Goal: Communication & Community: Participate in discussion

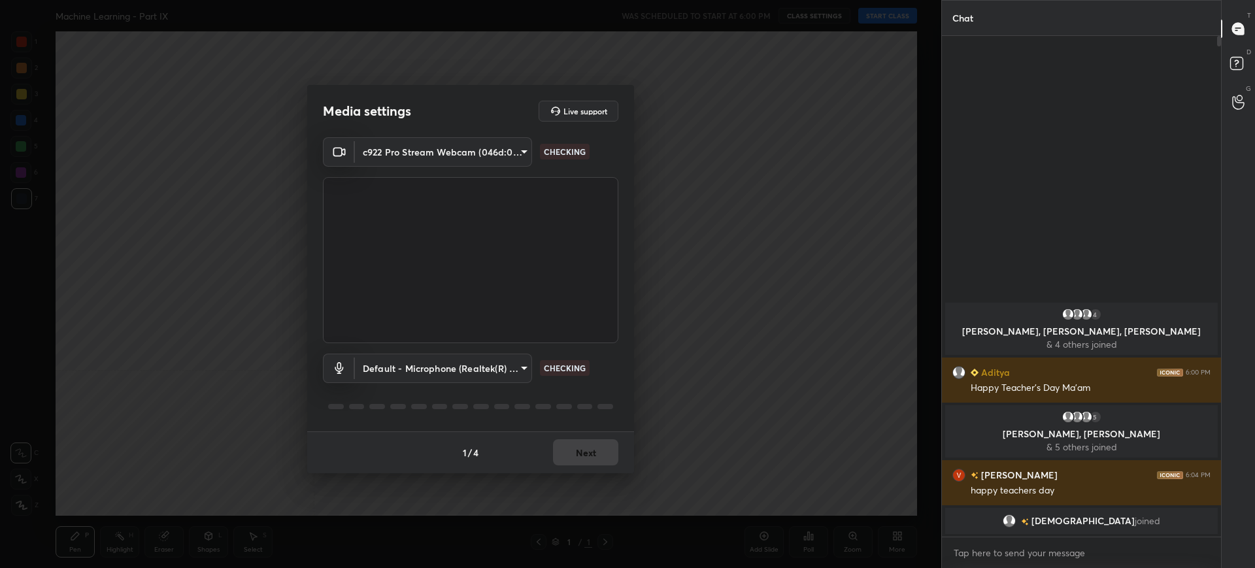
scroll to position [528, 275]
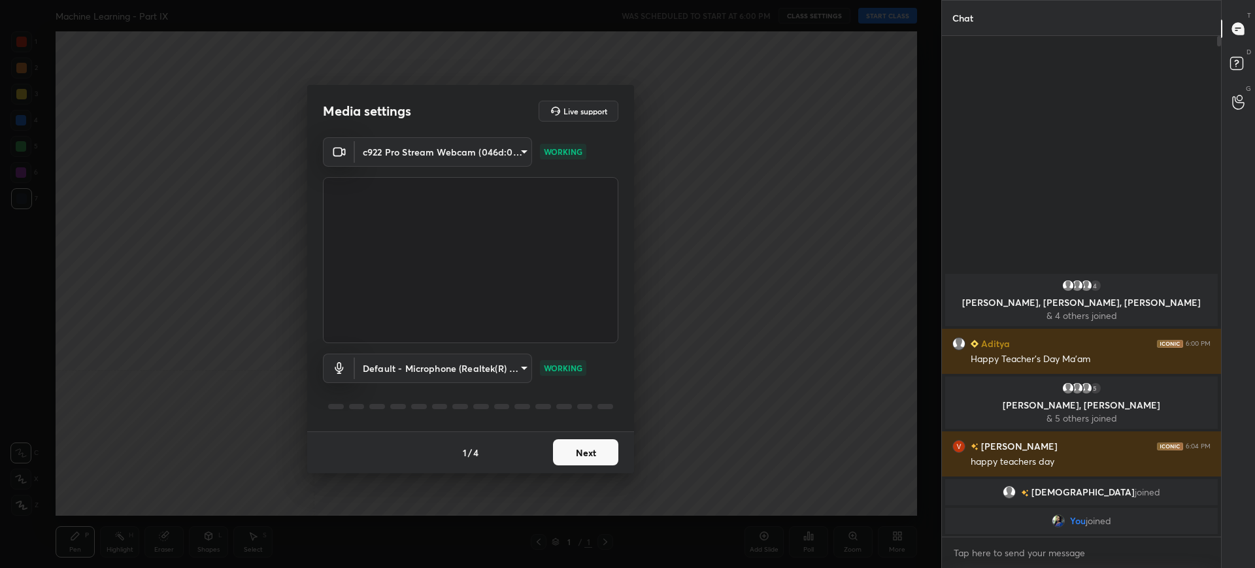
click at [585, 452] on button "Next" at bounding box center [585, 452] width 65 height 26
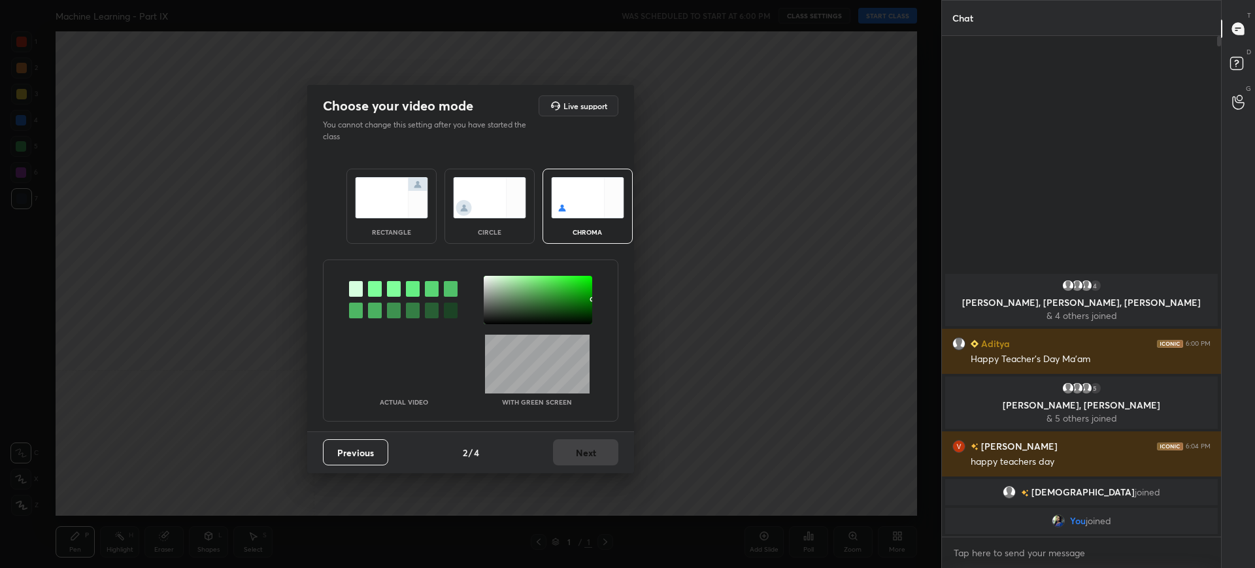
click at [395, 225] on div "rectangle" at bounding box center [391, 206] width 90 height 75
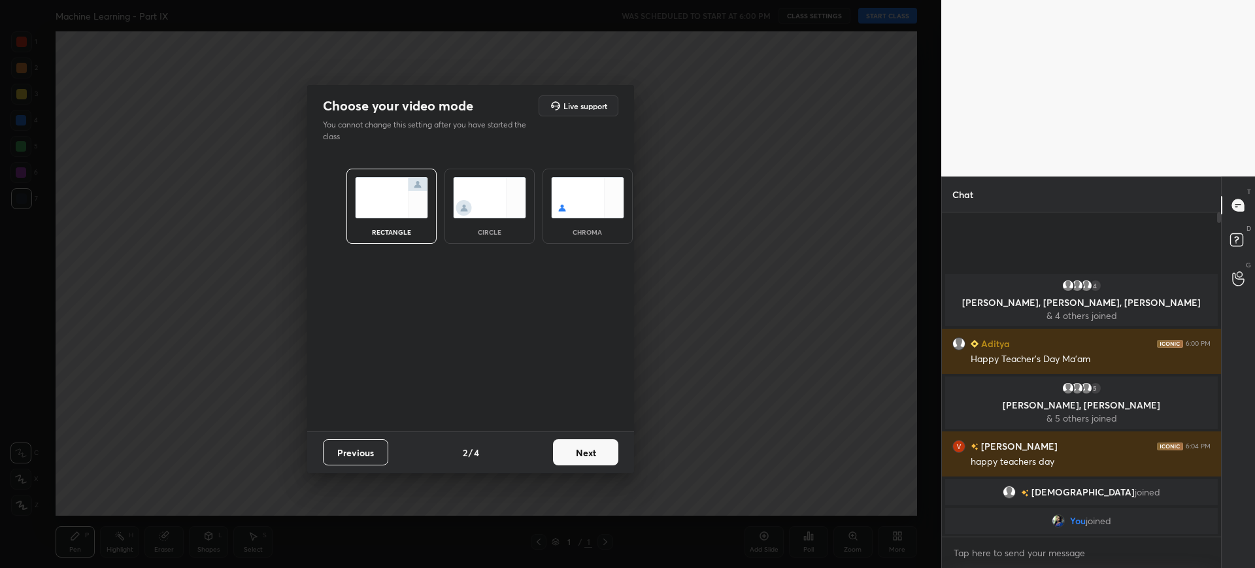
click at [592, 458] on button "Next" at bounding box center [585, 452] width 65 height 26
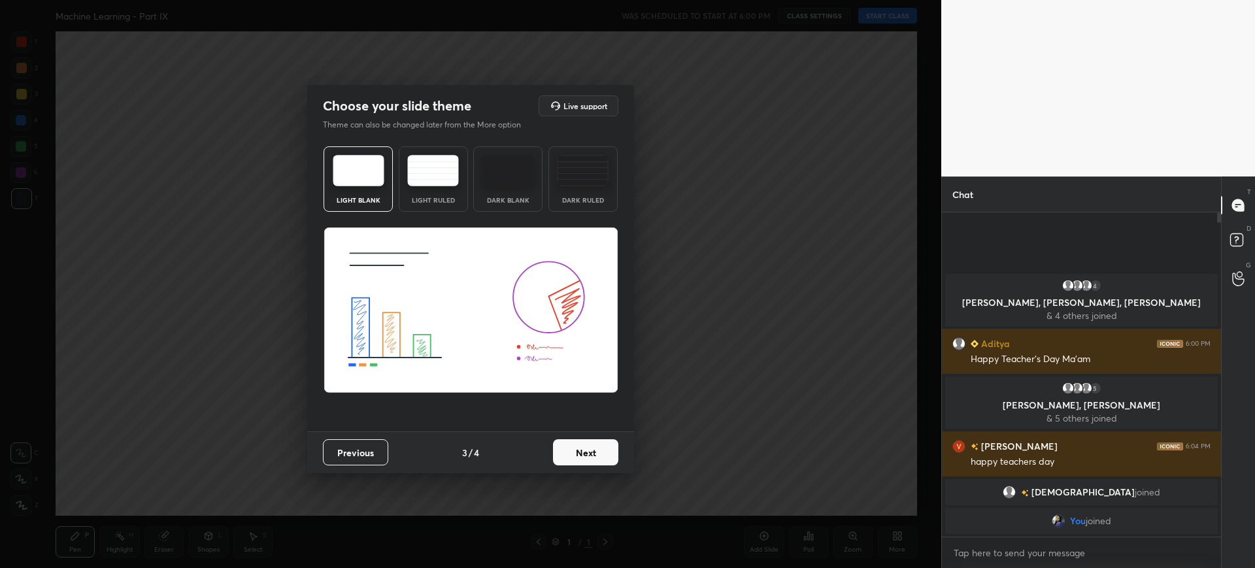
click at [599, 449] on button "Next" at bounding box center [585, 452] width 65 height 26
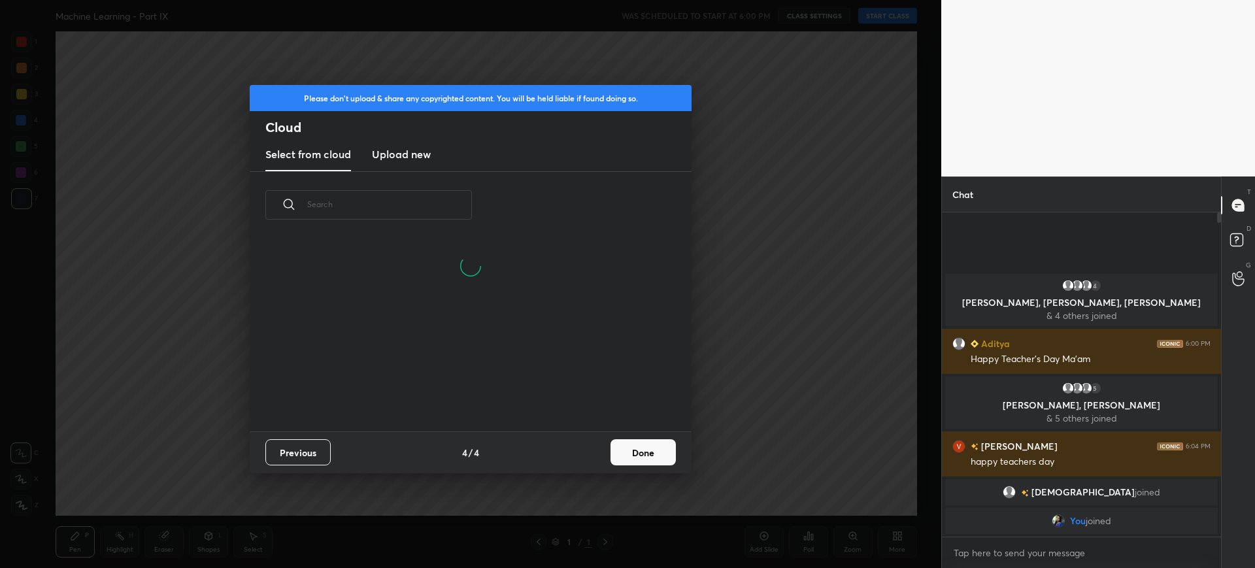
scroll to position [130, 420]
click at [630, 450] on button "Done" at bounding box center [642, 452] width 65 height 26
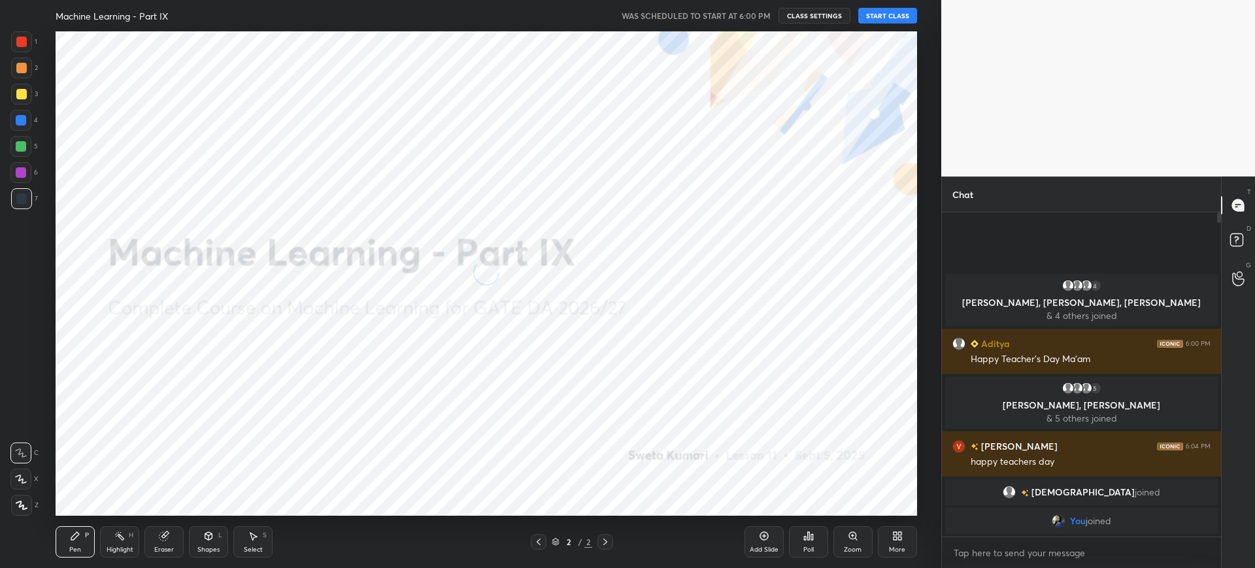
scroll to position [193, 420]
click at [885, 17] on button "START CLASS" at bounding box center [887, 16] width 59 height 16
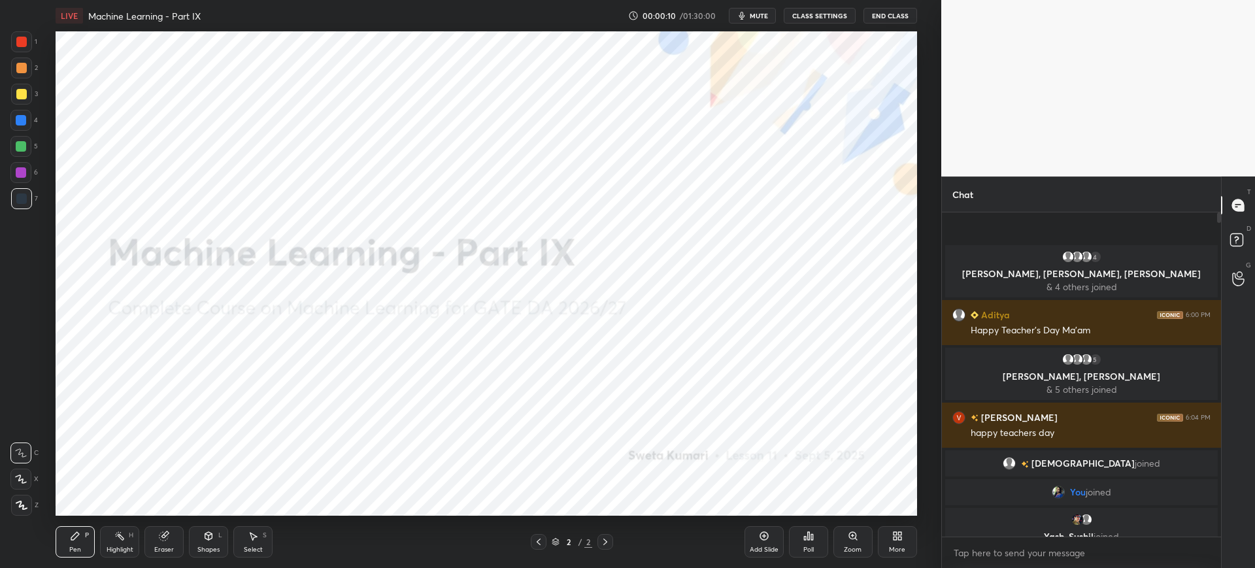
click at [890, 536] on div "More" at bounding box center [897, 541] width 39 height 31
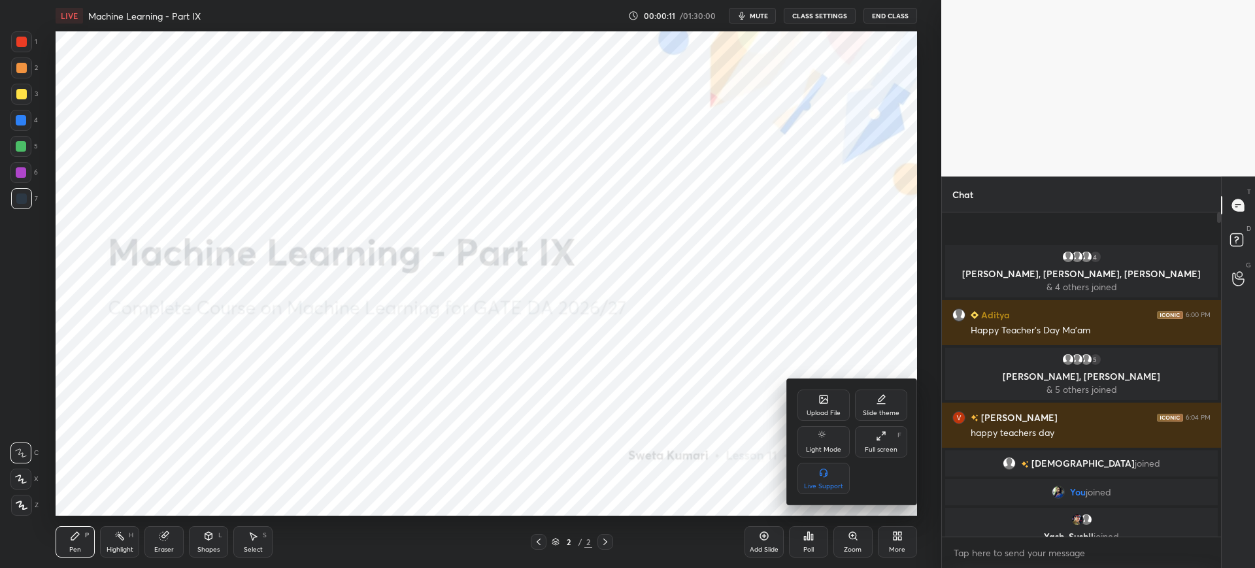
click at [831, 410] on div "Upload File" at bounding box center [823, 413] width 34 height 7
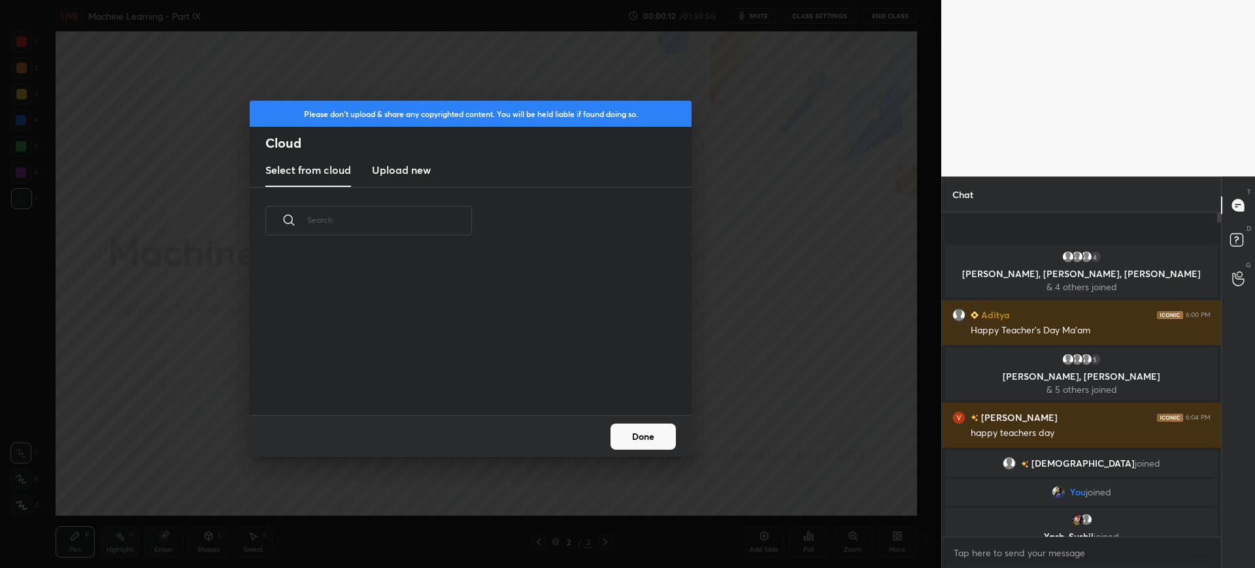
scroll to position [161, 420]
click at [411, 166] on h3 "Upload new" at bounding box center [401, 170] width 59 height 16
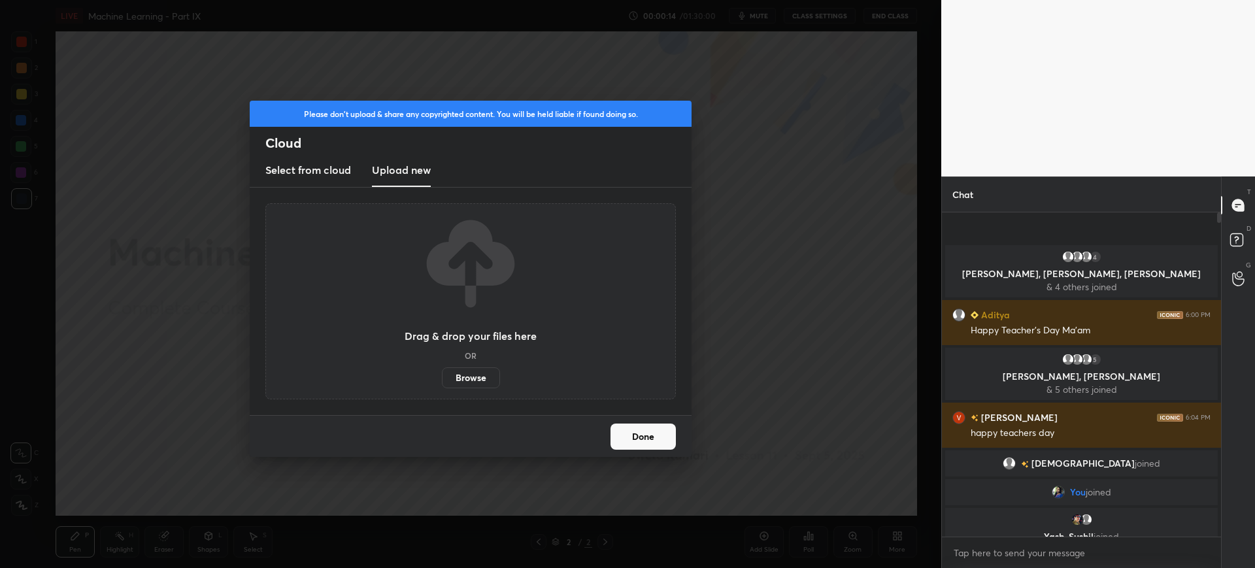
click at [472, 376] on label "Browse" at bounding box center [471, 377] width 58 height 21
click at [442, 376] on input "Browse" at bounding box center [442, 377] width 0 height 21
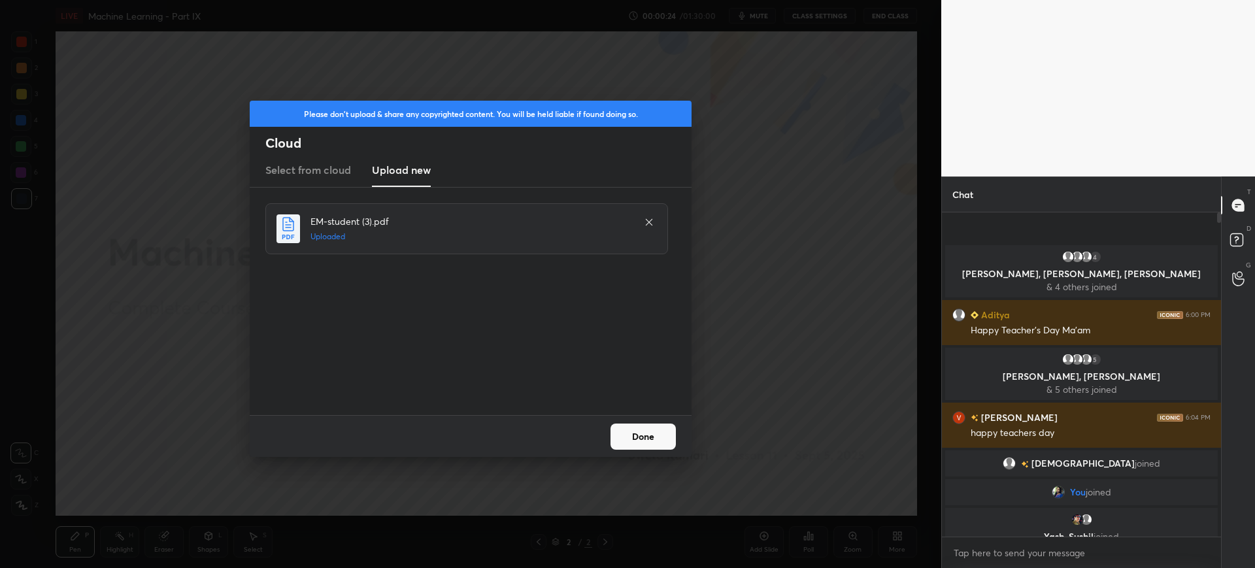
click at [641, 435] on button "Done" at bounding box center [642, 436] width 65 height 26
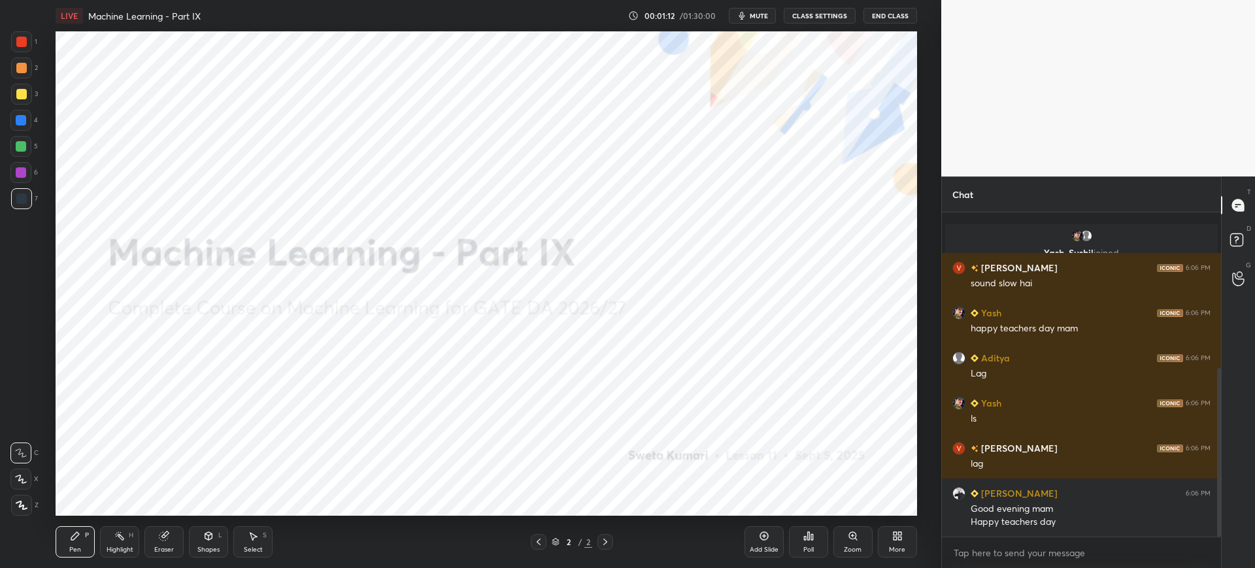
scroll to position [299, 0]
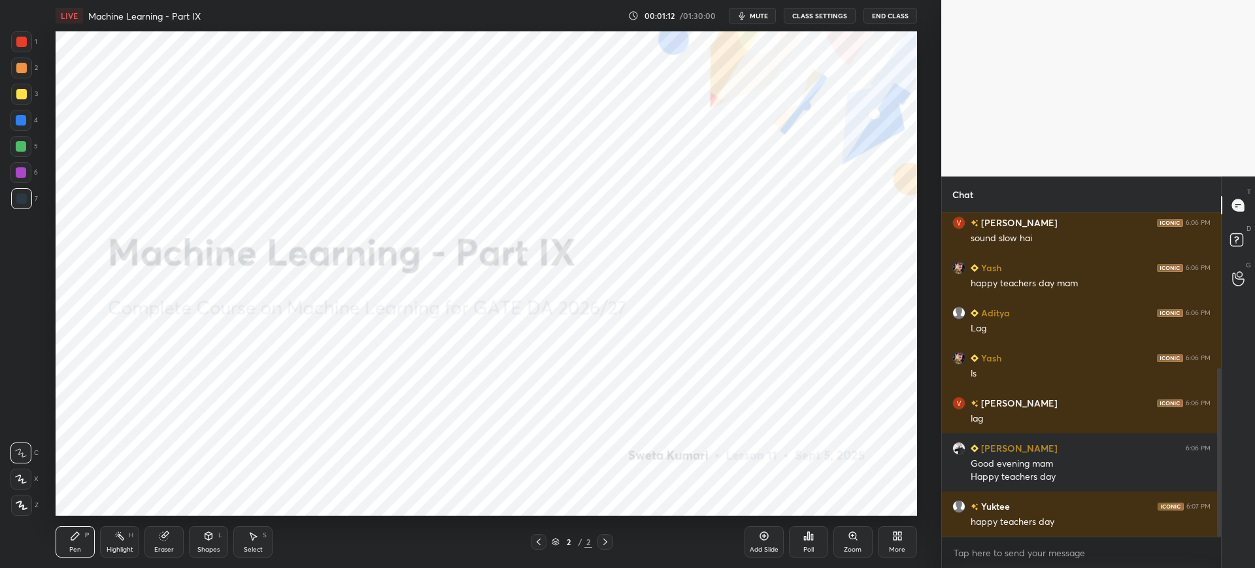
click at [886, 540] on div "More" at bounding box center [897, 541] width 39 height 31
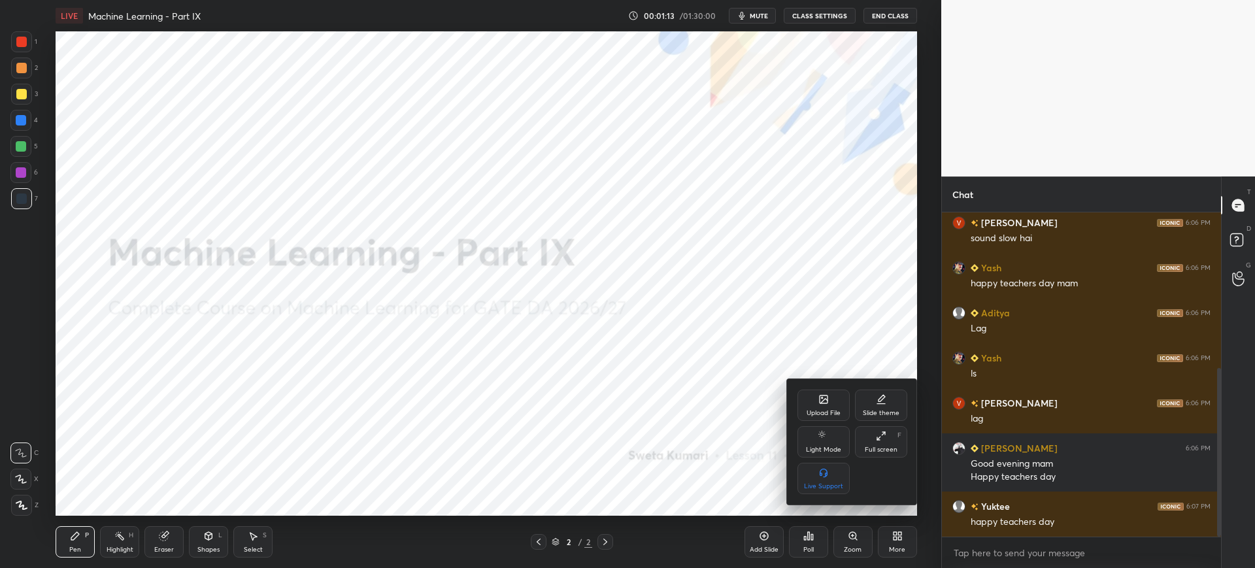
click at [827, 406] on div "Upload File" at bounding box center [823, 404] width 52 height 31
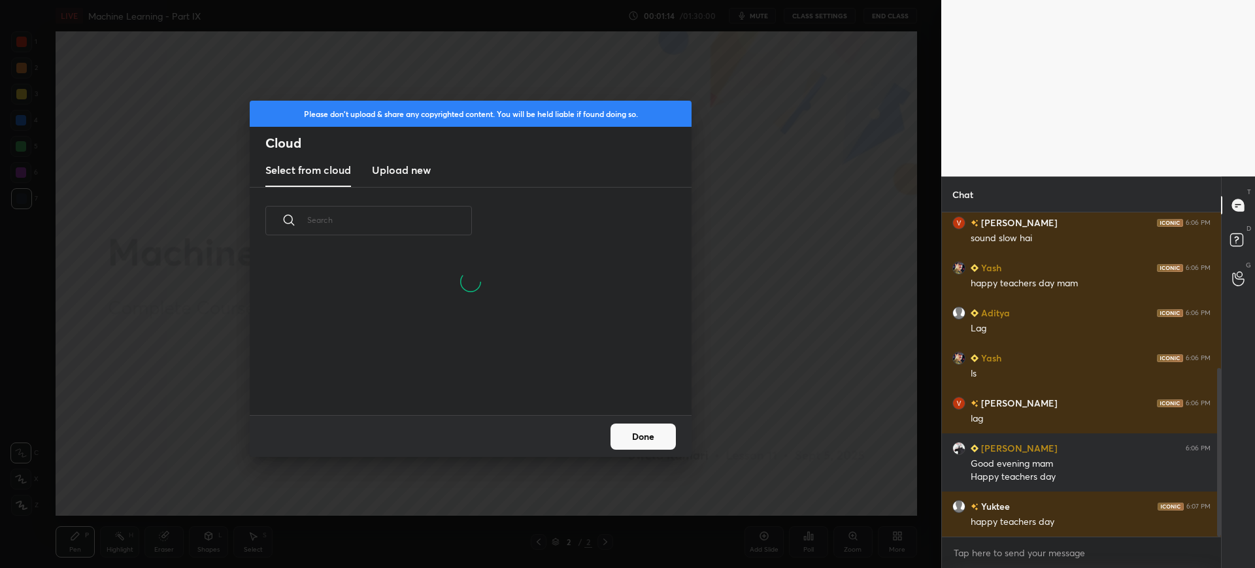
scroll to position [161, 420]
click at [390, 157] on new "Upload new" at bounding box center [401, 170] width 59 height 33
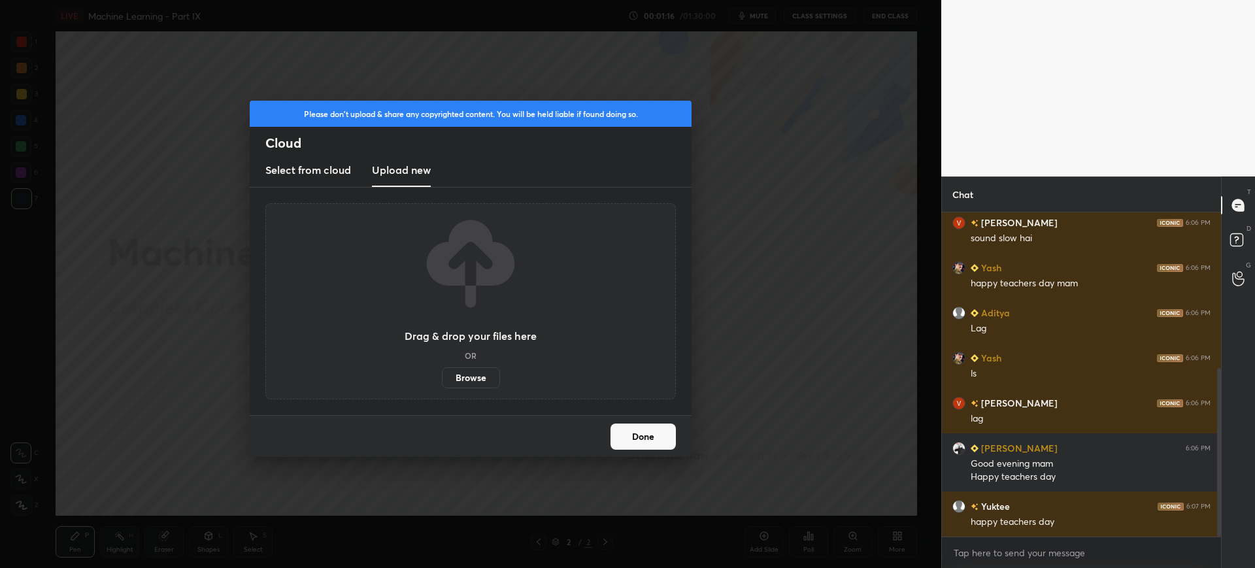
click at [467, 375] on label "Browse" at bounding box center [471, 377] width 58 height 21
click at [442, 375] on input "Browse" at bounding box center [442, 377] width 0 height 21
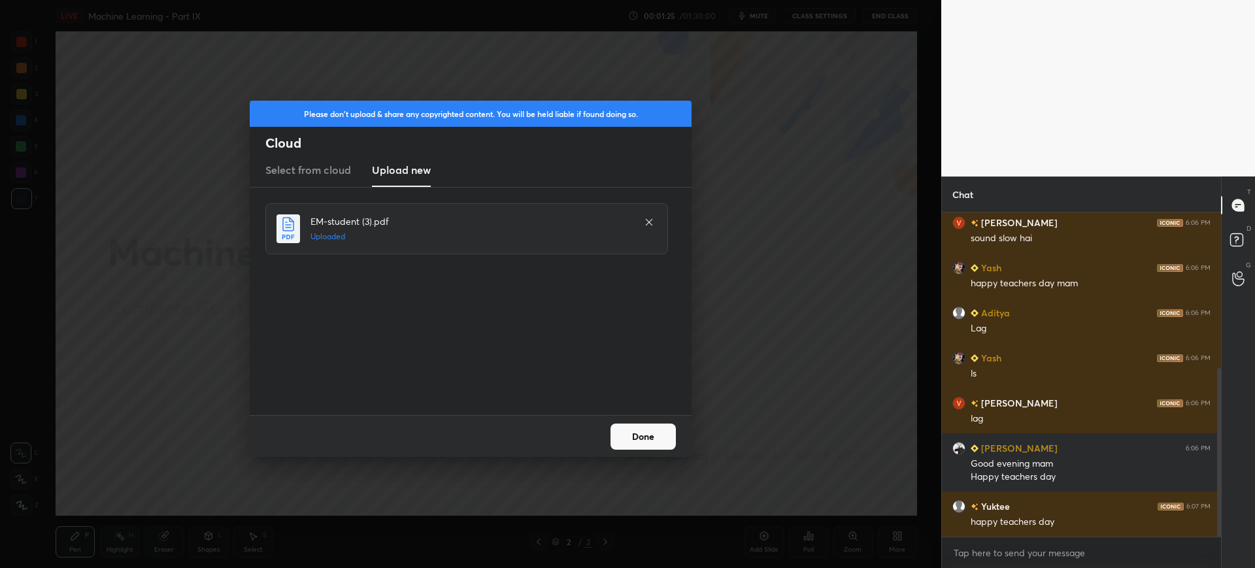
click at [640, 448] on button "Done" at bounding box center [642, 436] width 65 height 26
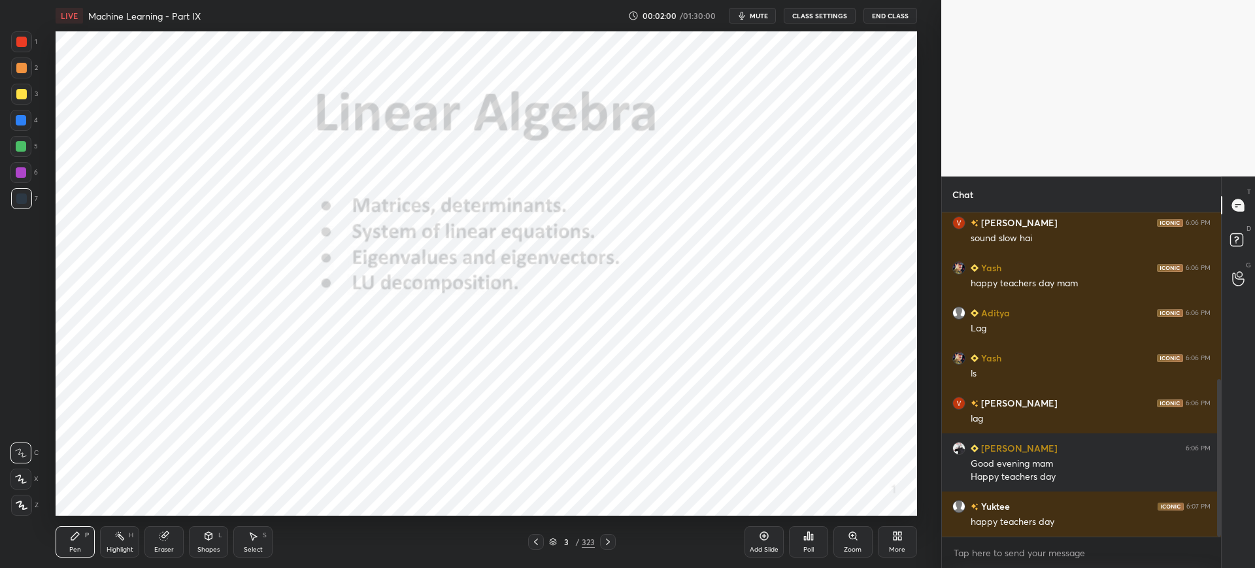
scroll to position [344, 0]
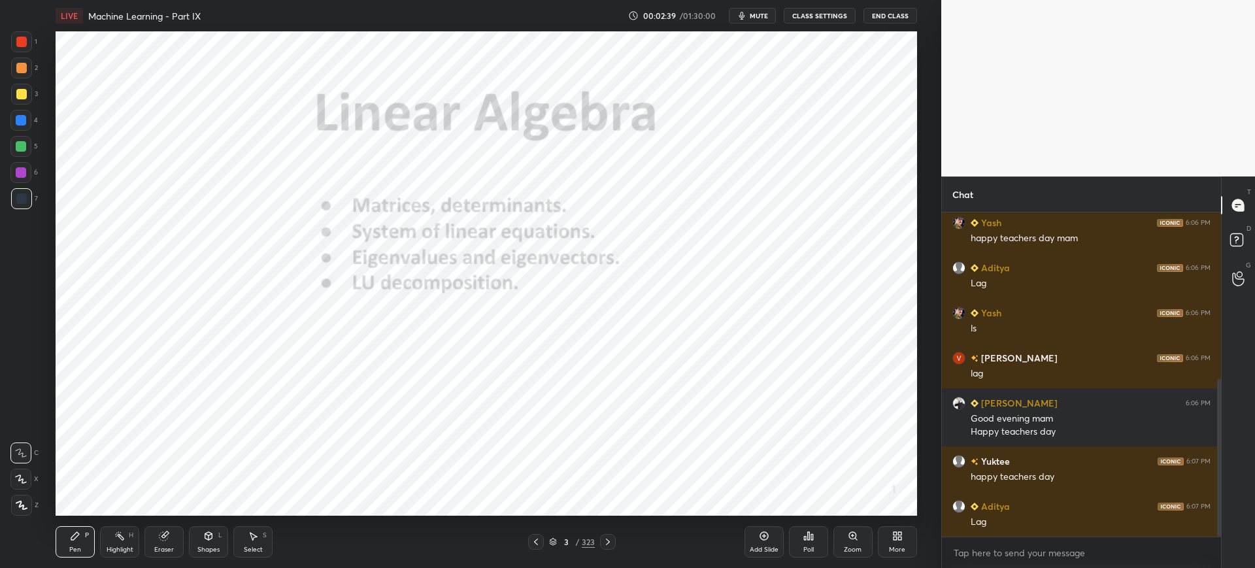
click at [554, 544] on icon at bounding box center [553, 544] width 7 height 2
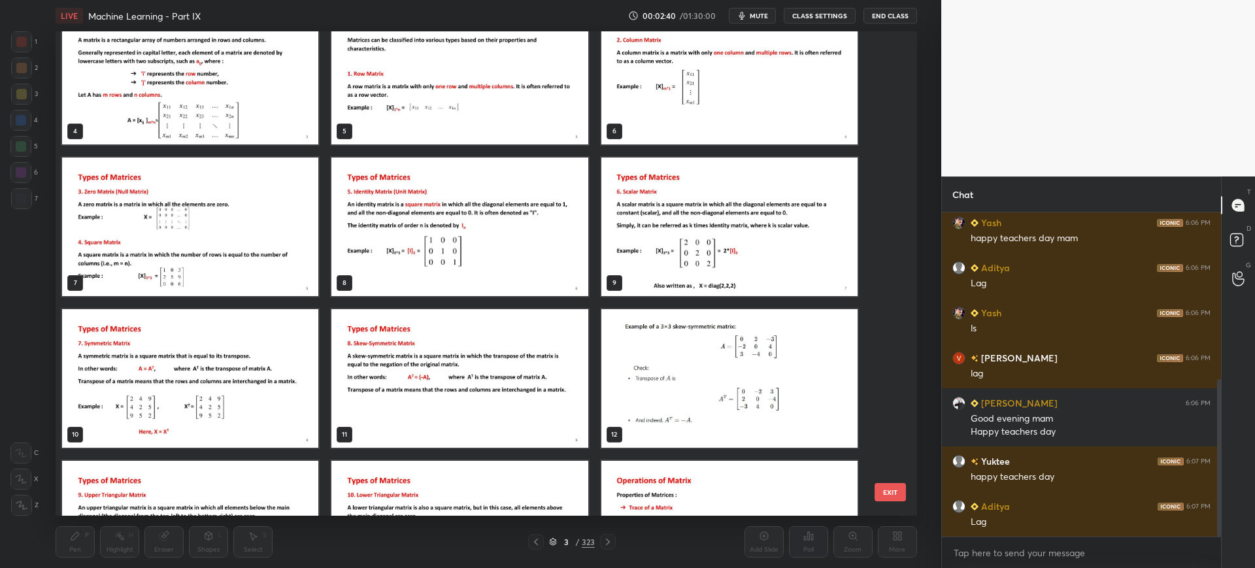
scroll to position [190, 0]
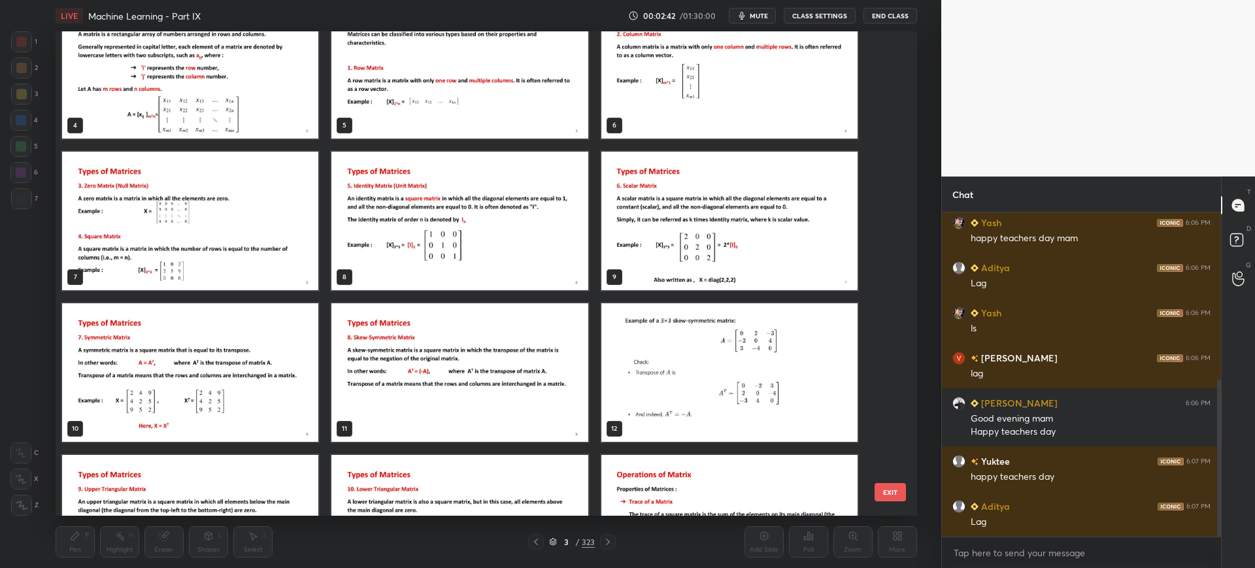
click at [895, 489] on button "EXIT" at bounding box center [889, 492] width 31 height 18
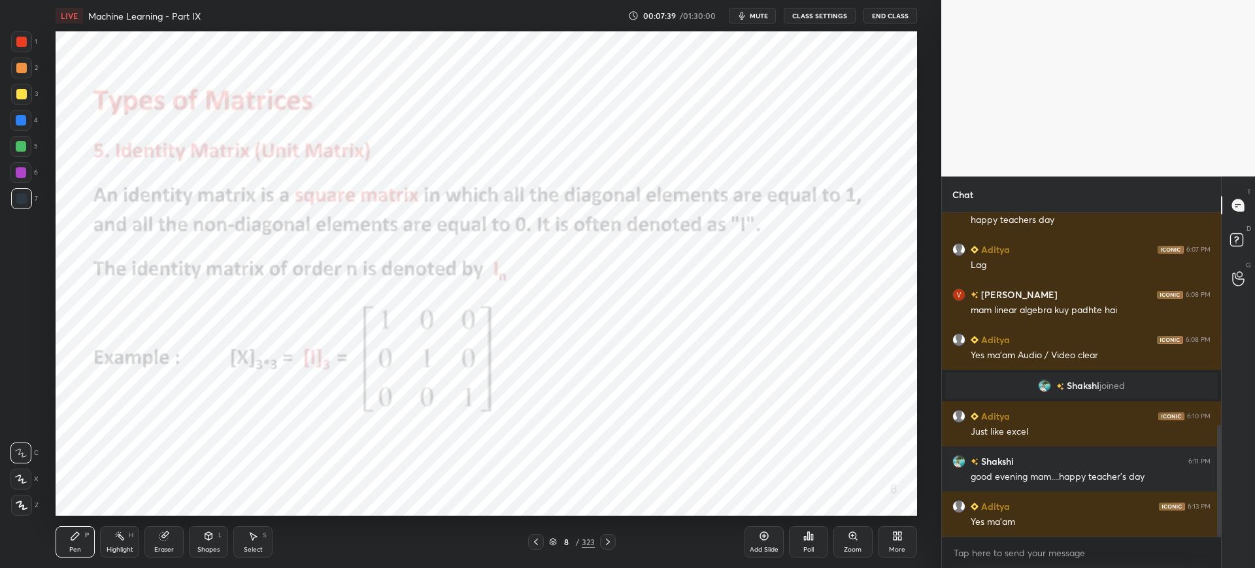
scroll to position [661, 0]
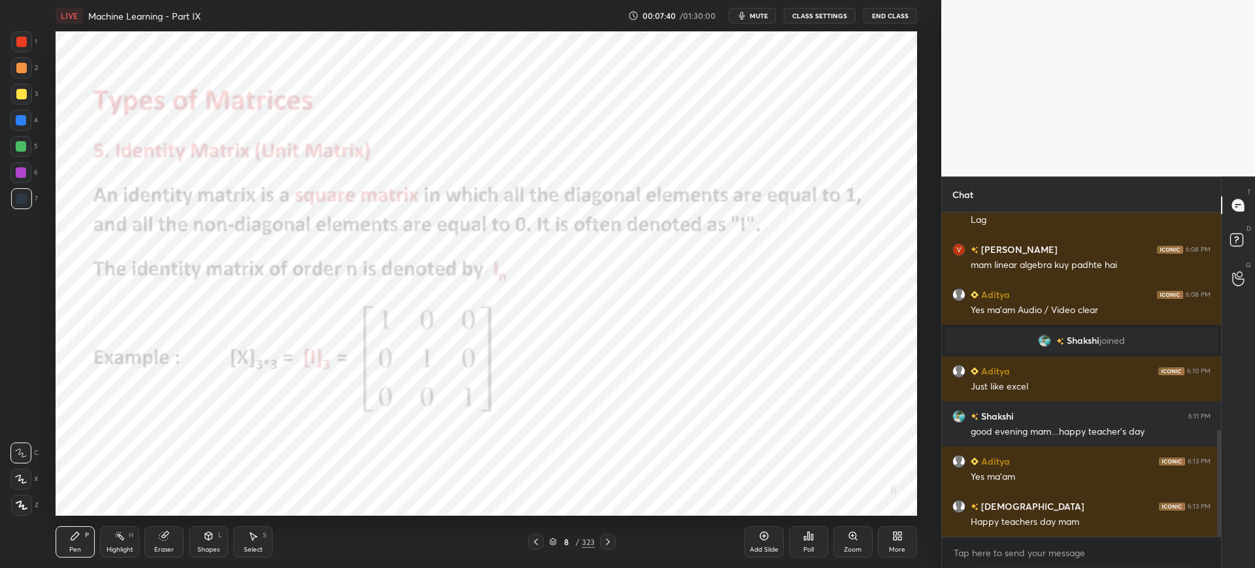
click at [805, 539] on icon at bounding box center [808, 536] width 10 height 10
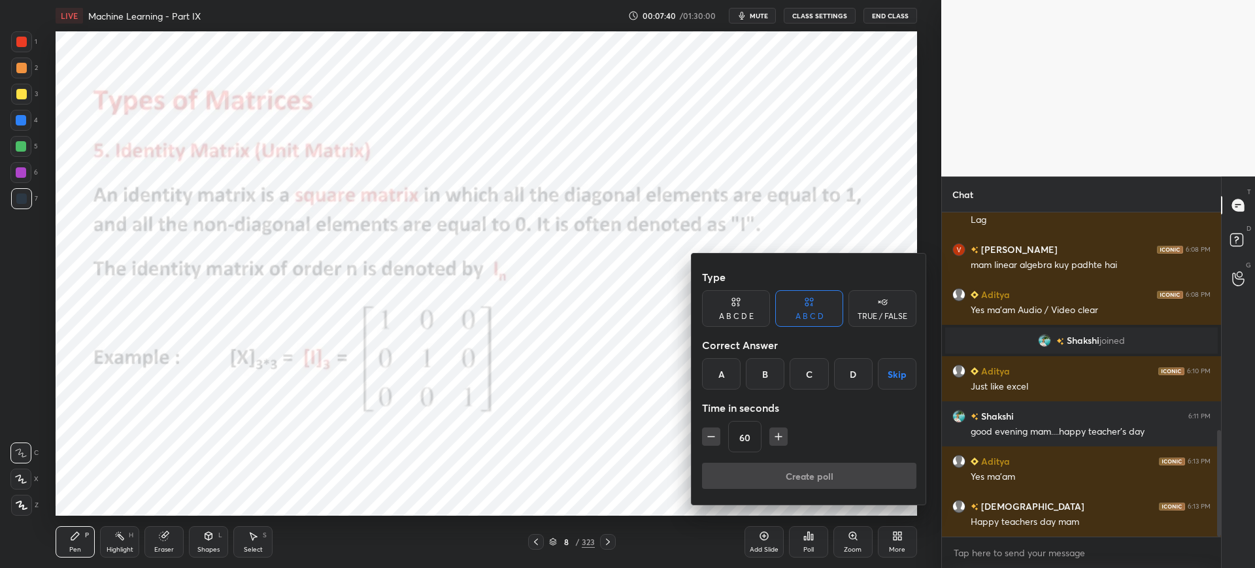
click at [720, 384] on div "A" at bounding box center [721, 373] width 39 height 31
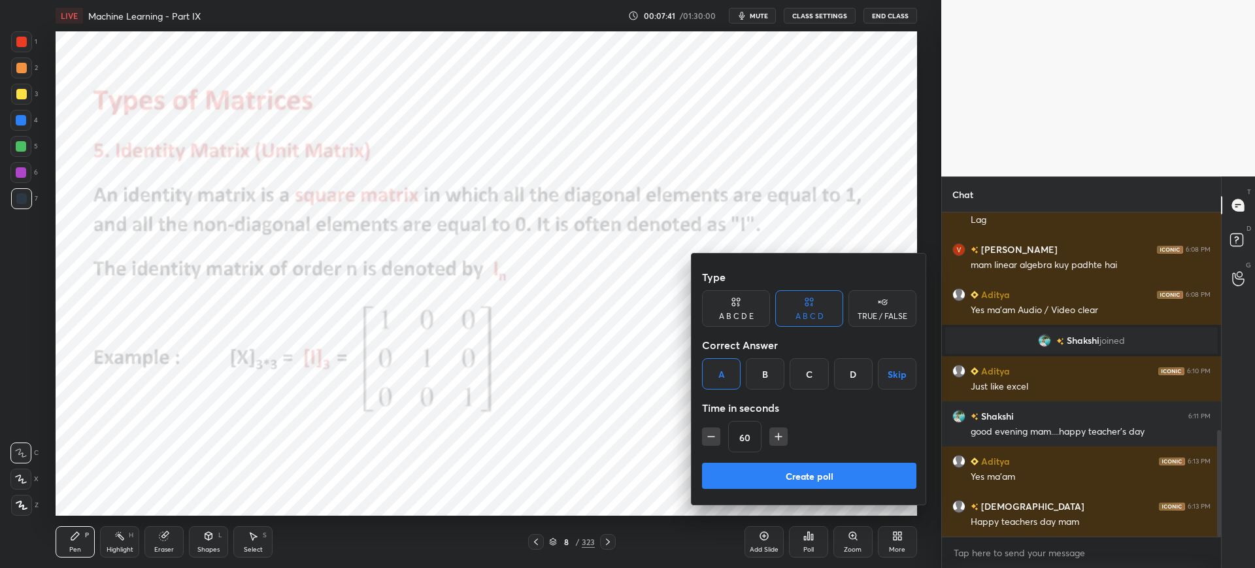
click at [746, 472] on button "Create poll" at bounding box center [809, 476] width 214 height 26
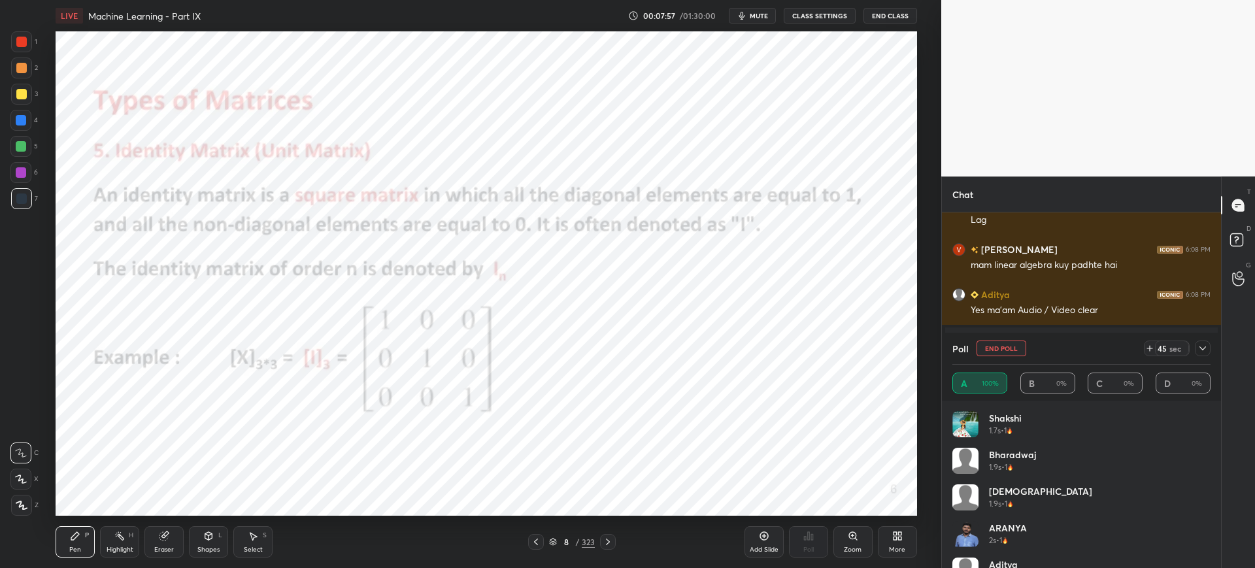
scroll to position [774, 0]
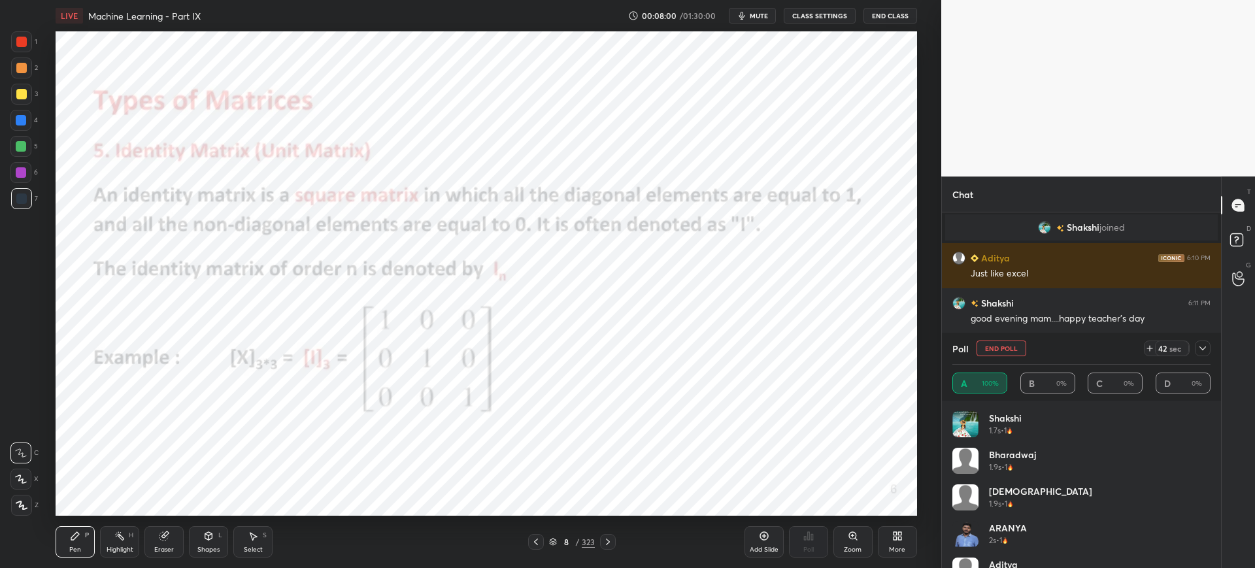
click at [1195, 351] on div at bounding box center [1203, 348] width 16 height 16
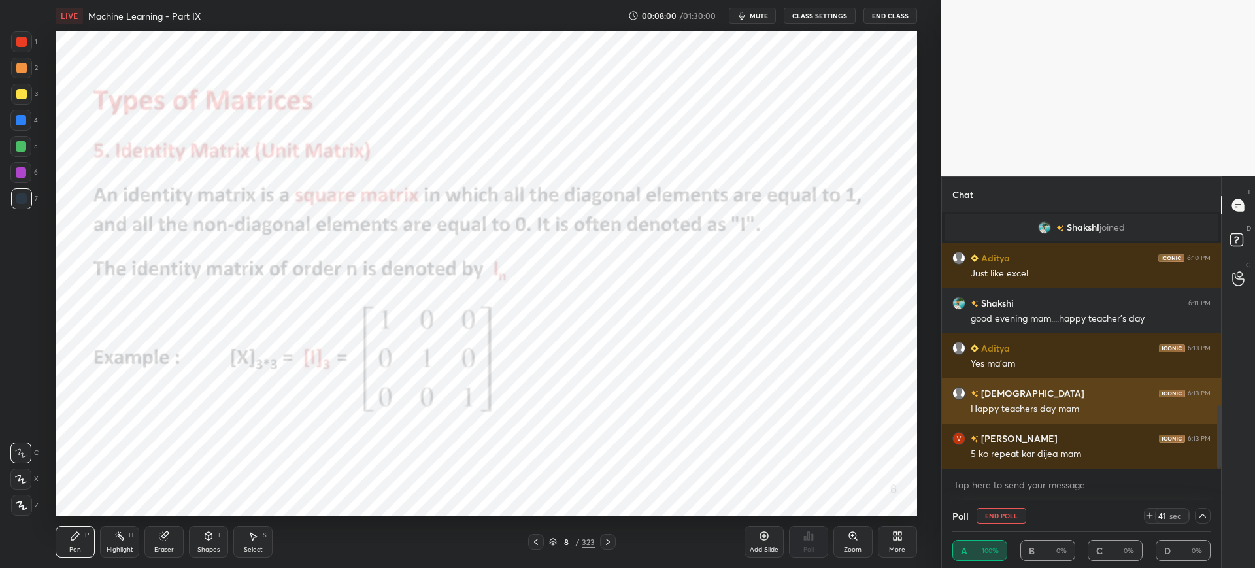
scroll to position [1, 5]
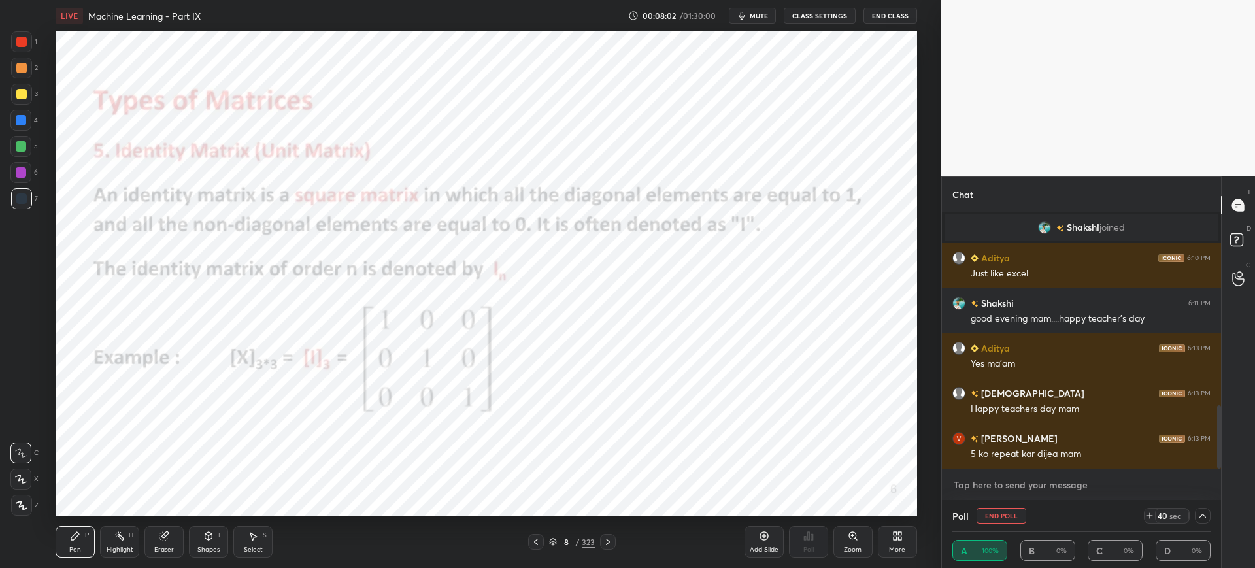
click at [1002, 474] on textarea at bounding box center [1081, 484] width 258 height 21
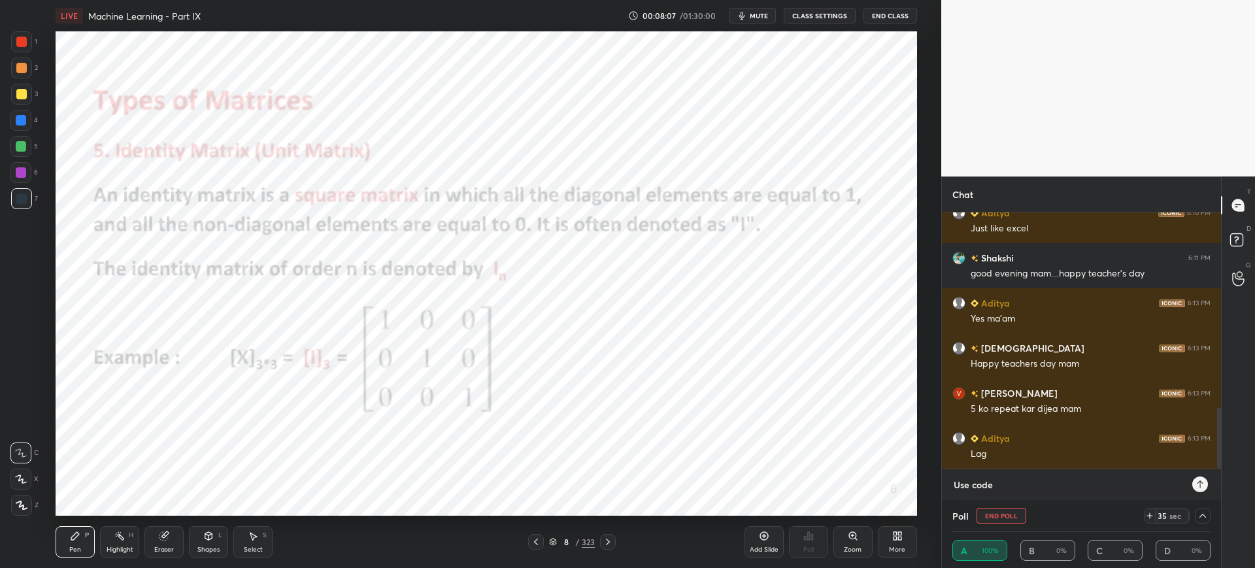
scroll to position [851, 0]
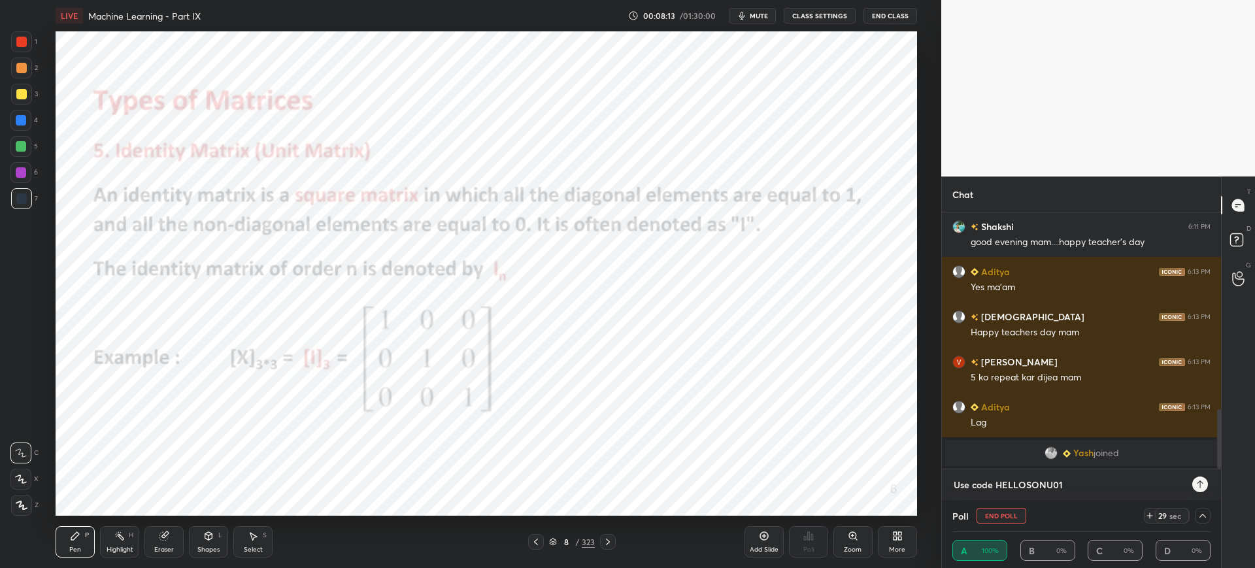
paste textarea "[URL][DOMAIN_NAME]"
type textarea "Use code HELLOSONU01 https://unacademy.com/goal/gate-cs-it/NVLIA/subscribe?plan…"
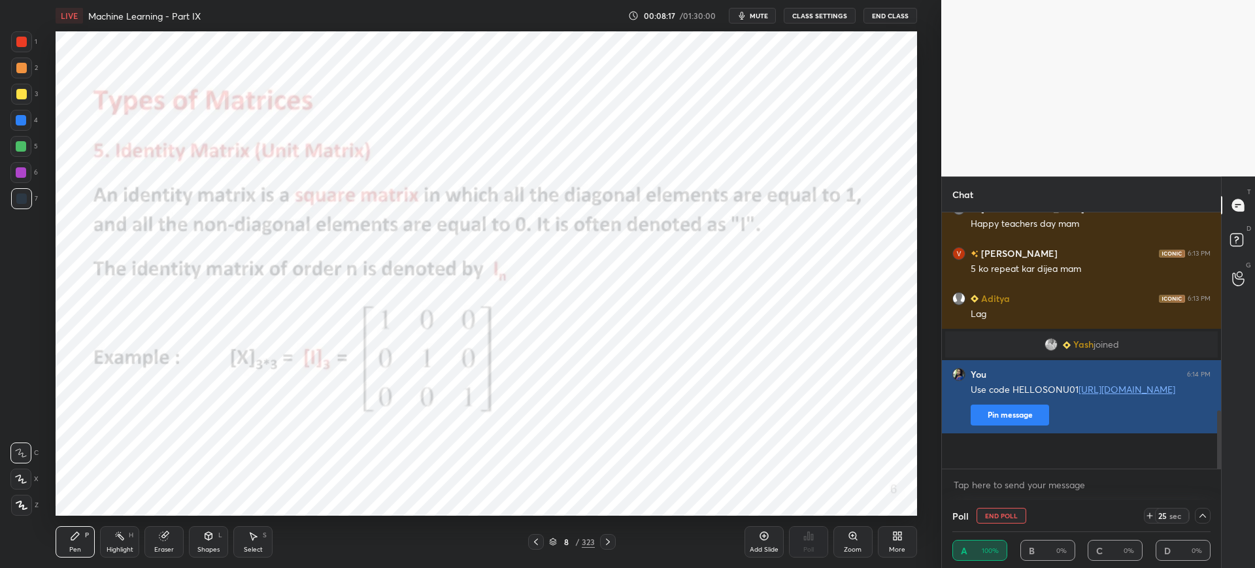
click at [1003, 425] on button "Pin message" at bounding box center [1009, 415] width 78 height 21
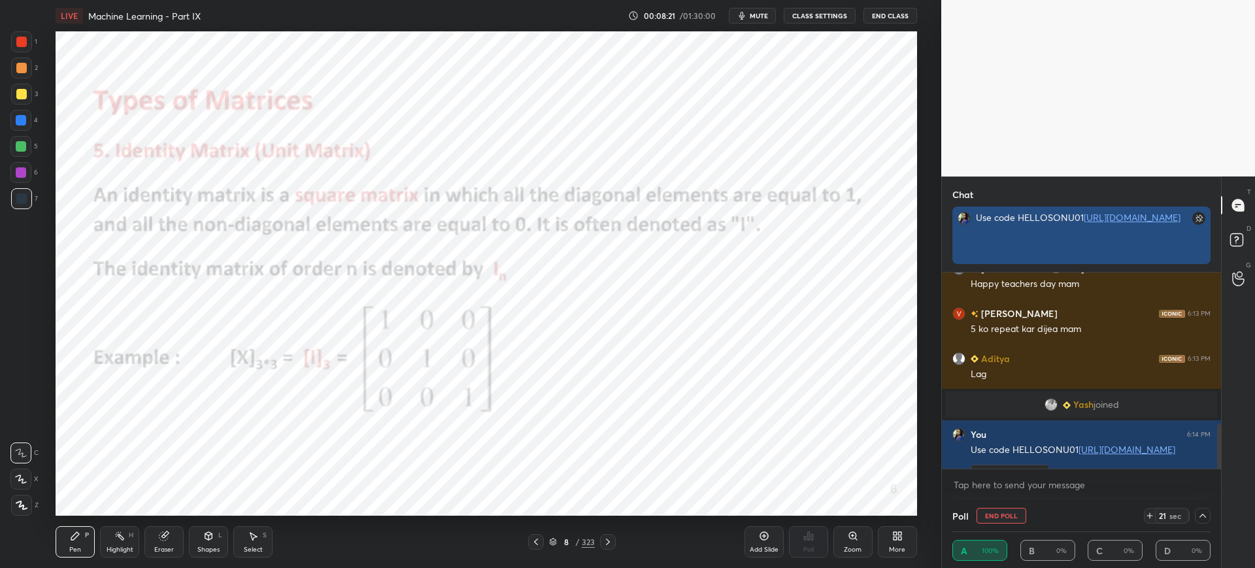
scroll to position [0, 0]
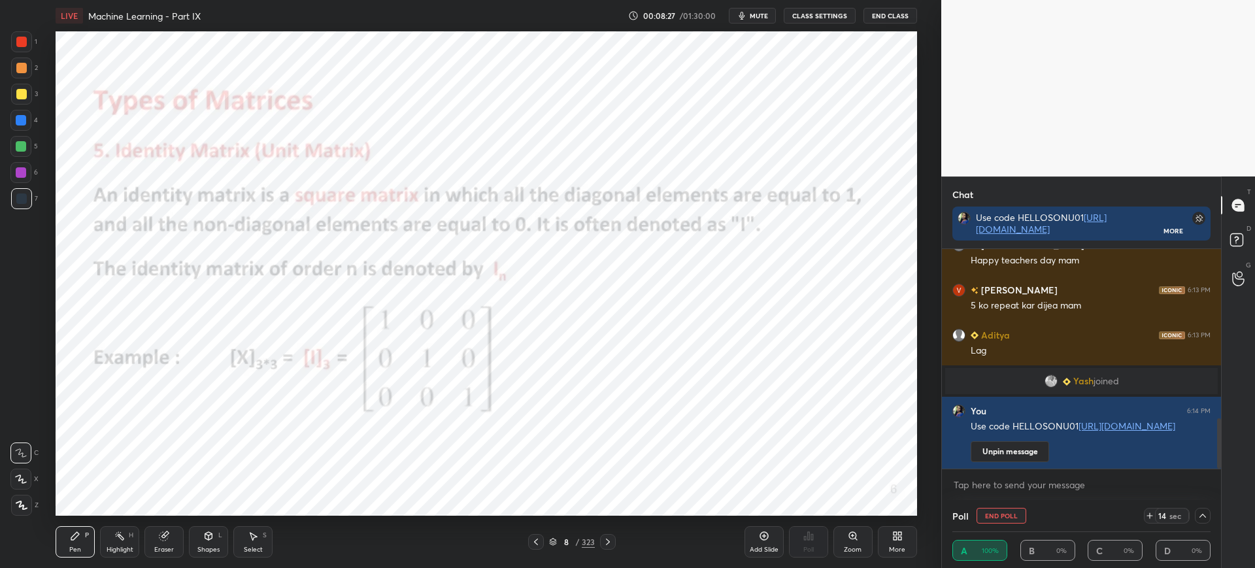
click at [1198, 516] on icon at bounding box center [1202, 515] width 10 height 10
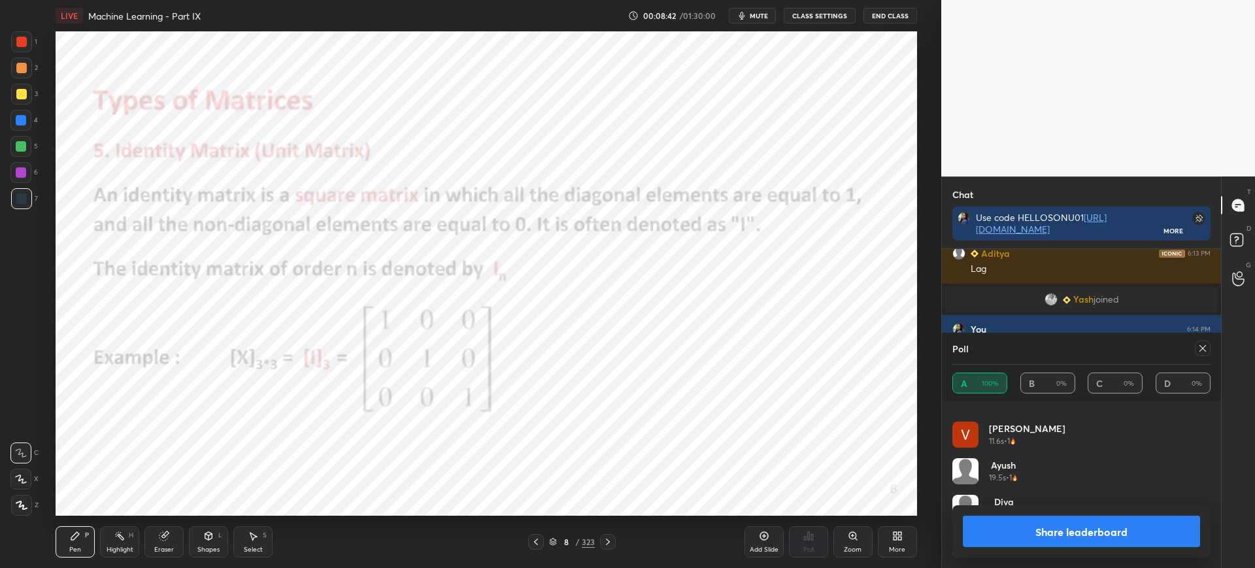
click at [1019, 529] on button "Share leaderboard" at bounding box center [1081, 531] width 237 height 31
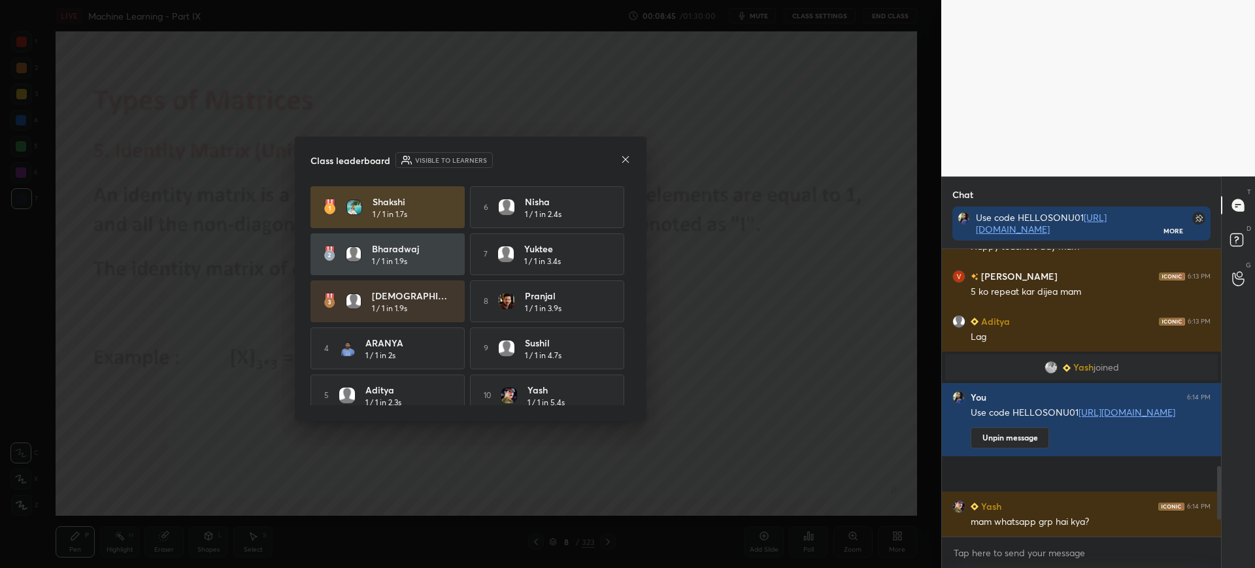
click at [625, 159] on icon at bounding box center [625, 159] width 7 height 7
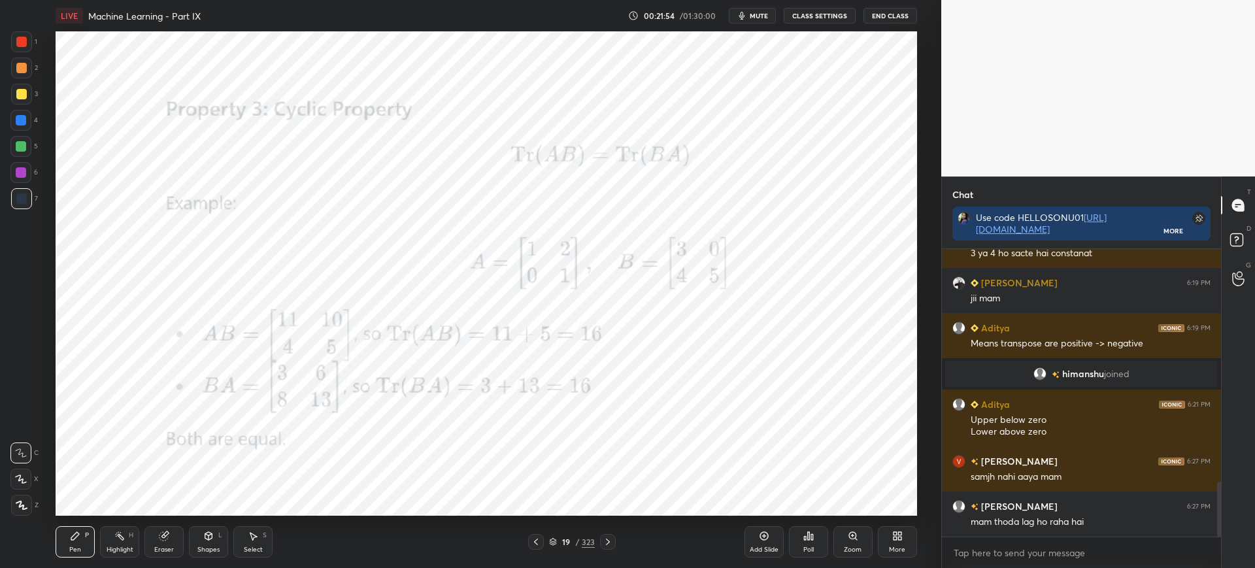
scroll to position [1261, 0]
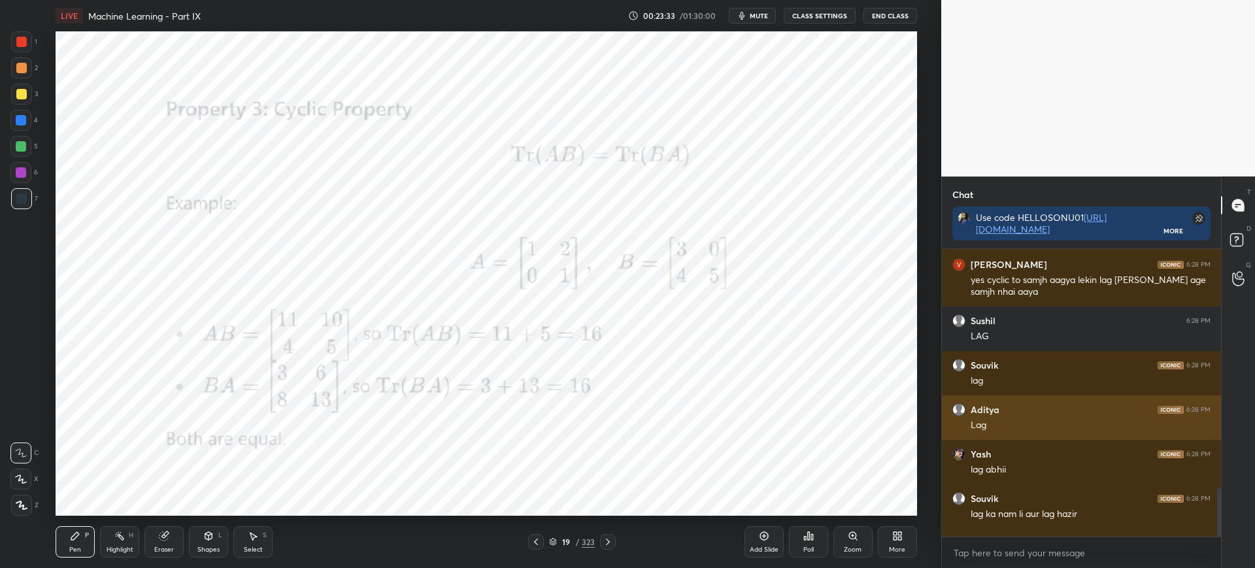
scroll to position [1644, 0]
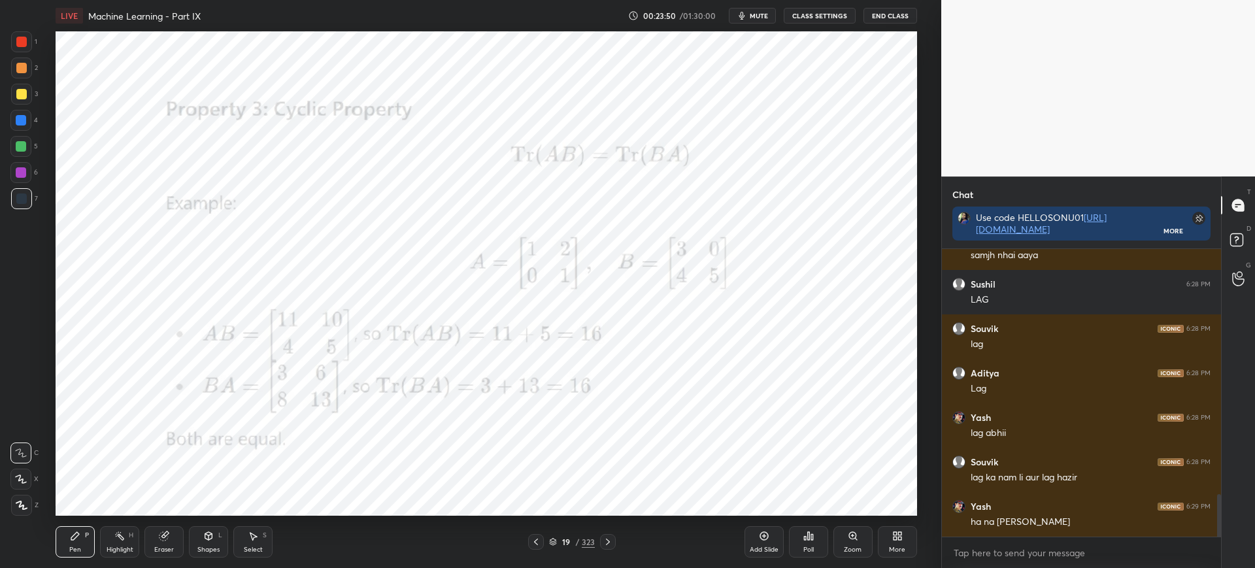
click at [809, 546] on div "Poll" at bounding box center [808, 549] width 10 height 7
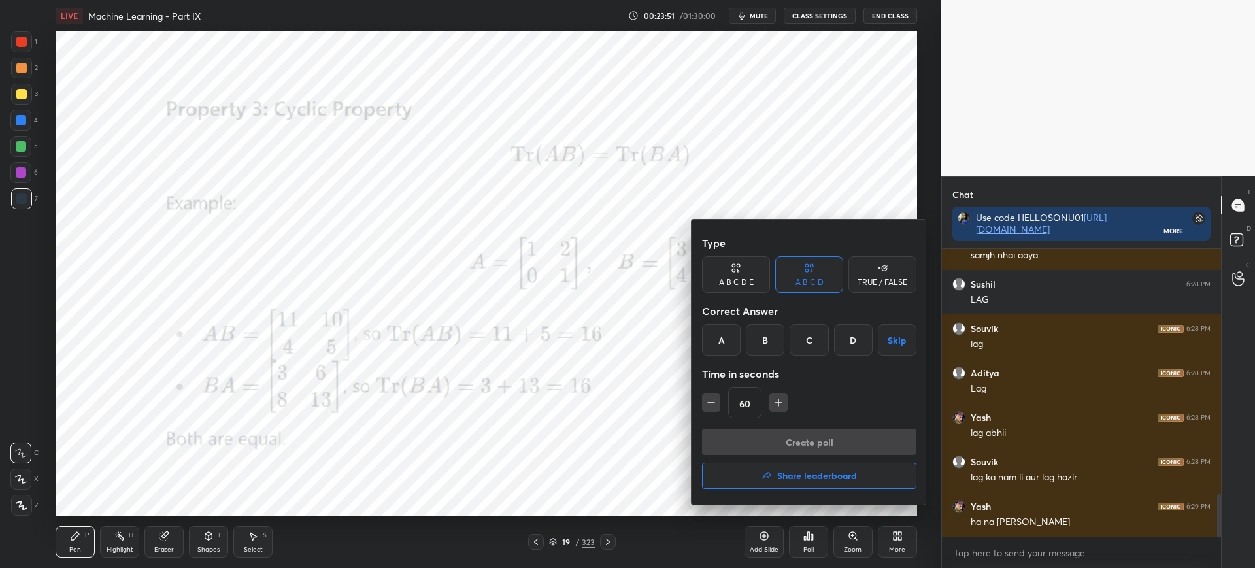
drag, startPoint x: 727, startPoint y: 342, endPoint x: 736, endPoint y: 359, distance: 20.2
click at [725, 342] on div "A" at bounding box center [721, 339] width 39 height 31
drag, startPoint x: 778, startPoint y: 438, endPoint x: 772, endPoint y: 429, distance: 10.5
click at [777, 438] on button "Create poll" at bounding box center [809, 442] width 214 height 26
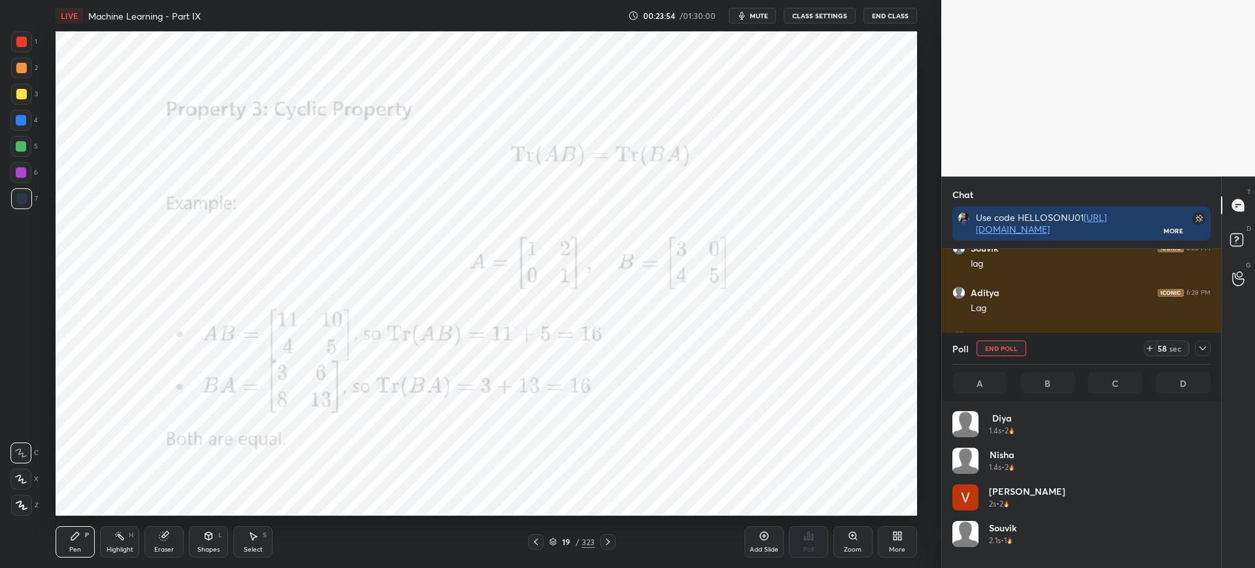
scroll to position [153, 254]
click at [997, 346] on button "End Poll" at bounding box center [1001, 348] width 50 height 16
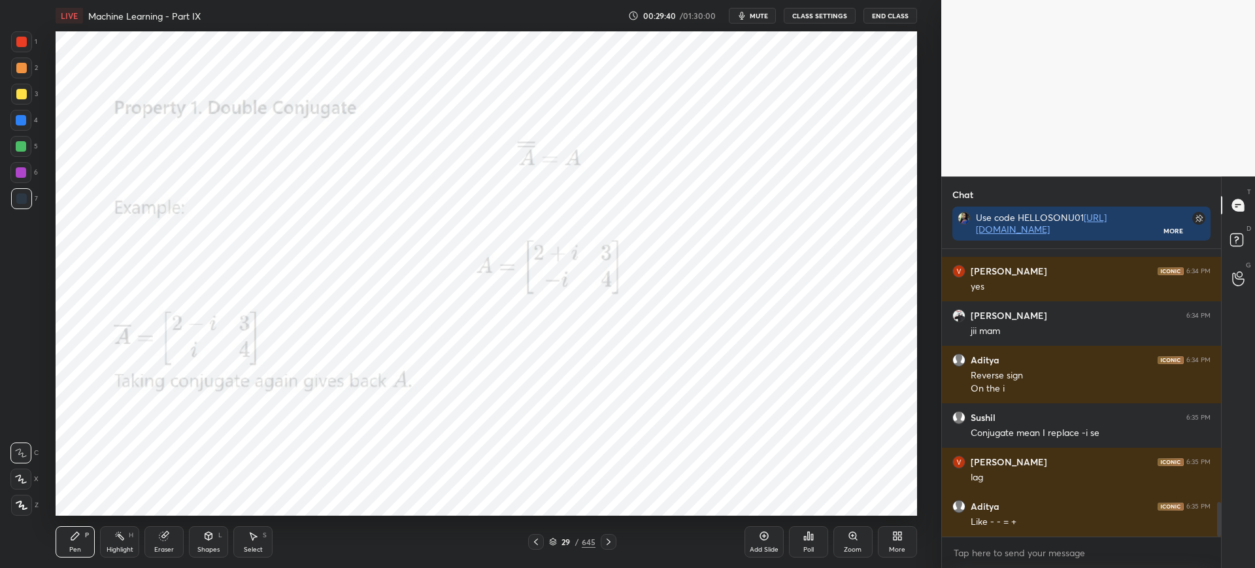
scroll to position [2164, 0]
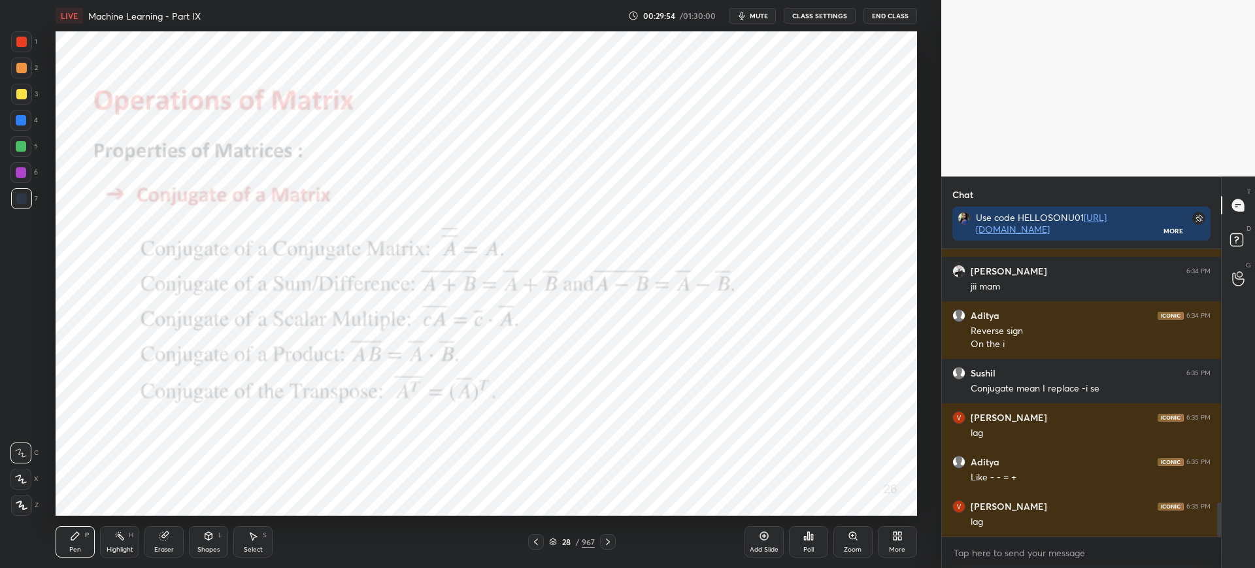
click at [553, 541] on icon at bounding box center [553, 539] width 7 height 3
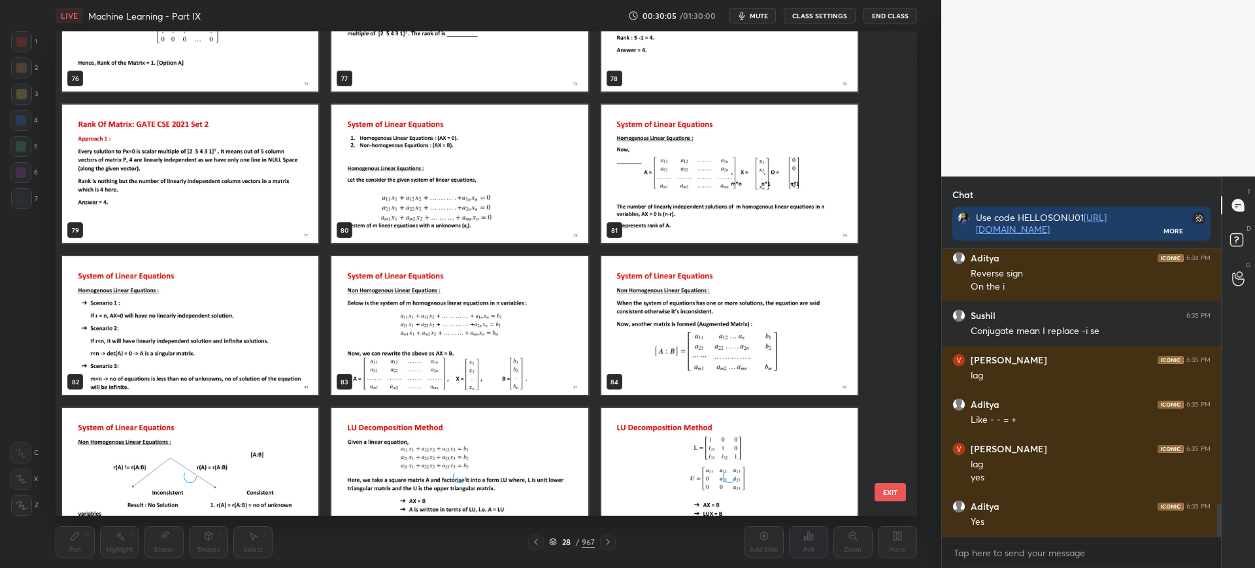
scroll to position [3884, 0]
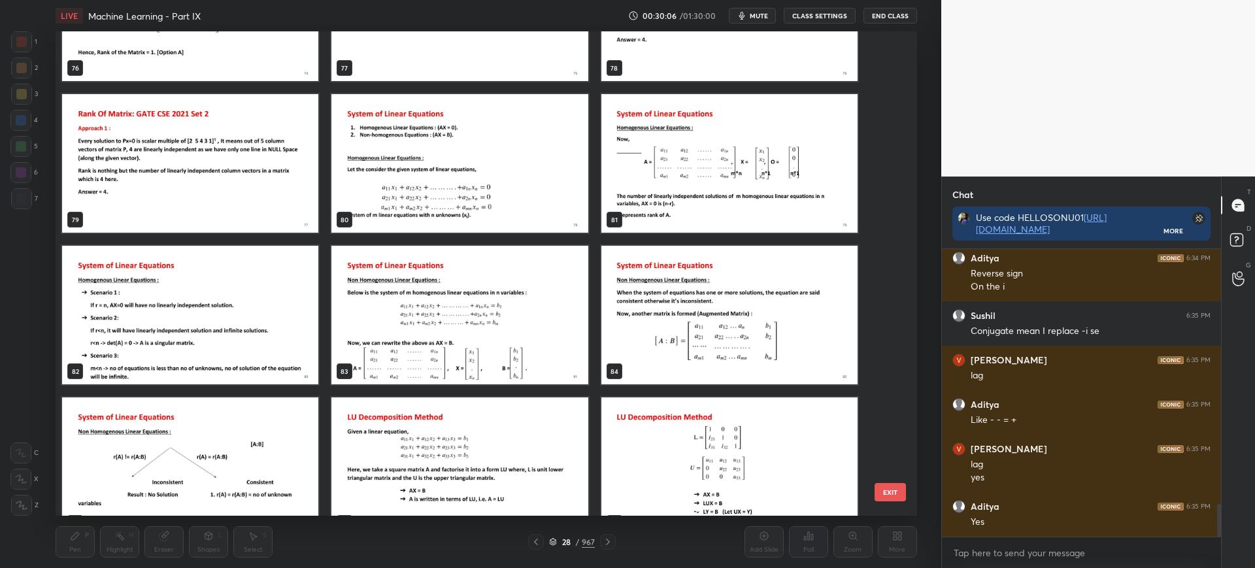
click at [899, 484] on button "EXIT" at bounding box center [889, 492] width 31 height 18
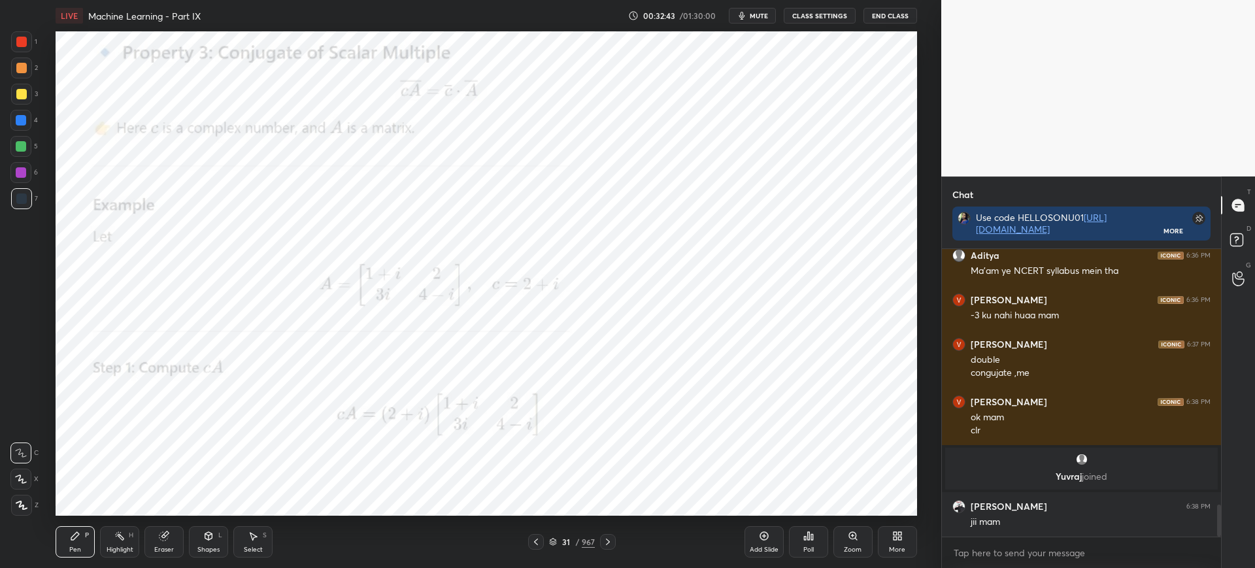
scroll to position [2302, 0]
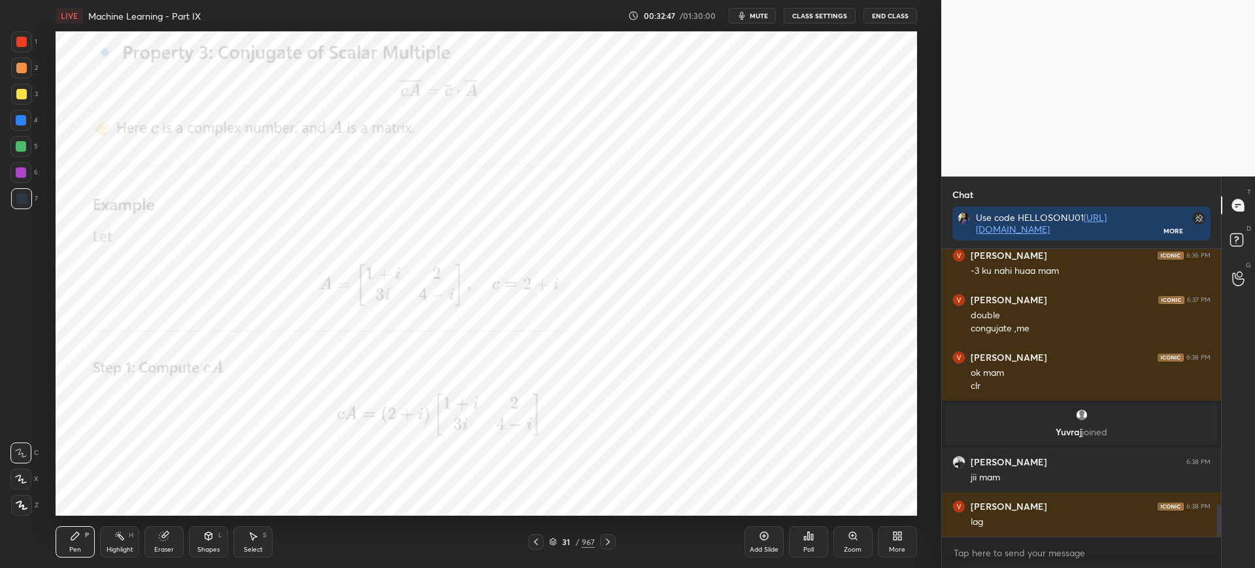
click at [859, 546] on div "Zoom" at bounding box center [853, 549] width 18 height 7
click at [849, 537] on icon at bounding box center [852, 535] width 7 height 7
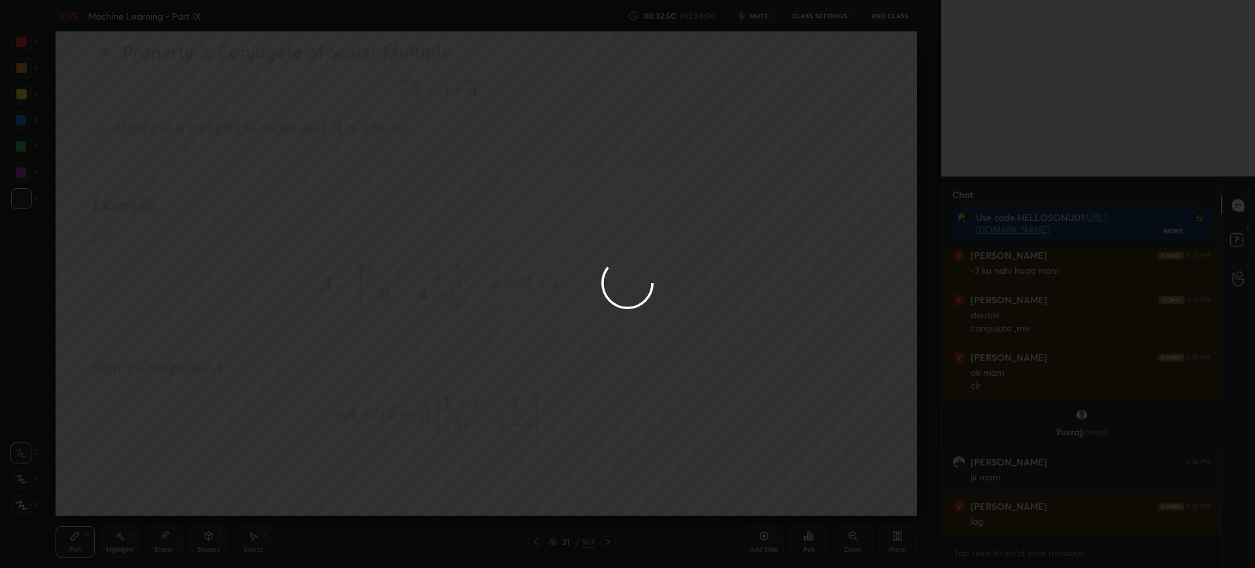
scroll to position [2346, 0]
drag, startPoint x: 839, startPoint y: 544, endPoint x: 830, endPoint y: 544, distance: 9.1
click at [840, 544] on div at bounding box center [627, 284] width 1255 height 568
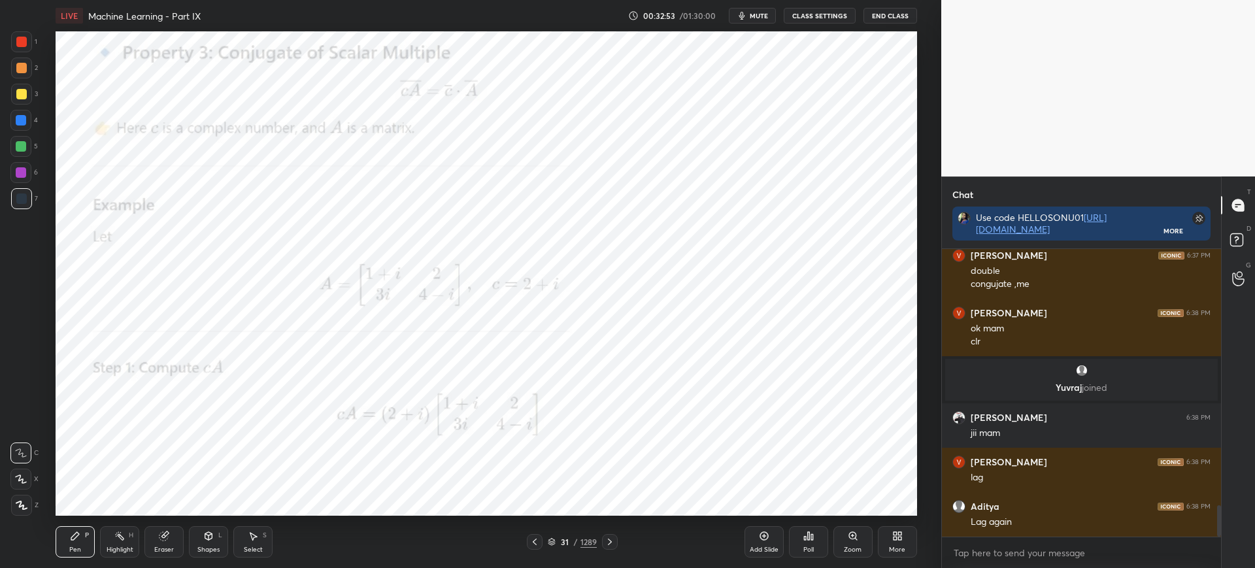
click at [856, 535] on icon at bounding box center [853, 536] width 10 height 10
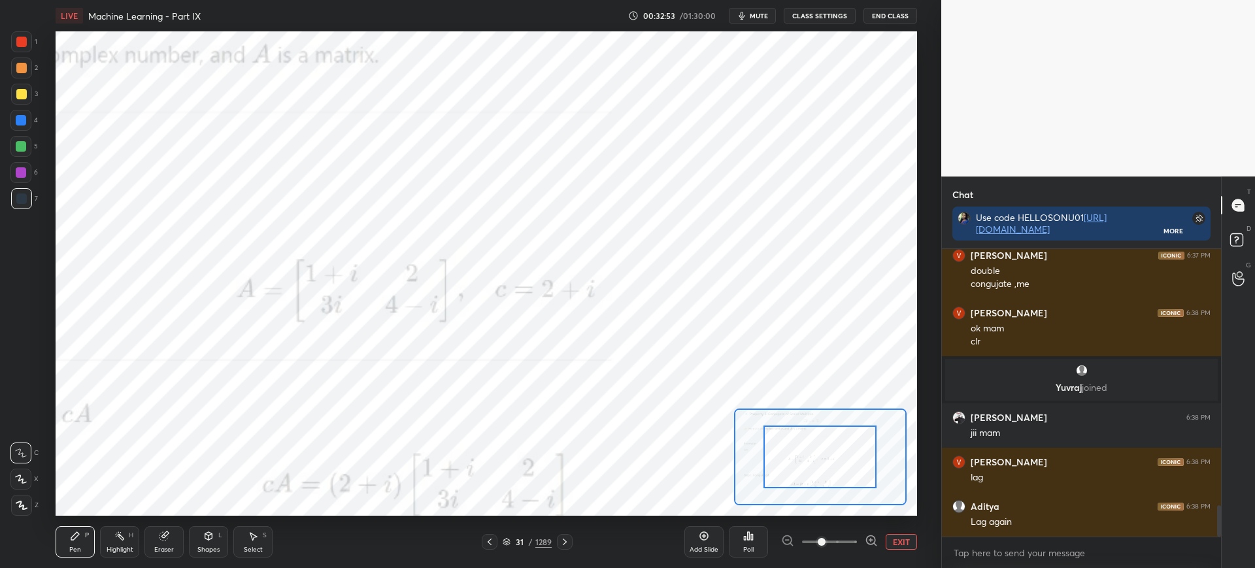
scroll to position [2390, 0]
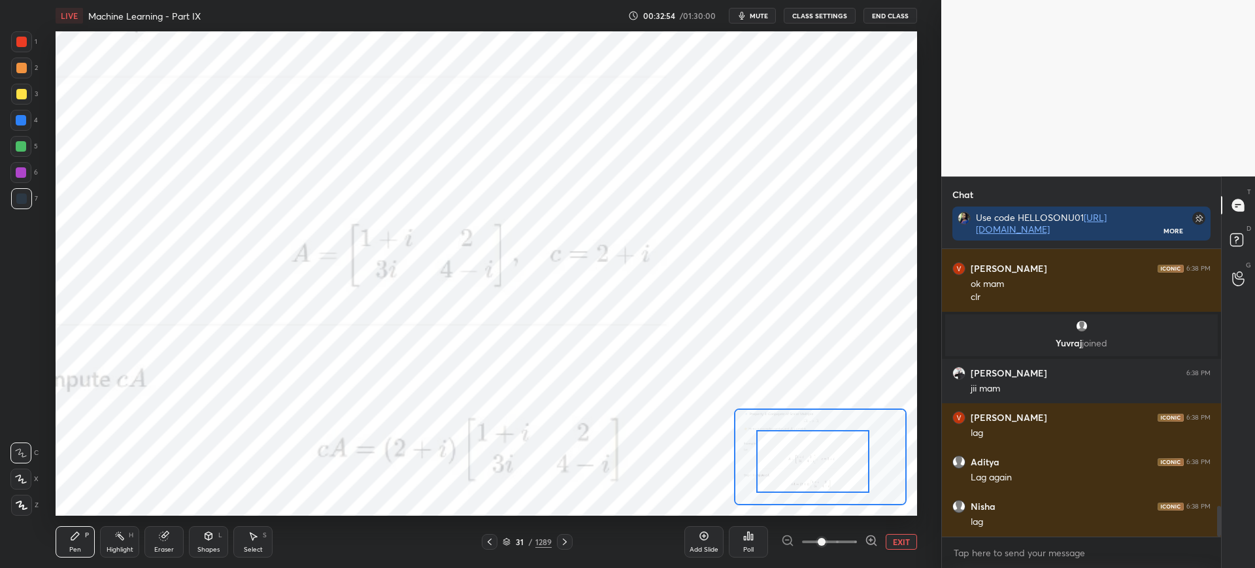
drag, startPoint x: 828, startPoint y: 470, endPoint x: 819, endPoint y: 472, distance: 9.5
click at [812, 474] on div at bounding box center [812, 461] width 113 height 63
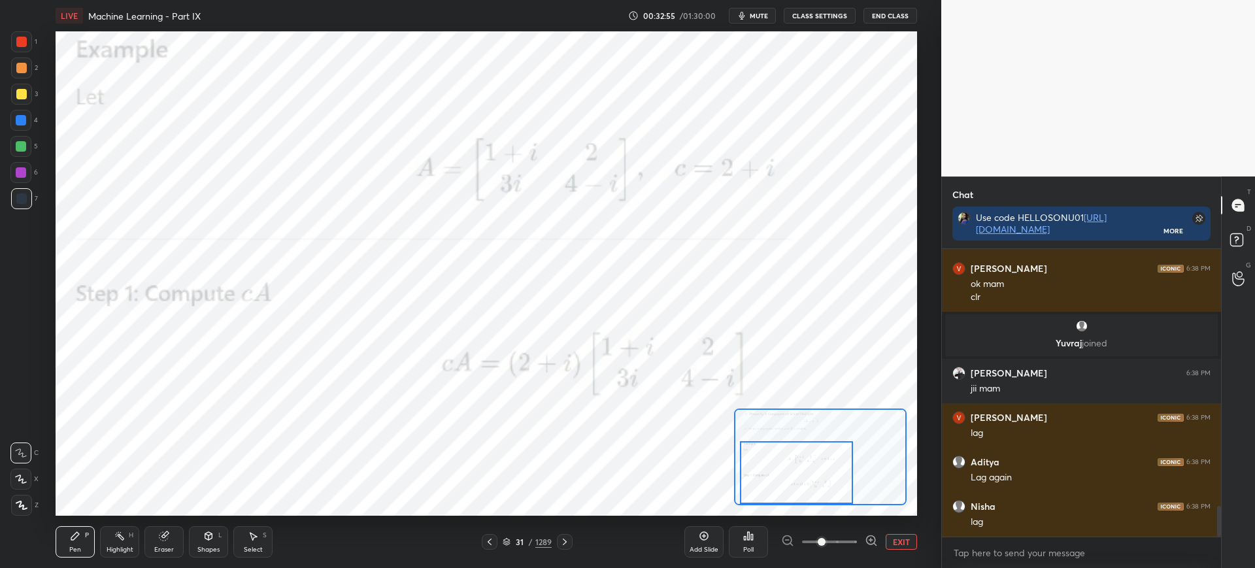
drag, startPoint x: 819, startPoint y: 472, endPoint x: 818, endPoint y: 463, distance: 9.9
click at [810, 481] on div at bounding box center [796, 472] width 113 height 63
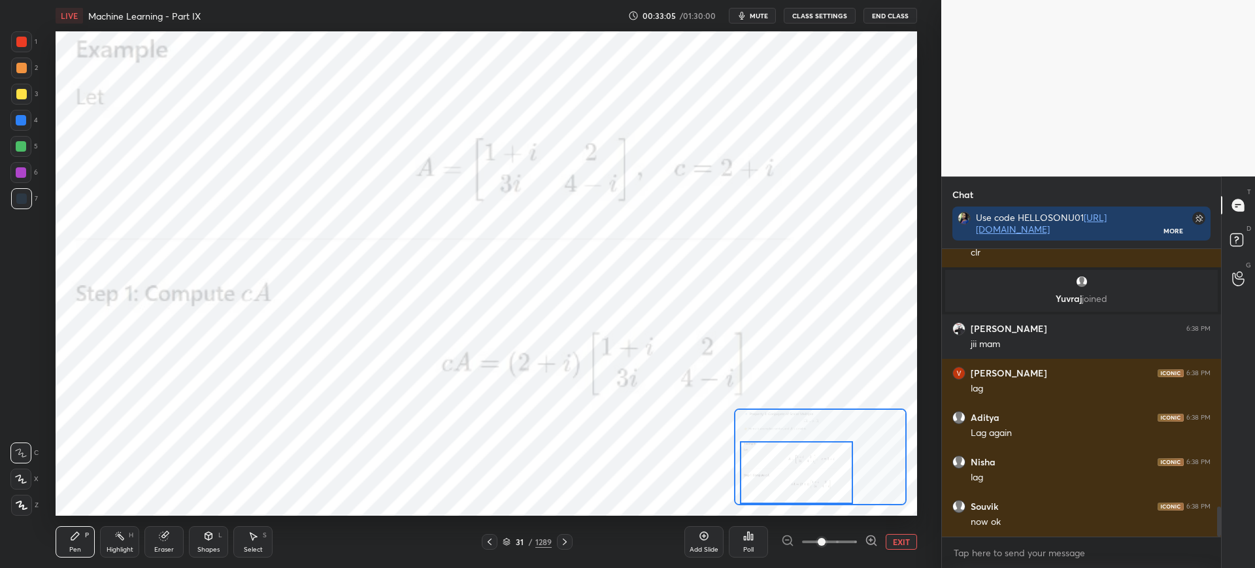
click at [567, 535] on div at bounding box center [565, 542] width 16 height 16
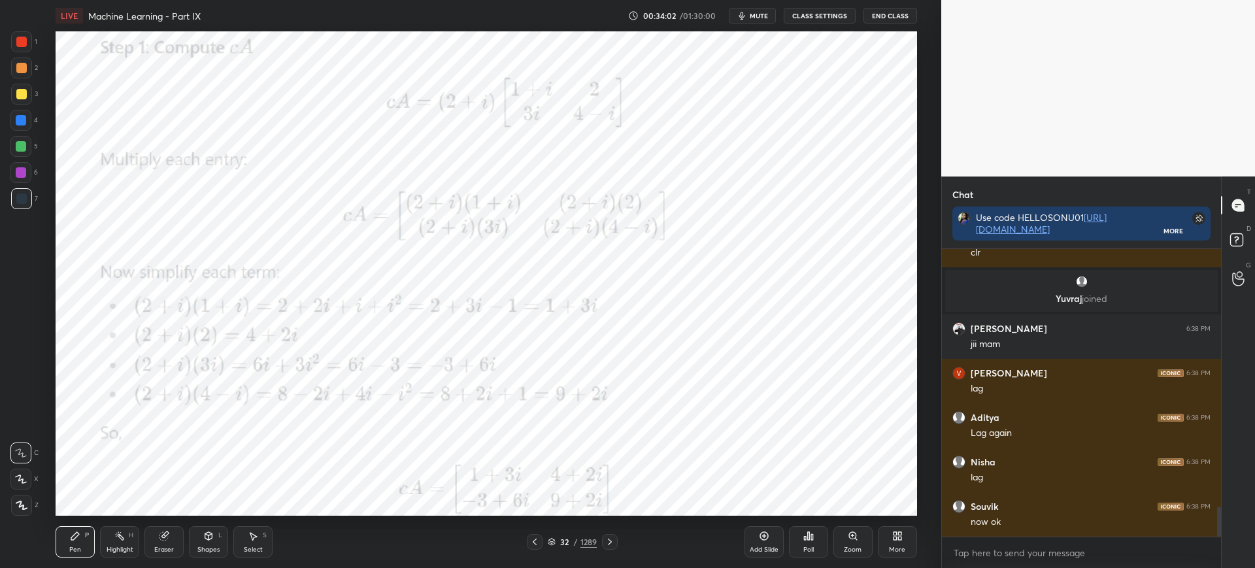
click at [606, 541] on icon at bounding box center [609, 542] width 10 height 10
click at [842, 540] on div "Zoom" at bounding box center [852, 541] width 39 height 31
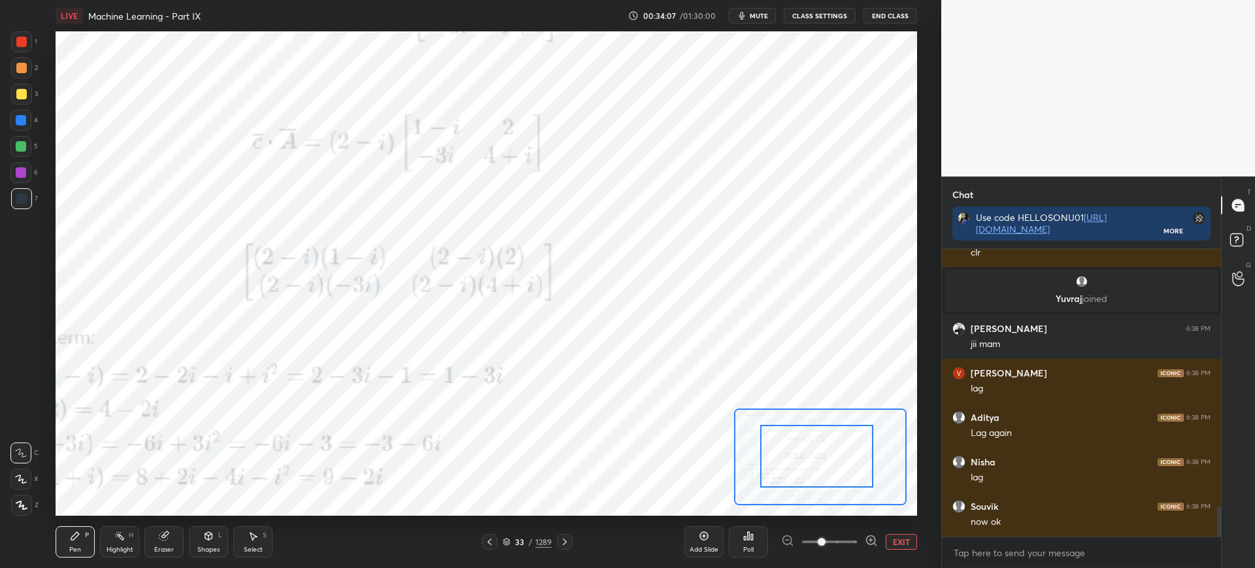
drag, startPoint x: 775, startPoint y: 441, endPoint x: 768, endPoint y: 437, distance: 7.6
click at [762, 434] on div at bounding box center [816, 456] width 113 height 63
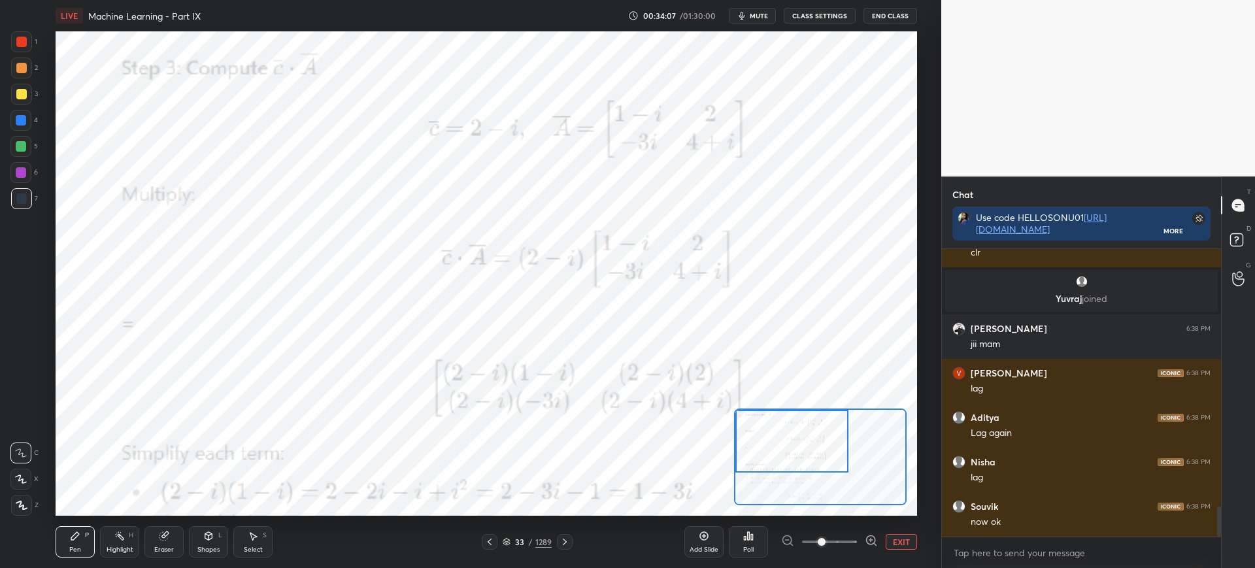
drag, startPoint x: 770, startPoint y: 429, endPoint x: 776, endPoint y: 412, distance: 18.0
click at [763, 424] on div at bounding box center [791, 441] width 113 height 63
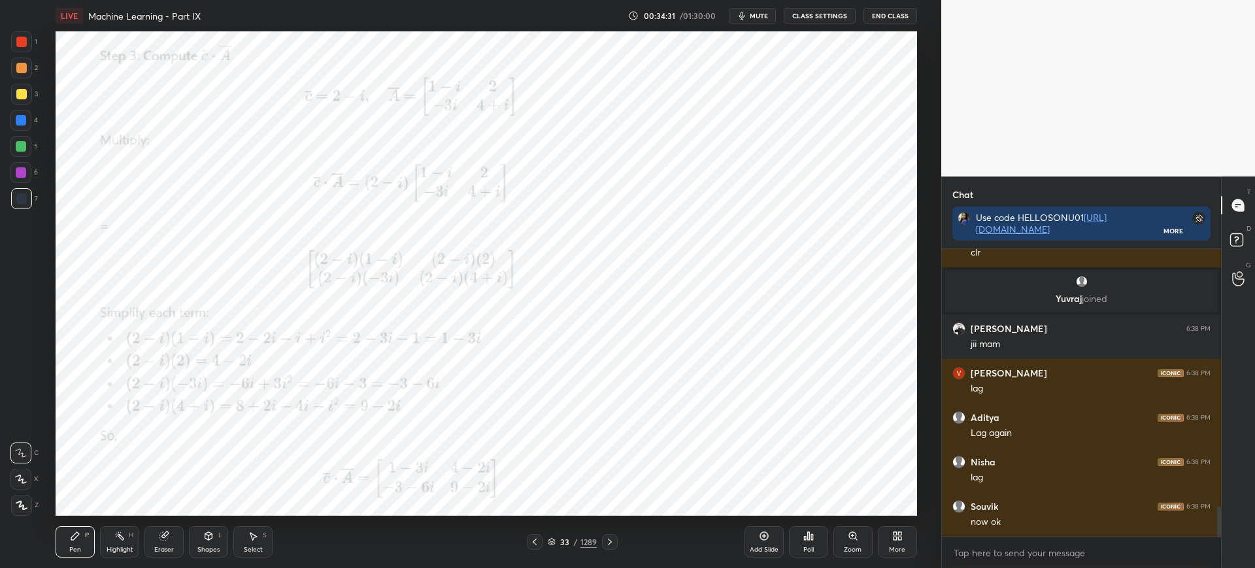
click at [853, 542] on div "Zoom" at bounding box center [852, 541] width 39 height 31
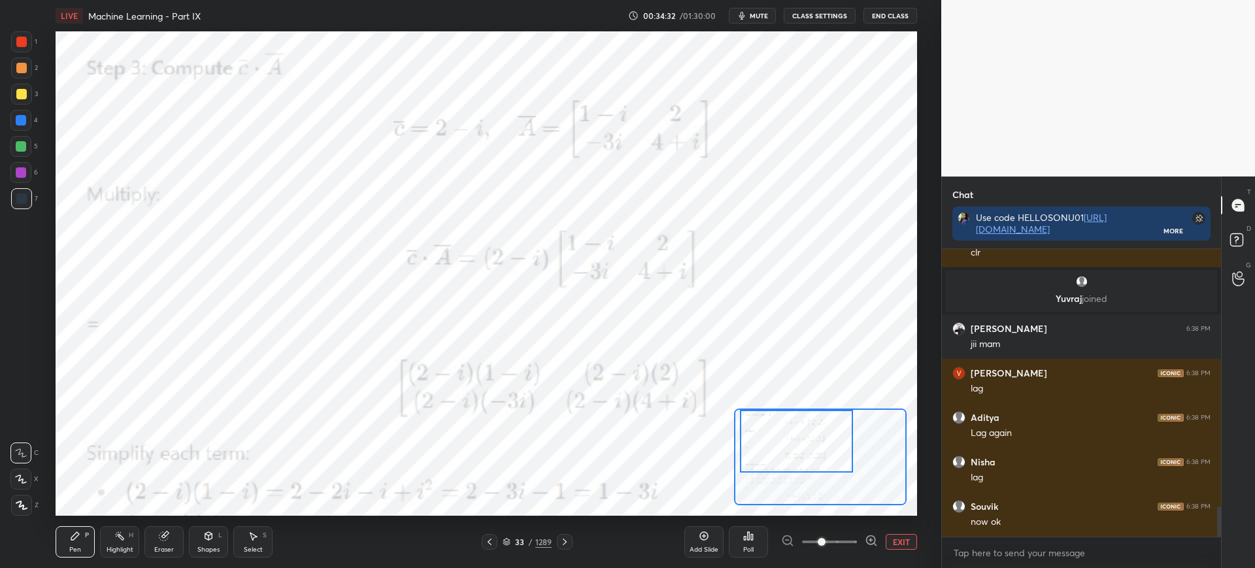
drag, startPoint x: 797, startPoint y: 423, endPoint x: 801, endPoint y: 408, distance: 15.5
click at [797, 415] on div at bounding box center [796, 441] width 113 height 63
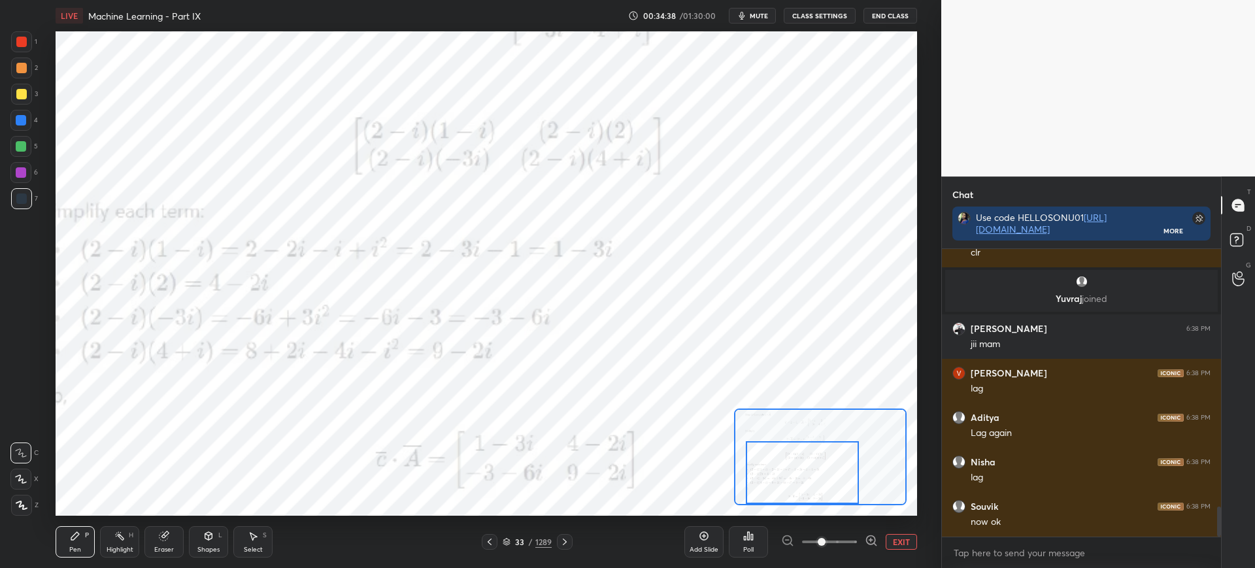
drag, startPoint x: 808, startPoint y: 447, endPoint x: 817, endPoint y: 491, distance: 44.6
click at [817, 491] on div at bounding box center [802, 472] width 113 height 63
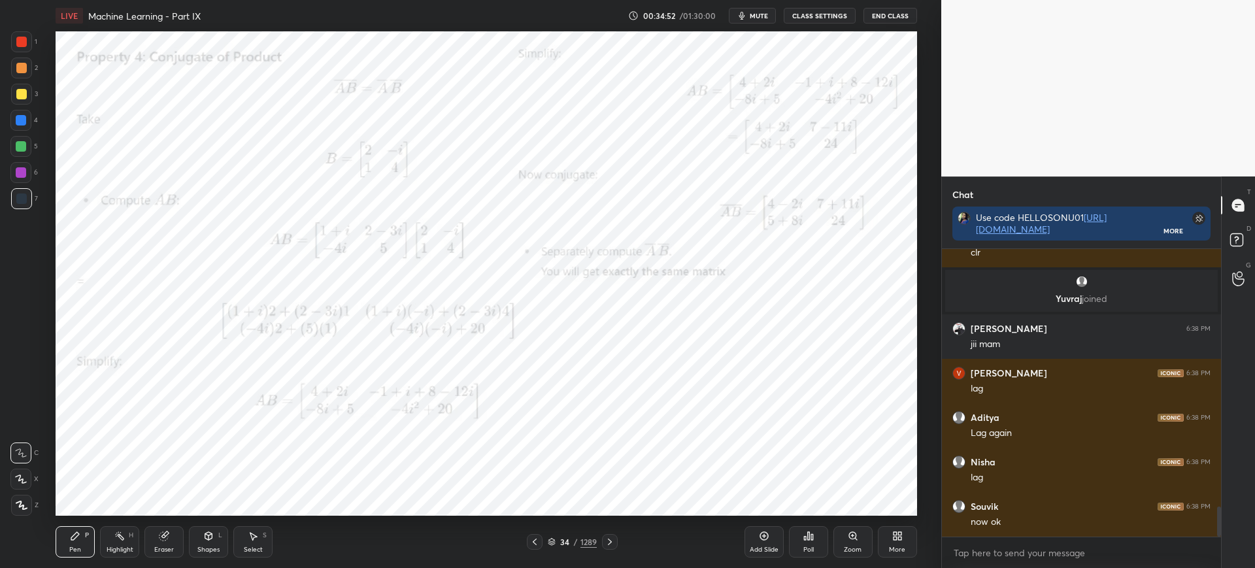
click at [859, 542] on div "Zoom" at bounding box center [852, 541] width 39 height 31
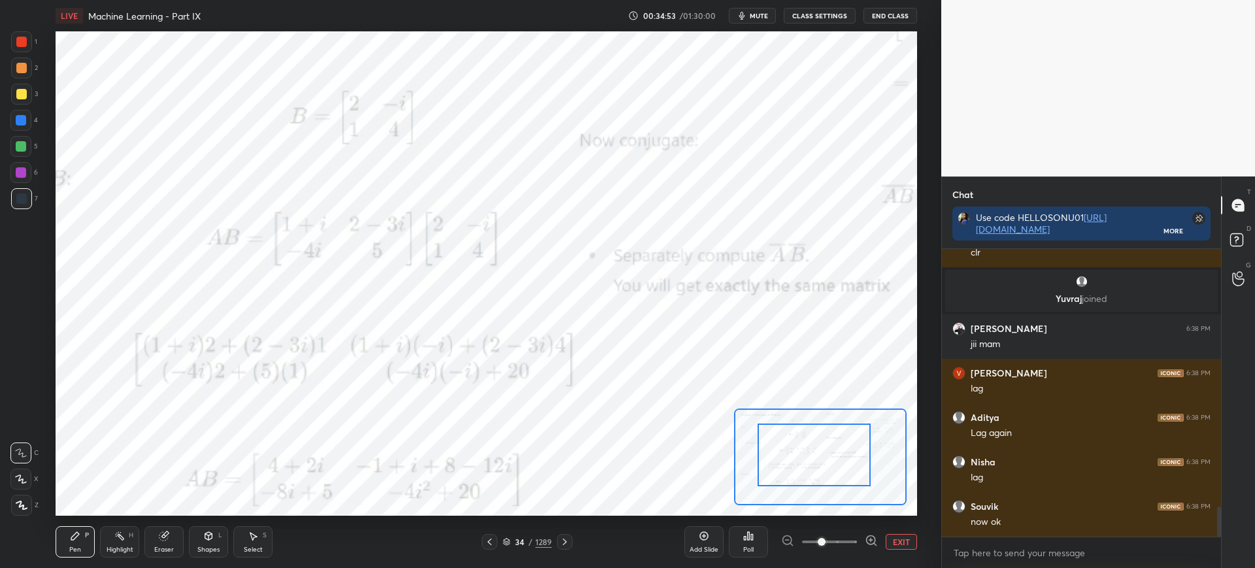
drag, startPoint x: 819, startPoint y: 468, endPoint x: 804, endPoint y: 461, distance: 15.8
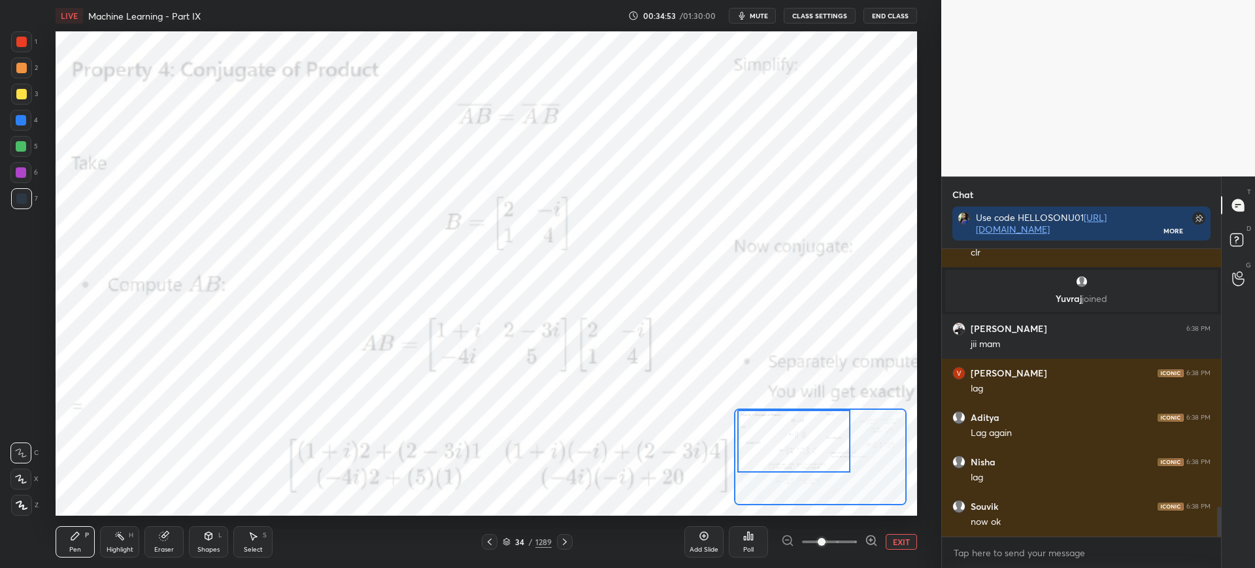
drag, startPoint x: 815, startPoint y: 466, endPoint x: 796, endPoint y: 439, distance: 32.8
click at [795, 440] on div at bounding box center [793, 441] width 113 height 63
drag, startPoint x: 889, startPoint y: 537, endPoint x: 876, endPoint y: 529, distance: 14.9
click at [888, 535] on button "EXIT" at bounding box center [900, 542] width 31 height 16
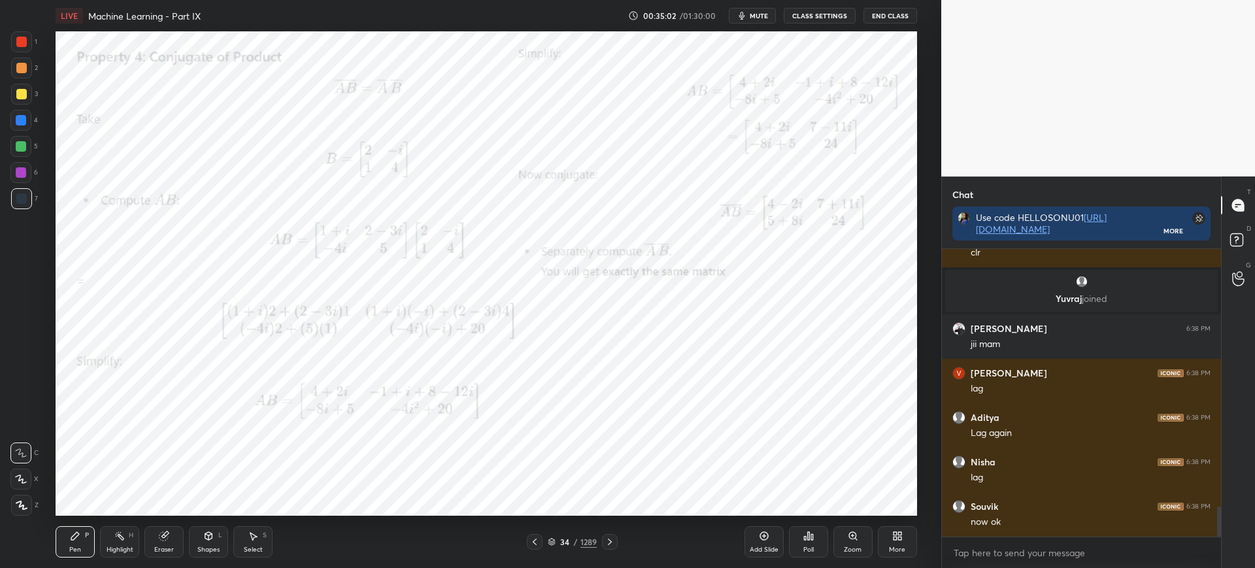
click at [806, 531] on icon at bounding box center [808, 536] width 10 height 10
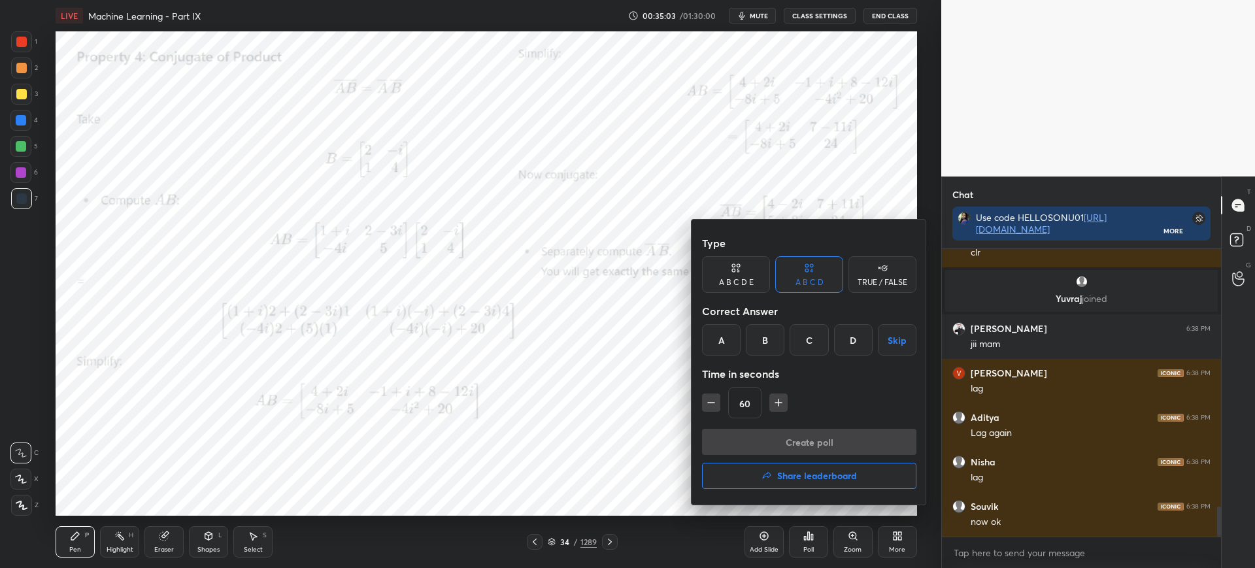
click at [720, 351] on div "A" at bounding box center [721, 339] width 39 height 31
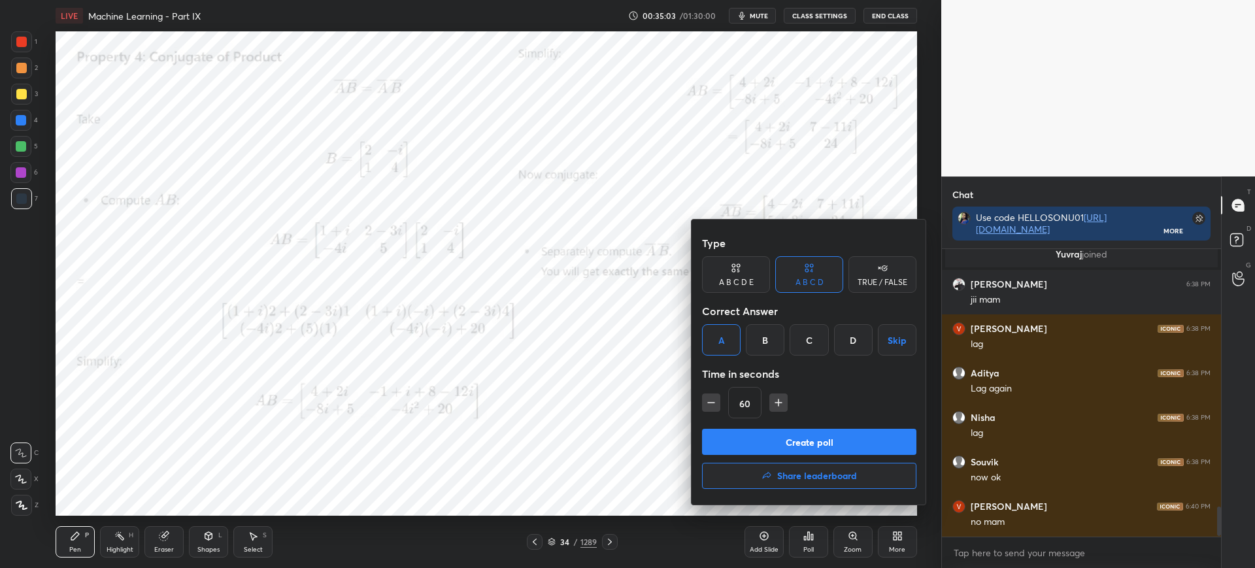
click at [755, 444] on button "Create poll" at bounding box center [809, 442] width 214 height 26
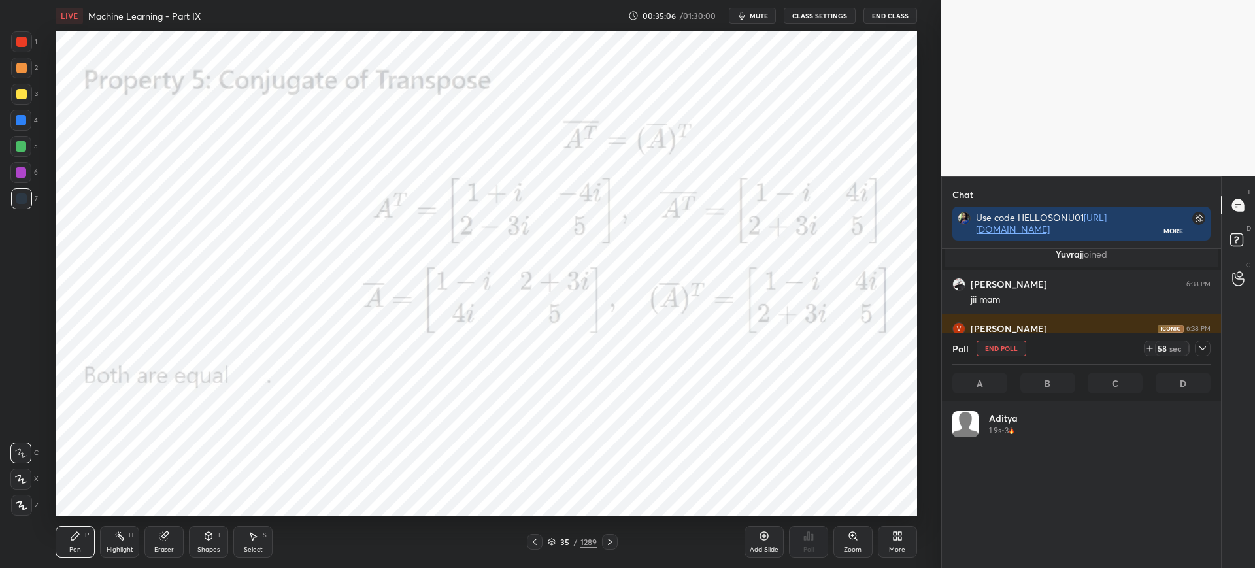
scroll to position [153, 254]
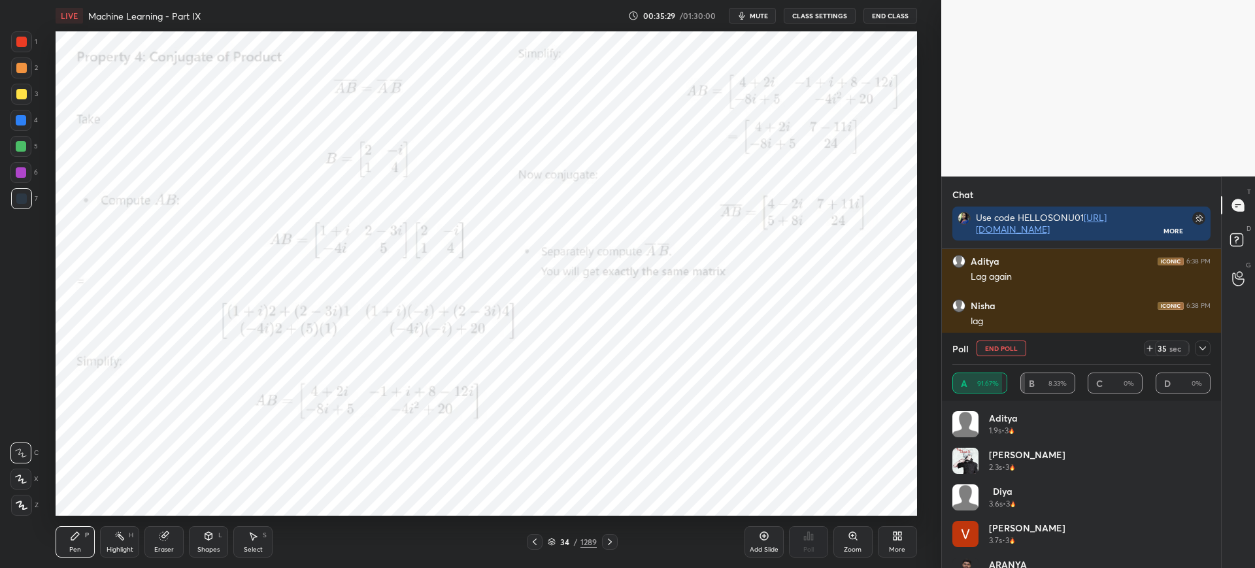
click at [917, 403] on div "Setting up your live class Poll for secs No correct answer Start poll" at bounding box center [486, 273] width 889 height 484
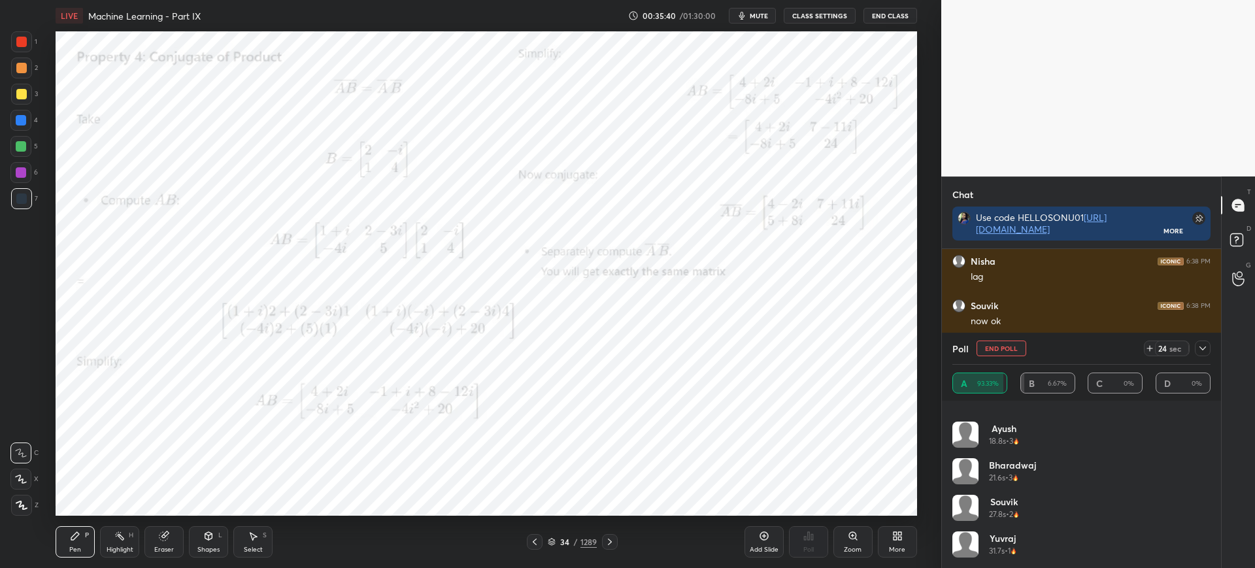
scroll to position [0, 0]
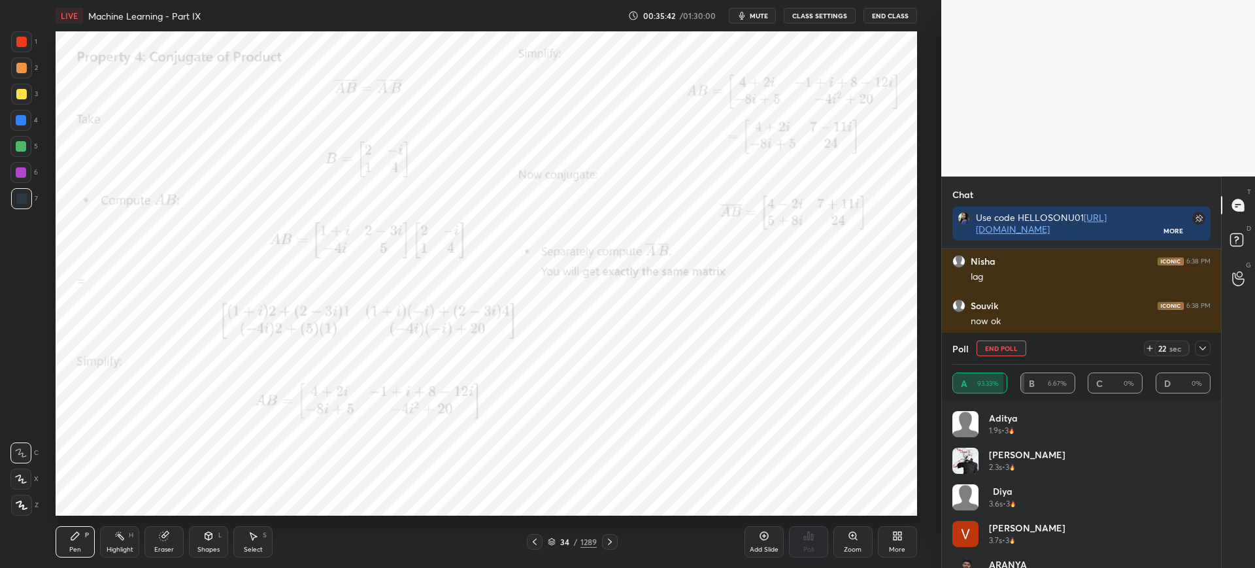
click at [1207, 350] on icon at bounding box center [1202, 348] width 10 height 10
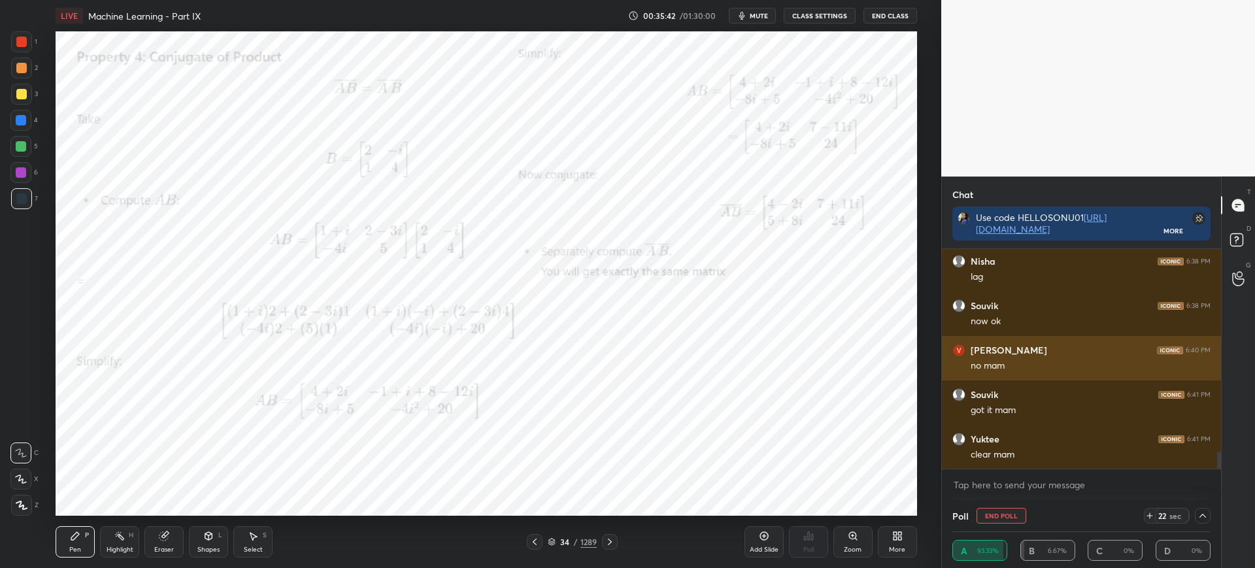
scroll to position [1, 5]
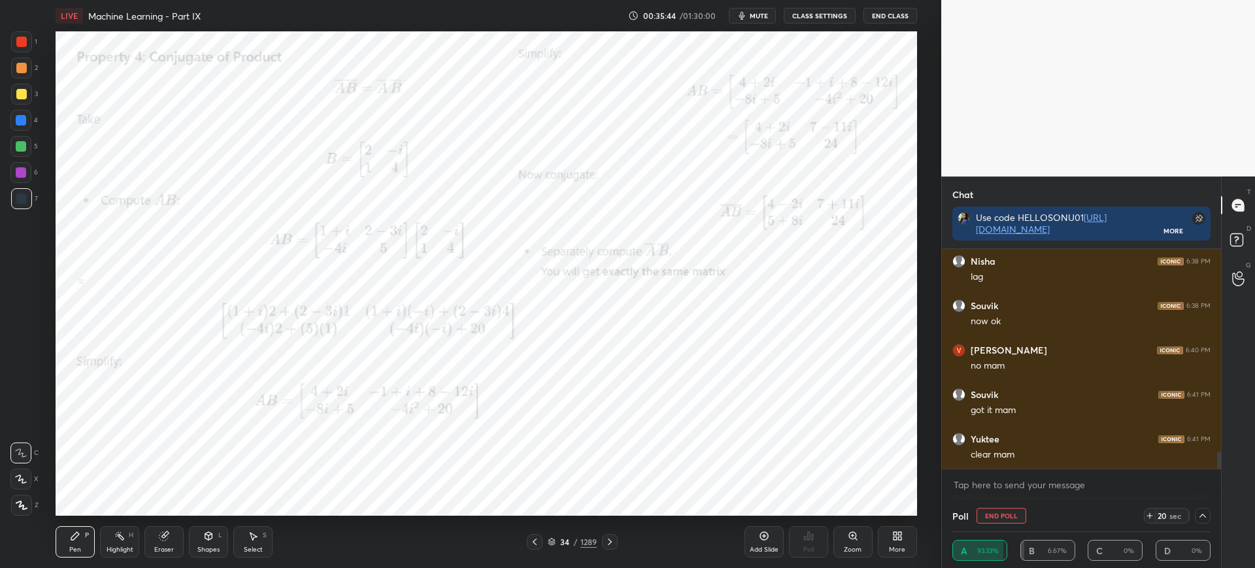
click at [1200, 514] on icon at bounding box center [1202, 515] width 10 height 10
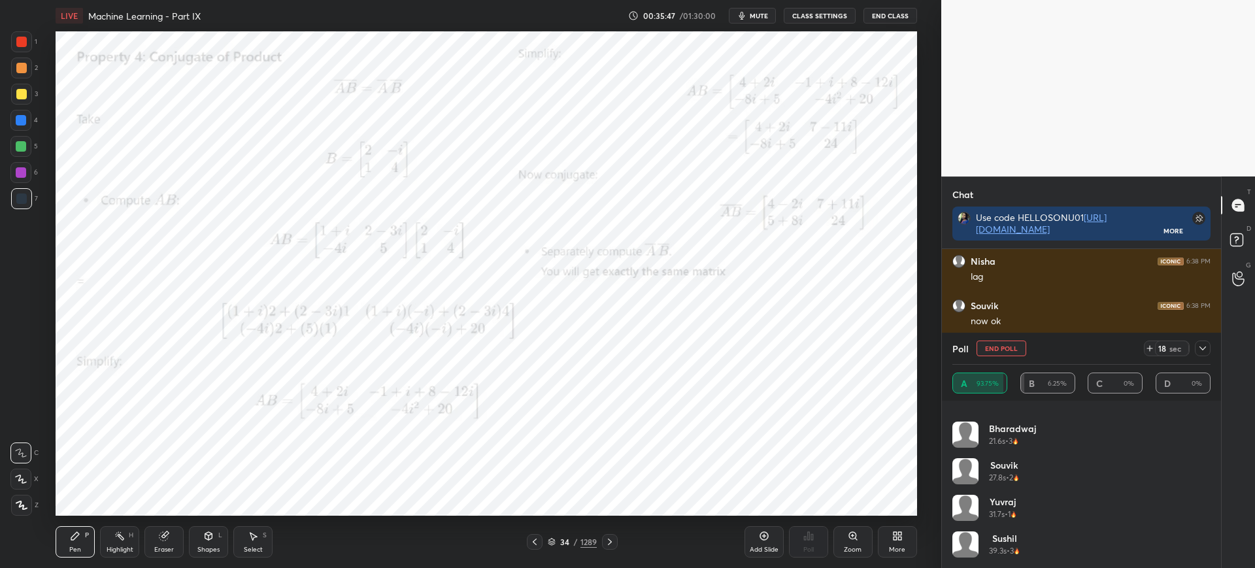
scroll to position [2680, 0]
click at [993, 345] on button "End Poll" at bounding box center [1001, 348] width 50 height 16
type textarea "x"
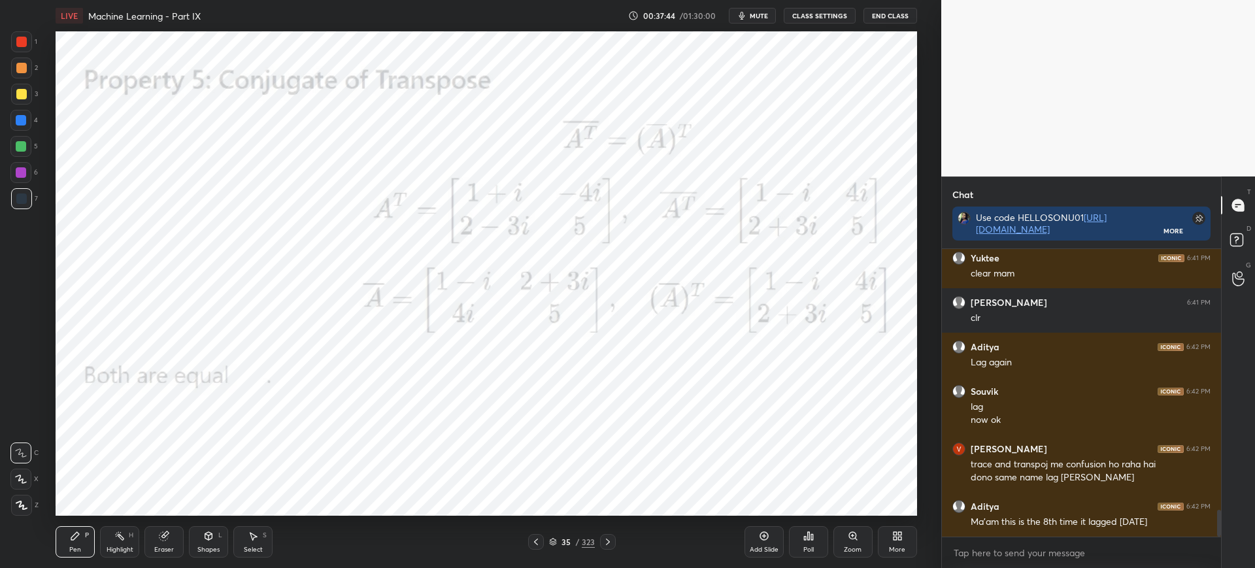
scroll to position [2861, 0]
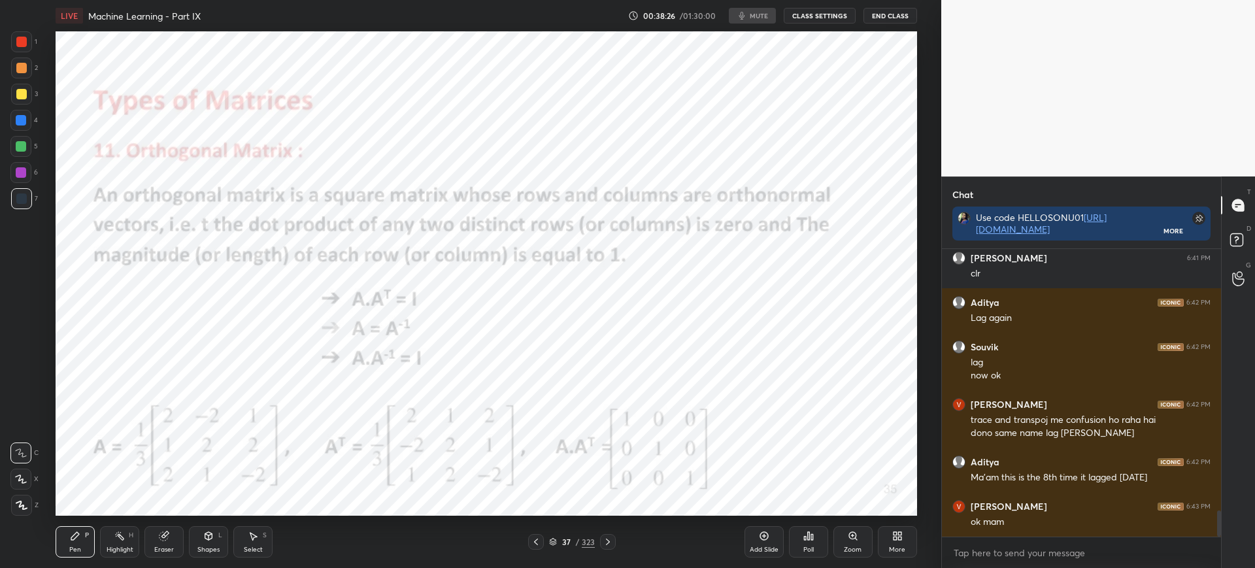
click at [24, 48] on div at bounding box center [21, 41] width 21 height 21
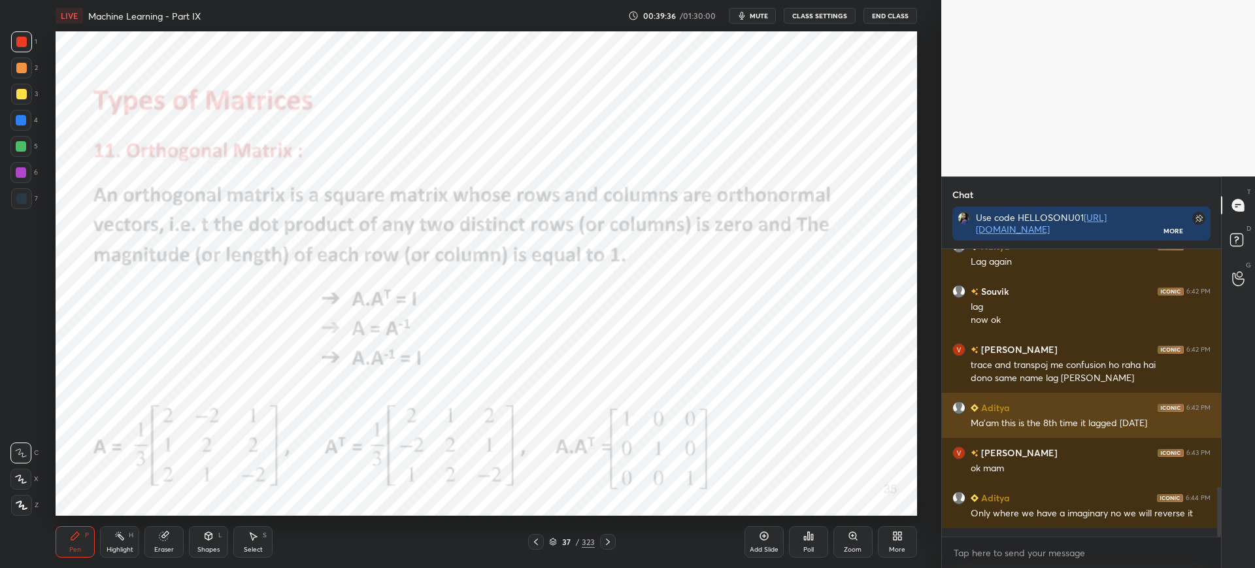
scroll to position [1580, 0]
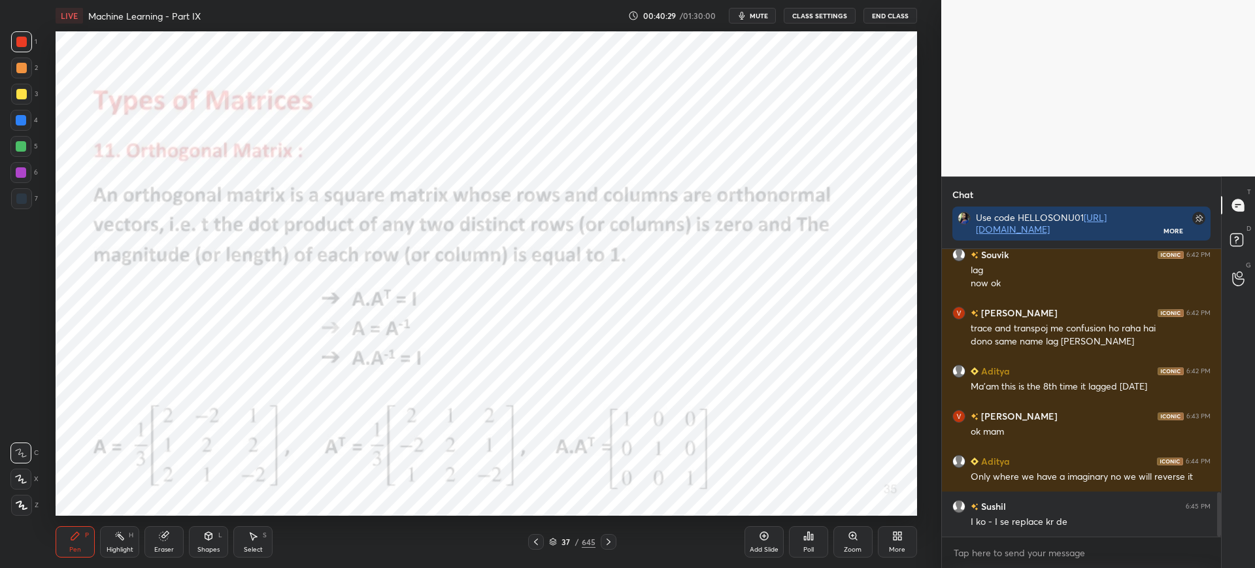
click at [555, 538] on icon at bounding box center [553, 542] width 8 height 8
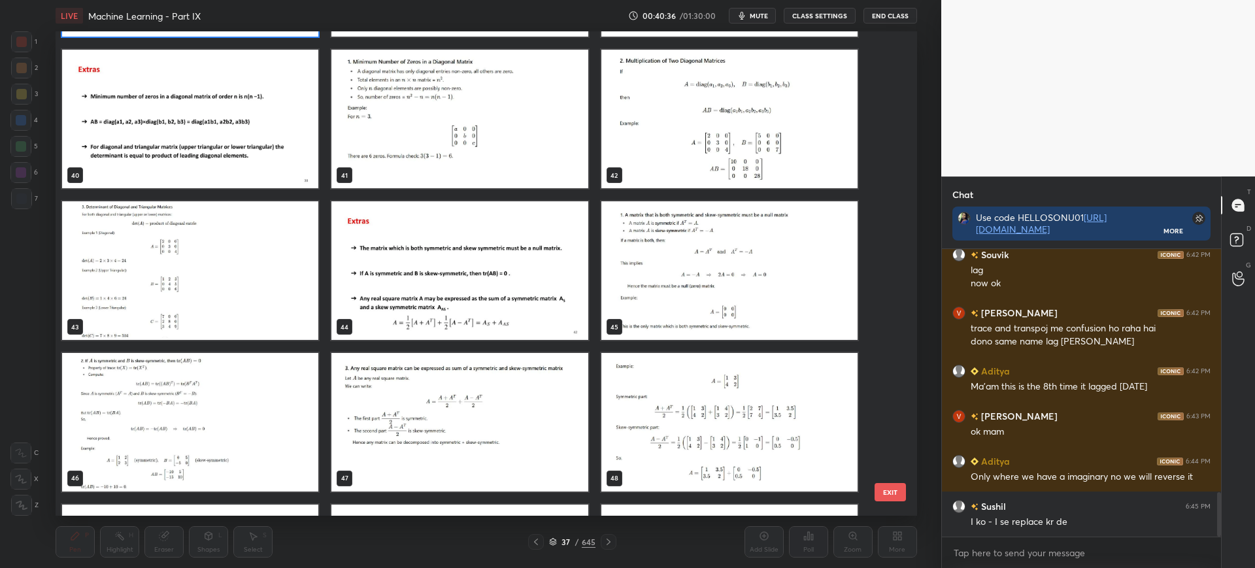
scroll to position [1959, 0]
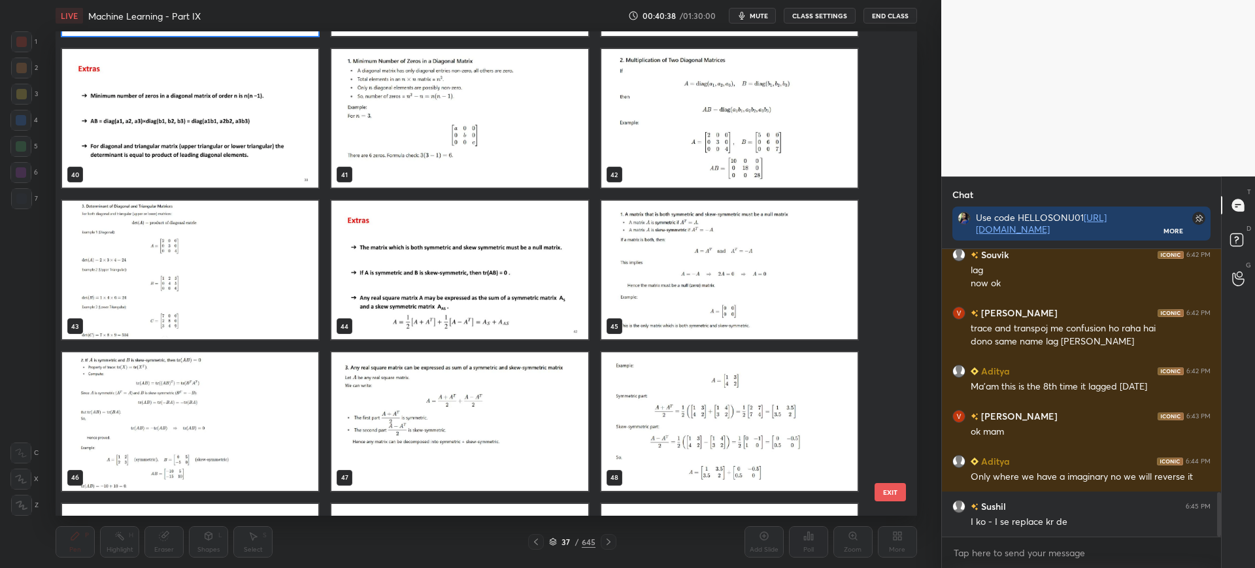
click at [890, 491] on button "EXIT" at bounding box center [889, 492] width 31 height 18
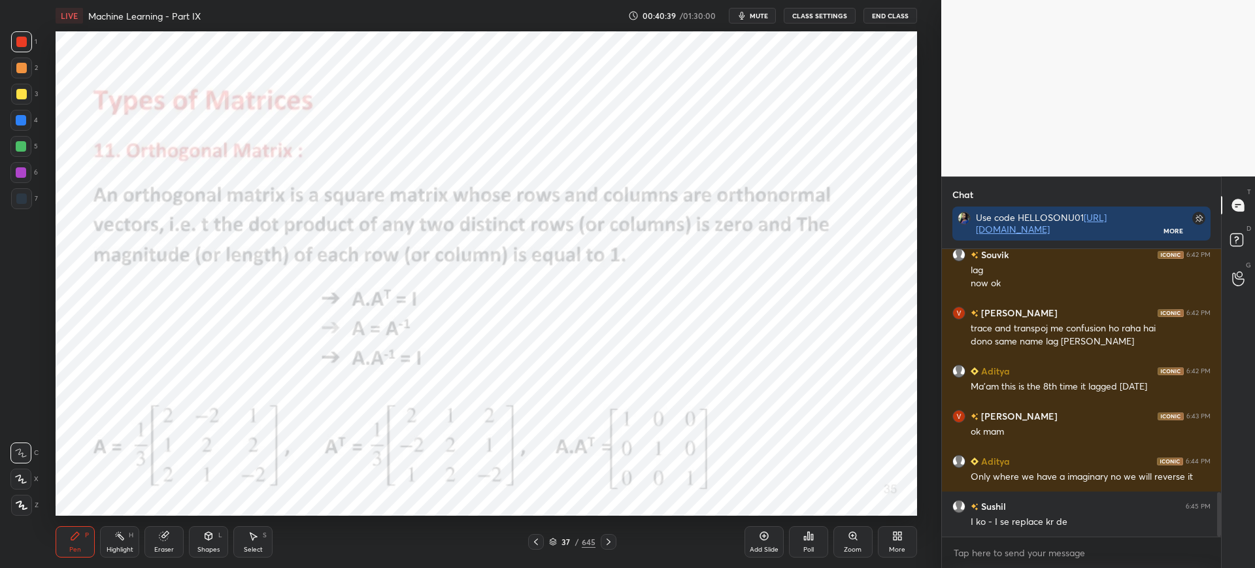
click at [552, 539] on icon at bounding box center [553, 542] width 8 height 8
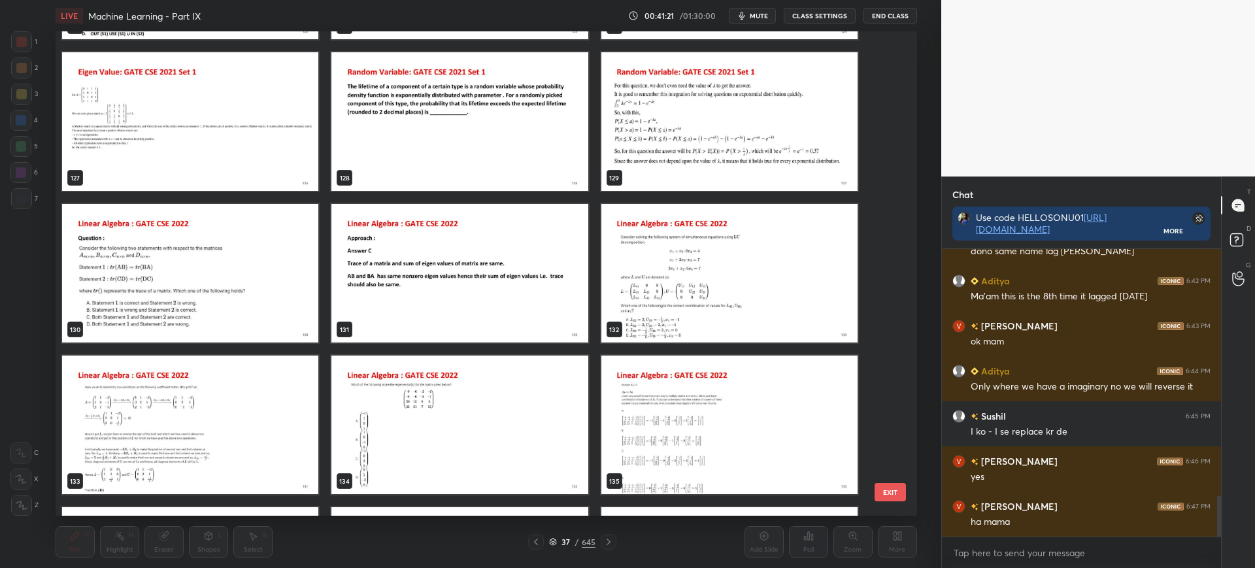
scroll to position [6351, 0]
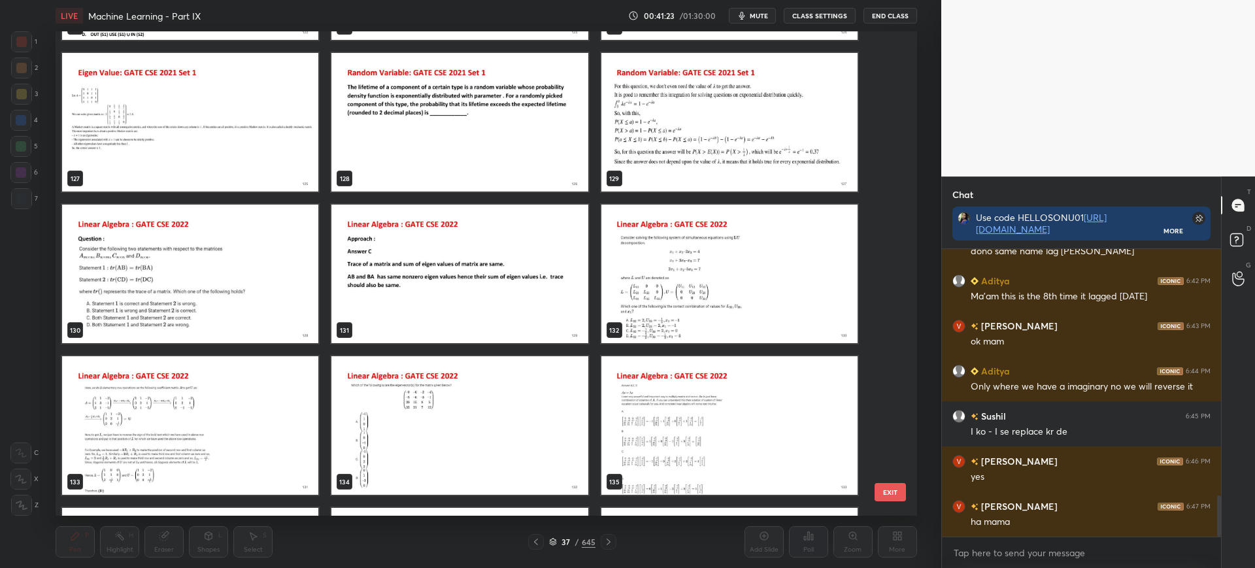
click at [672, 272] on img "grid" at bounding box center [729, 274] width 256 height 139
click at [891, 491] on button "EXIT" at bounding box center [889, 492] width 31 height 18
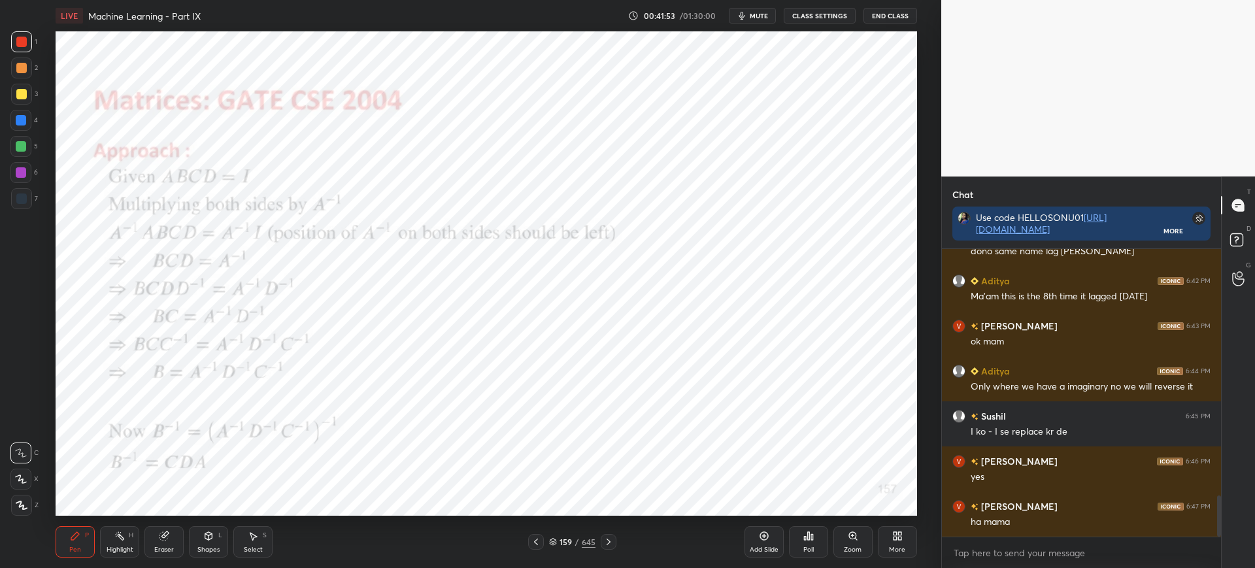
click at [775, 536] on div "Add Slide" at bounding box center [763, 541] width 39 height 31
click at [22, 125] on div at bounding box center [20, 120] width 21 height 21
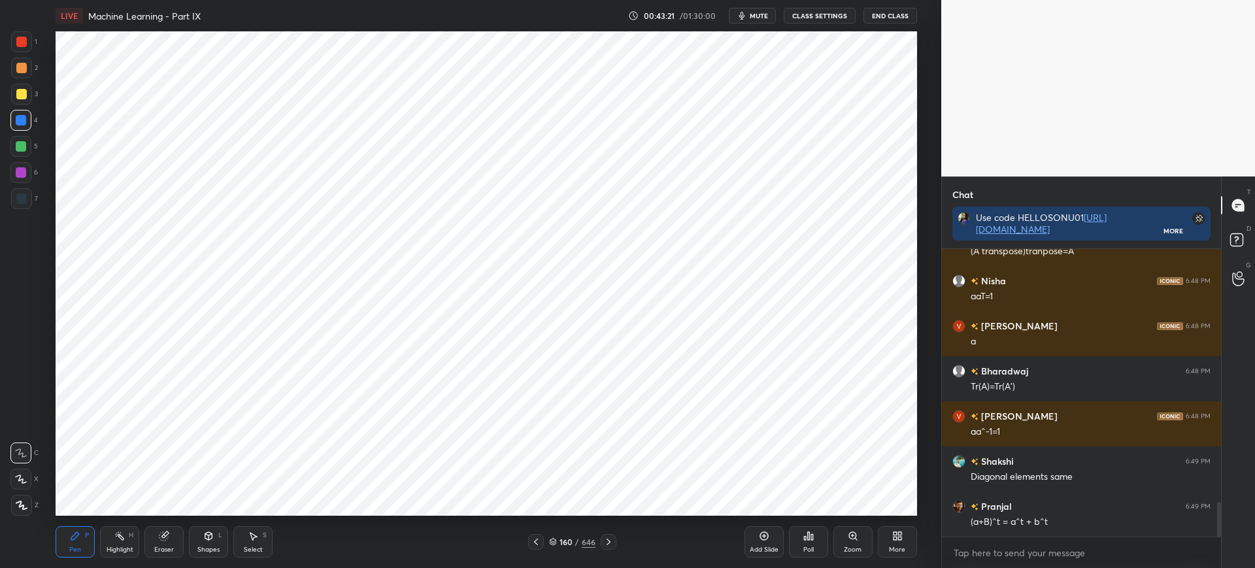
scroll to position [2126, 0]
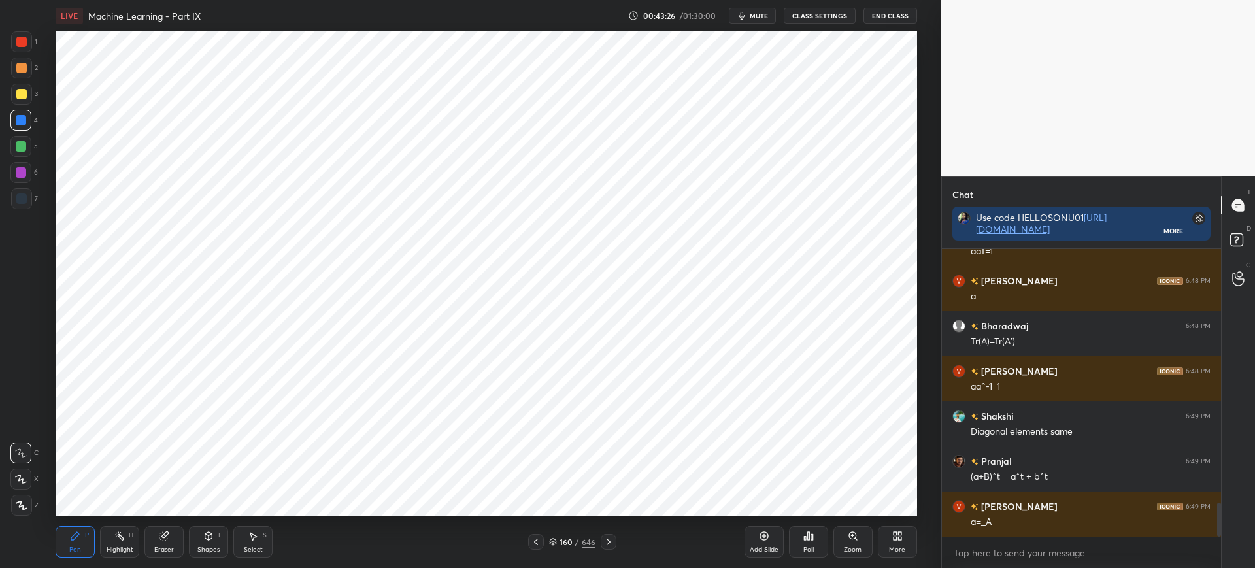
click at [550, 539] on icon at bounding box center [553, 539] width 7 height 3
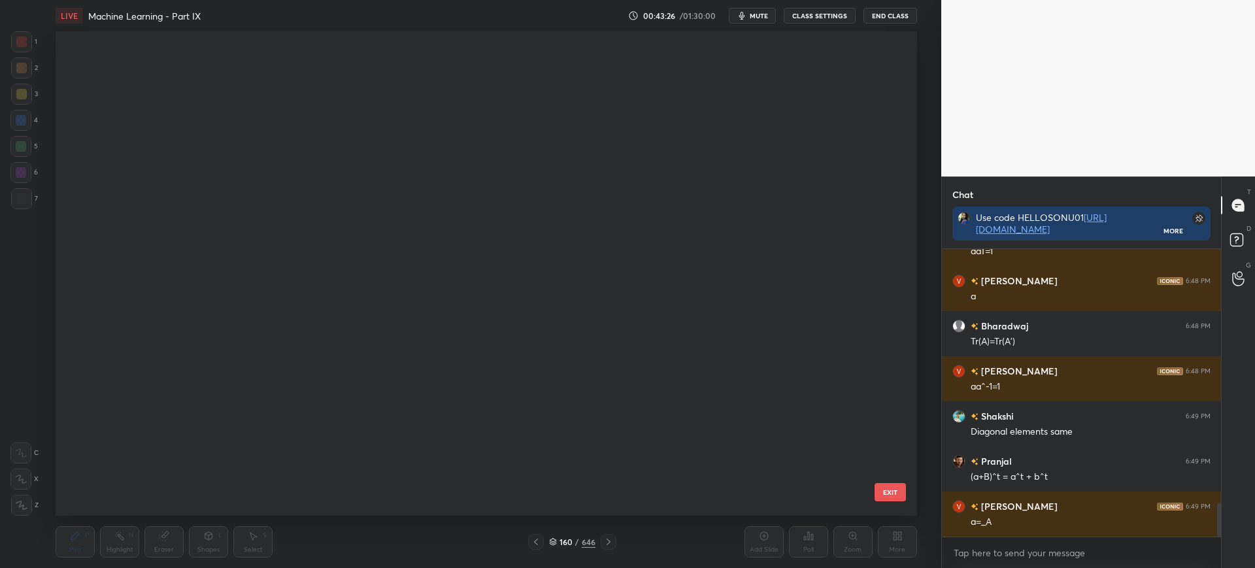
scroll to position [480, 855]
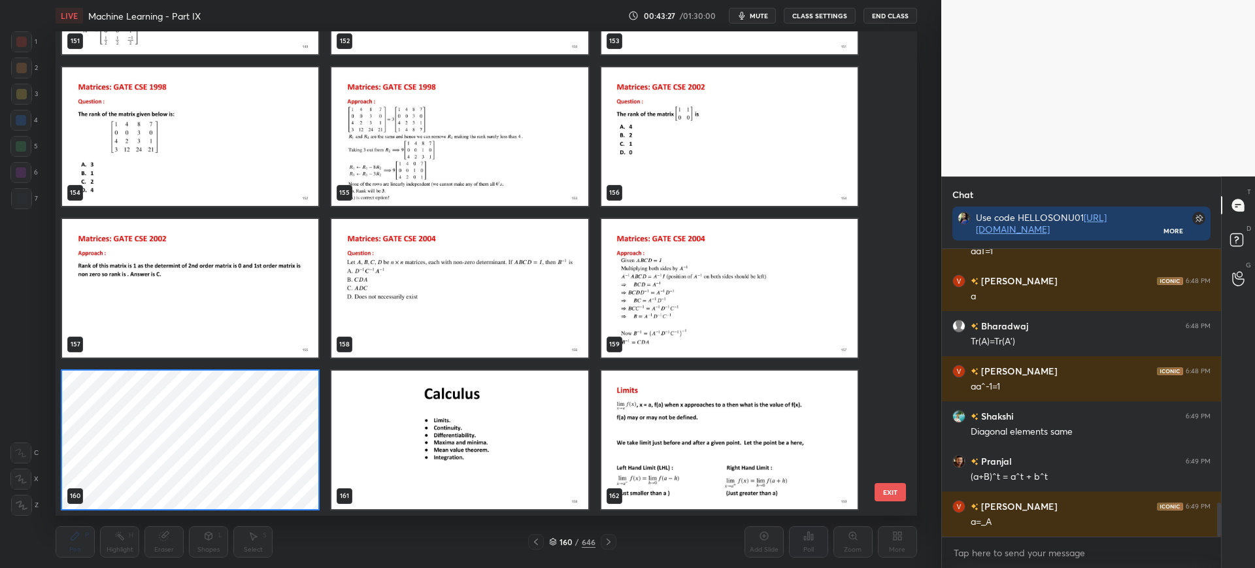
click at [888, 484] on button "EXIT" at bounding box center [889, 492] width 31 height 18
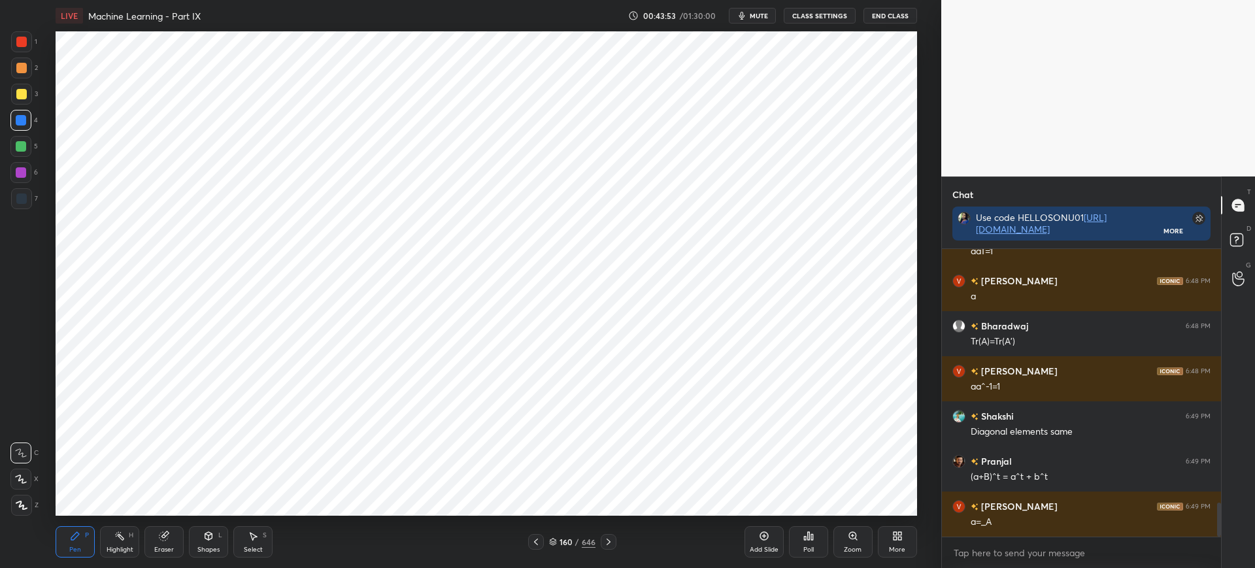
click at [560, 539] on div "160" at bounding box center [565, 542] width 13 height 8
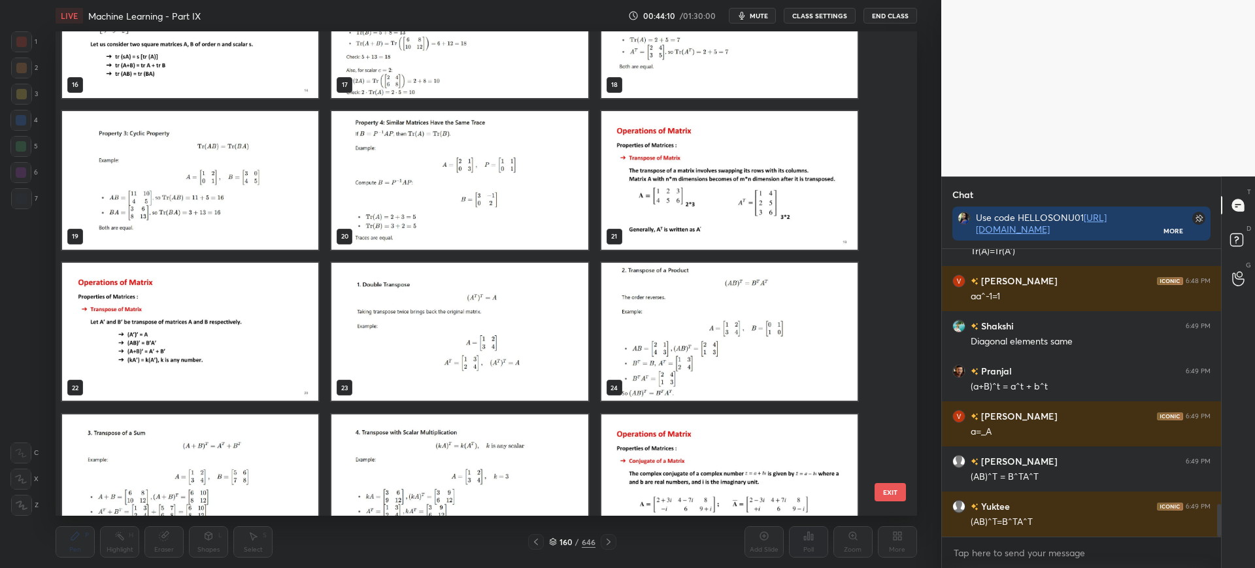
scroll to position [2261, 0]
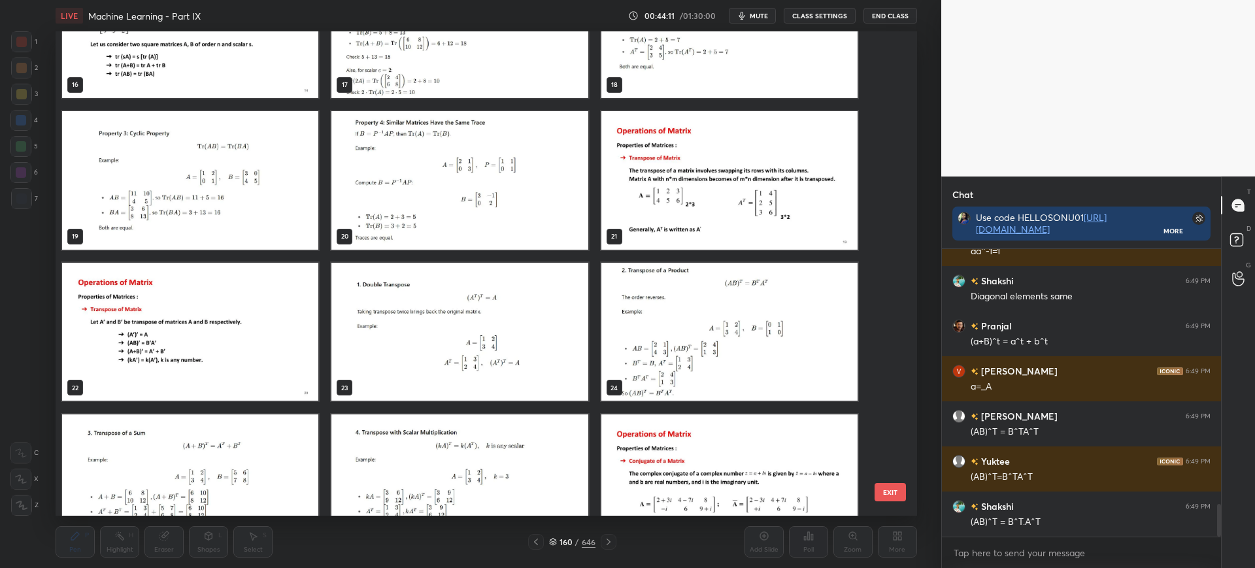
click at [511, 314] on img "grid" at bounding box center [460, 332] width 256 height 139
click at [895, 486] on button "EXIT" at bounding box center [889, 492] width 31 height 18
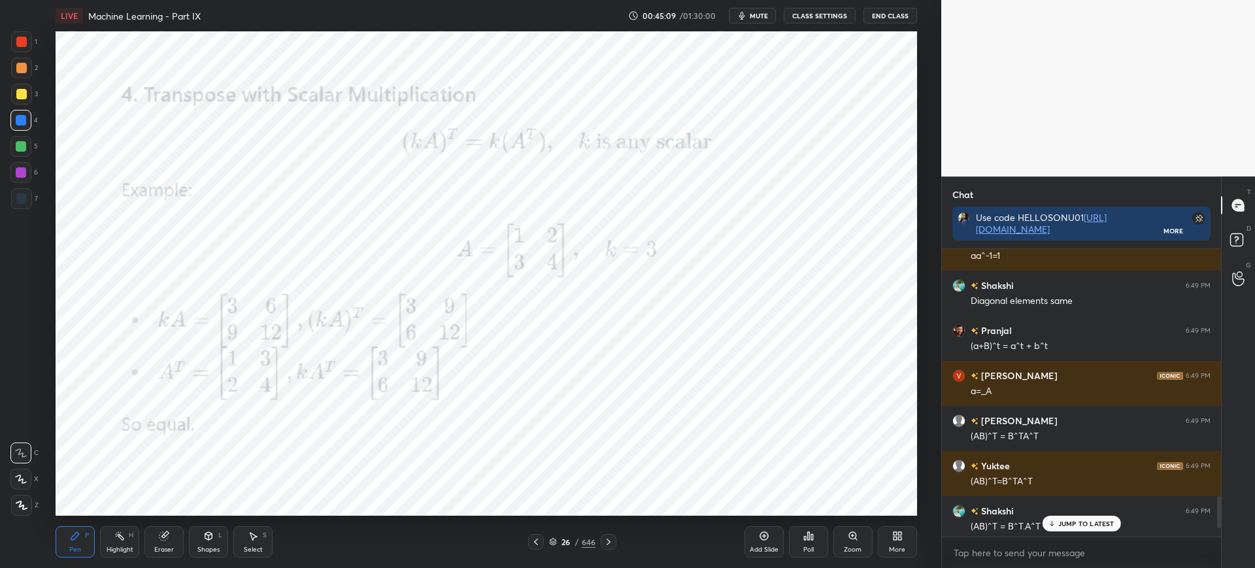
scroll to position [2306, 0]
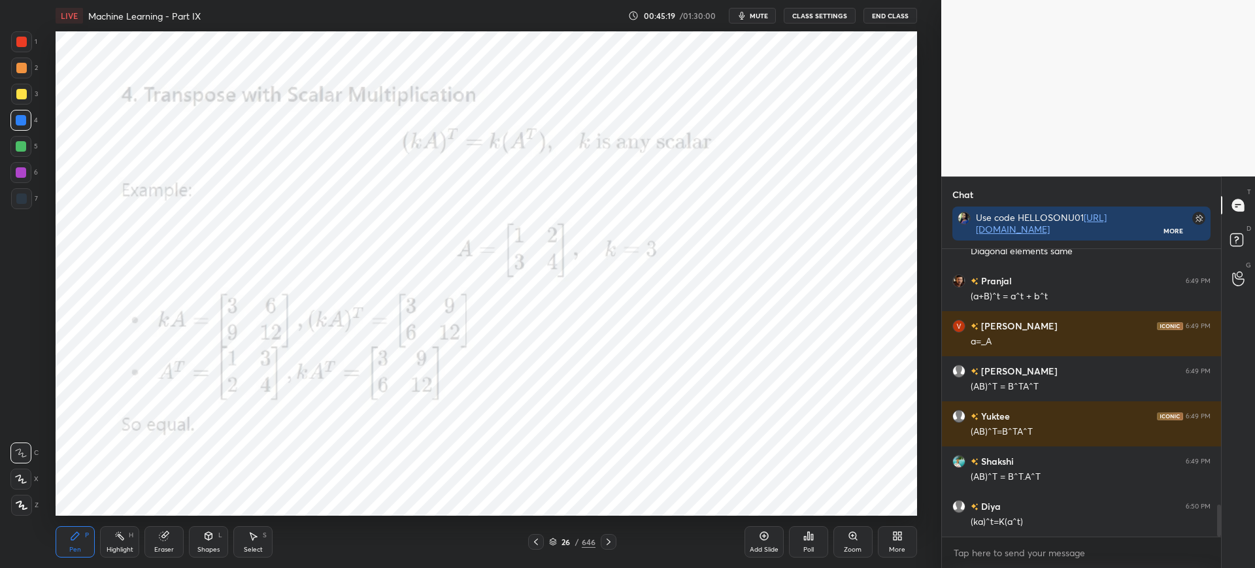
click at [769, 540] on div "Add Slide" at bounding box center [763, 541] width 39 height 31
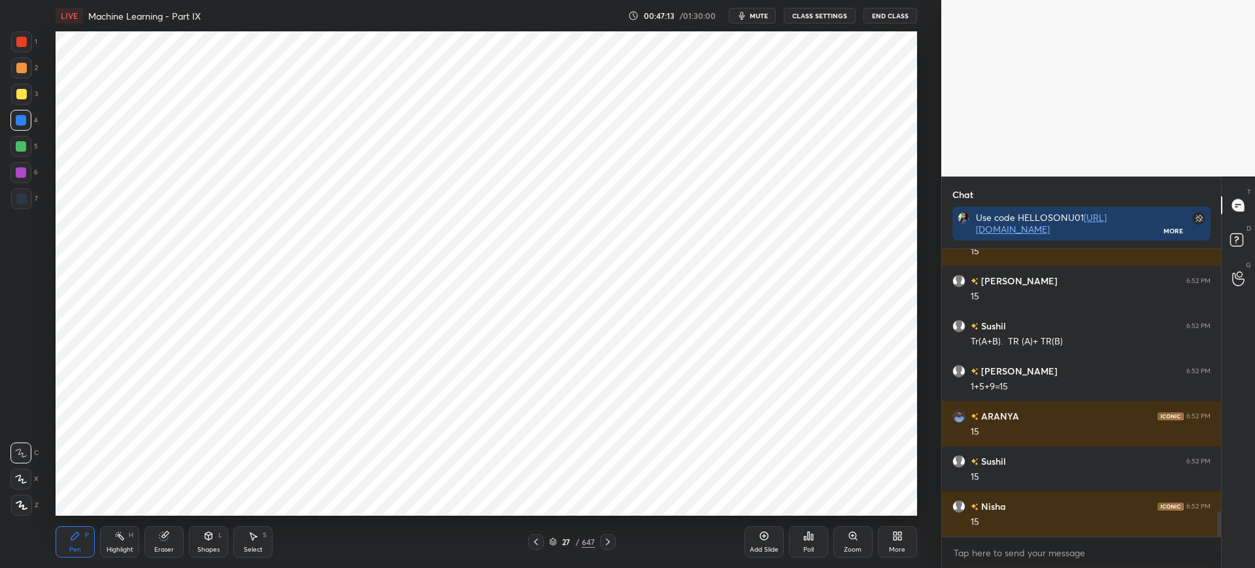
scroll to position [2964, 0]
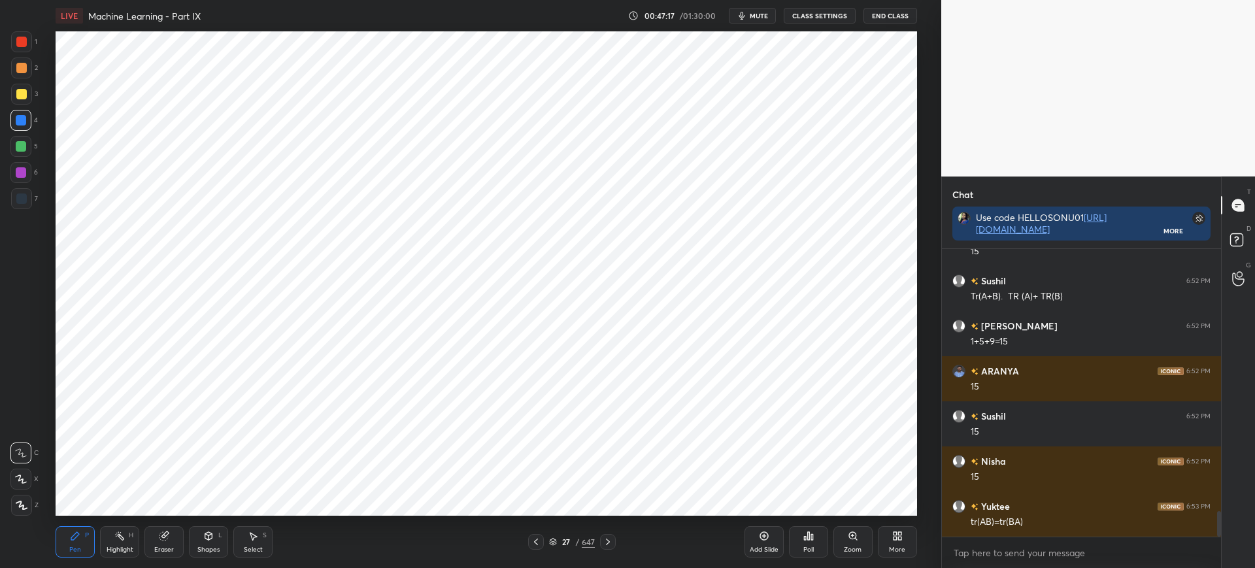
click at [21, 197] on div at bounding box center [21, 198] width 10 height 10
click at [554, 539] on icon at bounding box center [553, 542] width 8 height 8
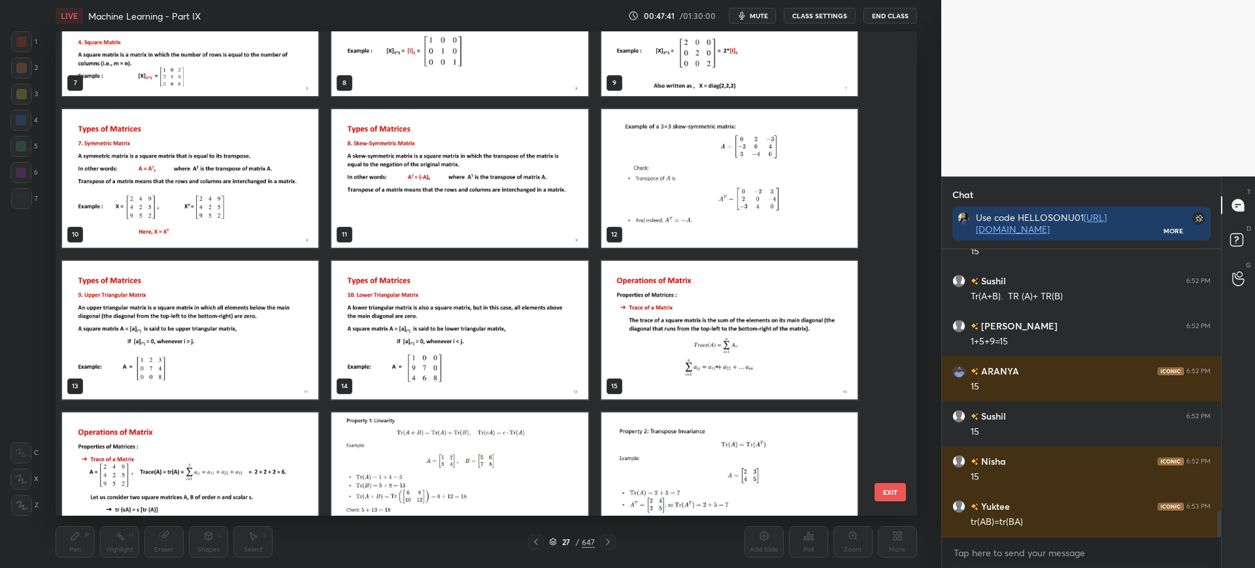
scroll to position [380, 0]
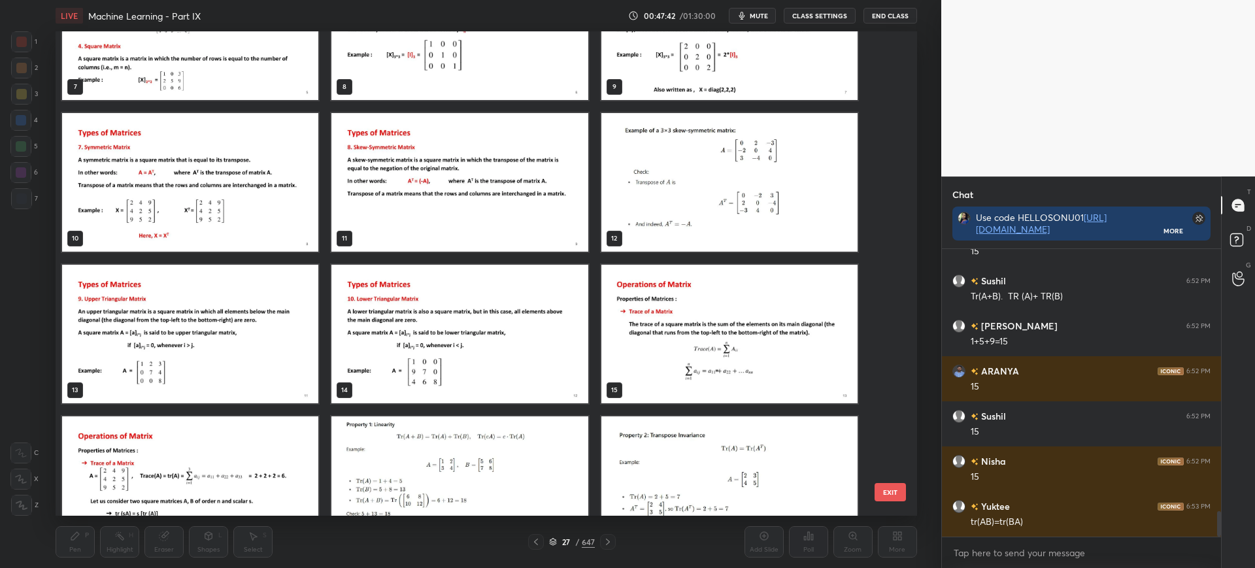
click at [680, 389] on img "grid" at bounding box center [729, 334] width 256 height 139
click at [887, 490] on button "EXIT" at bounding box center [889, 492] width 31 height 18
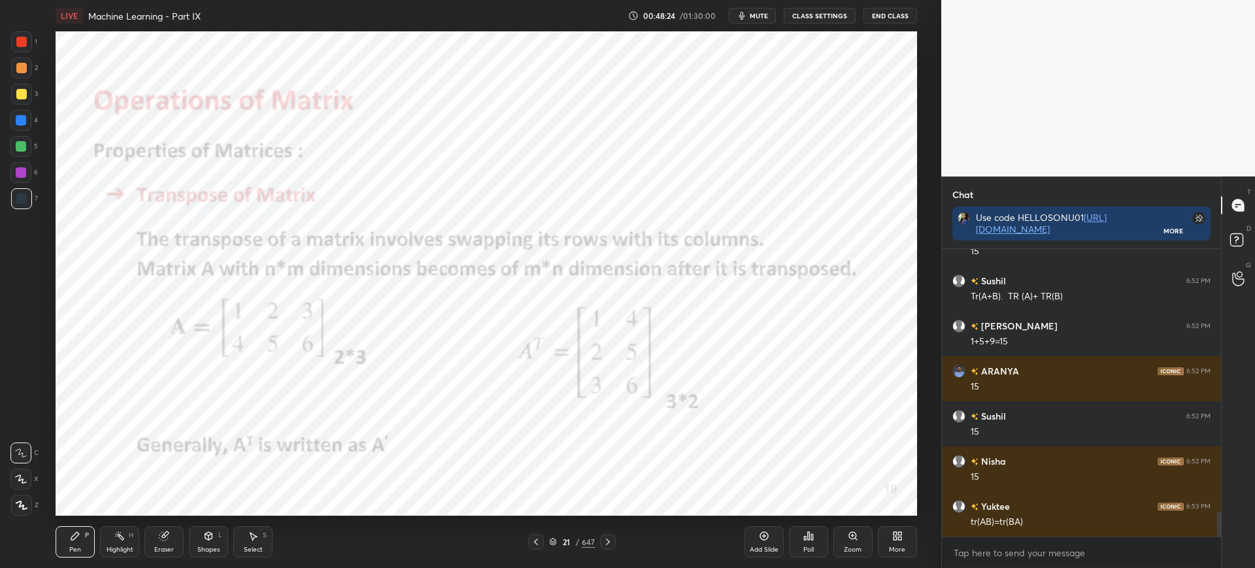
click at [760, 529] on div "Add Slide" at bounding box center [763, 541] width 39 height 31
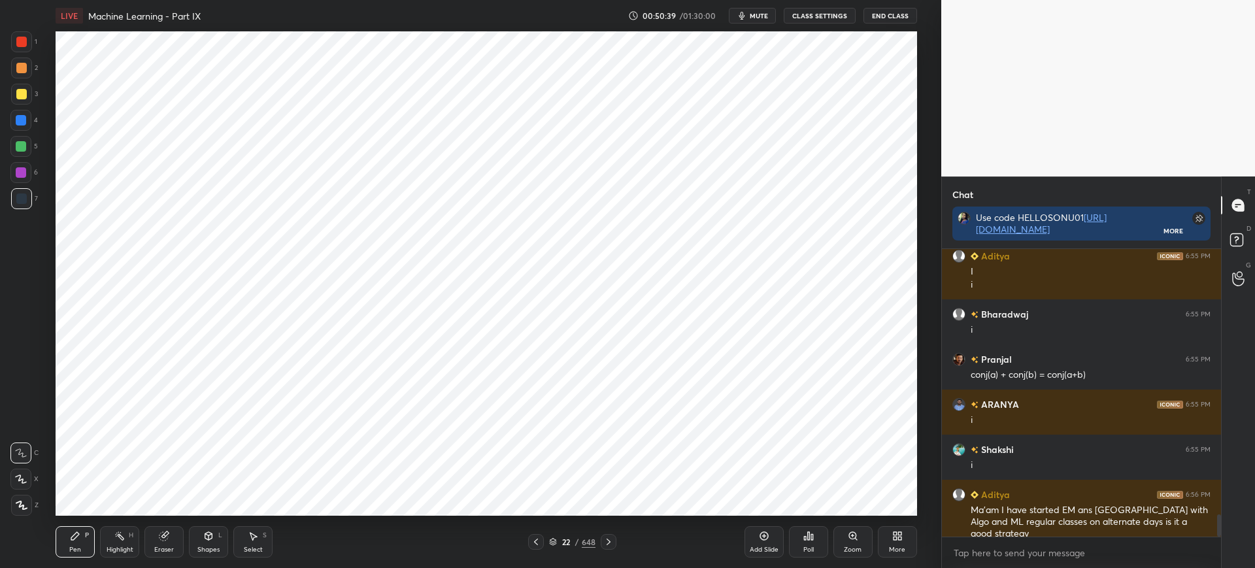
scroll to position [3529, 0]
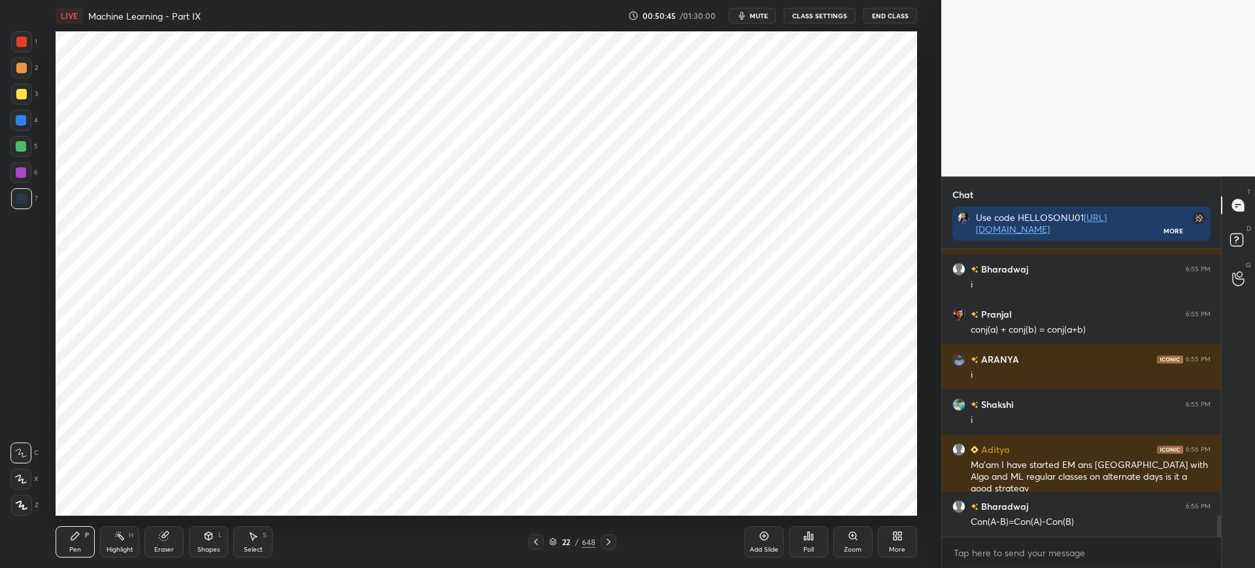
click at [550, 541] on icon at bounding box center [553, 542] width 8 height 8
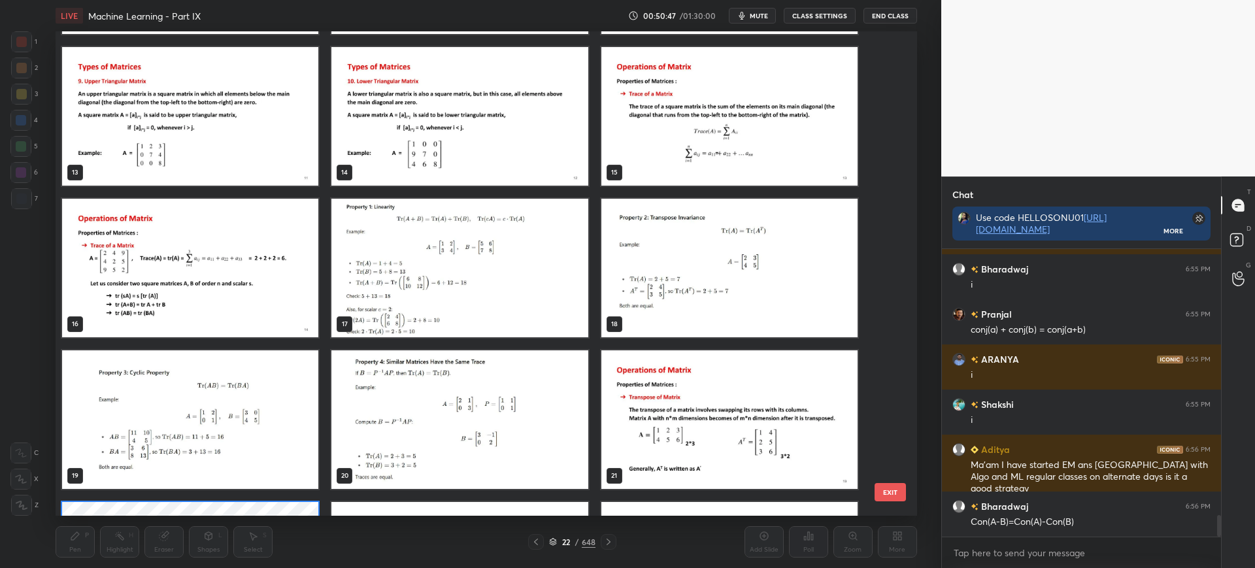
scroll to position [593, 0]
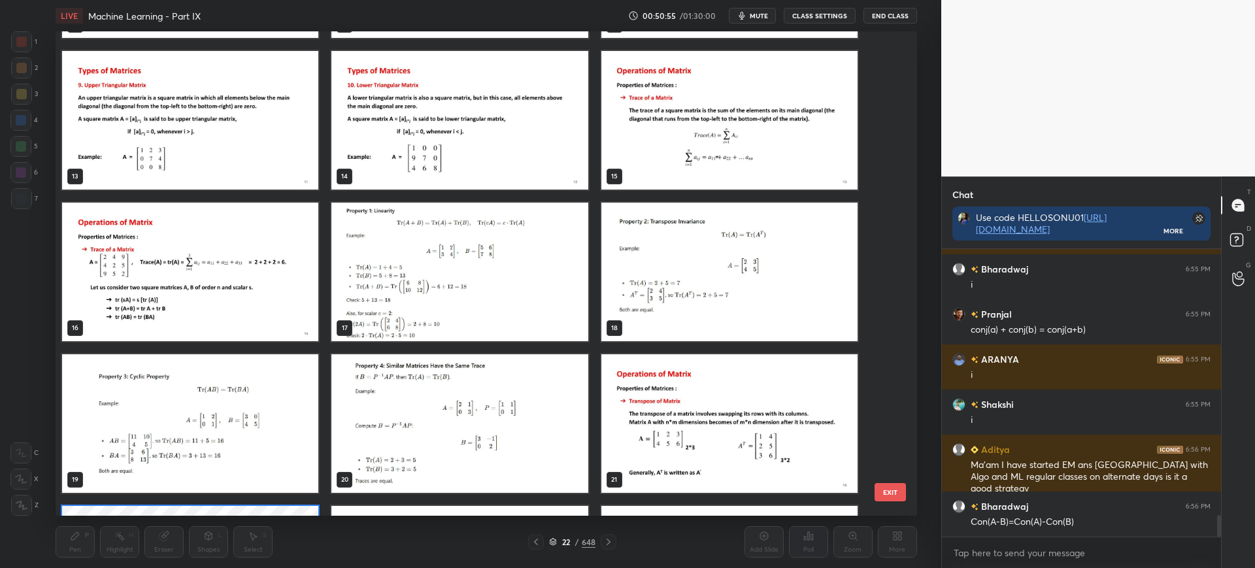
drag, startPoint x: 878, startPoint y: 482, endPoint x: 882, endPoint y: 487, distance: 6.9
click at [56, 31] on div "7 8 9 10 11 12 13 14 15 16 17 18 19 20 21 22 23 24 EXIT" at bounding box center [56, 31] width 0 height 0
click at [882, 487] on button "EXIT" at bounding box center [889, 492] width 31 height 18
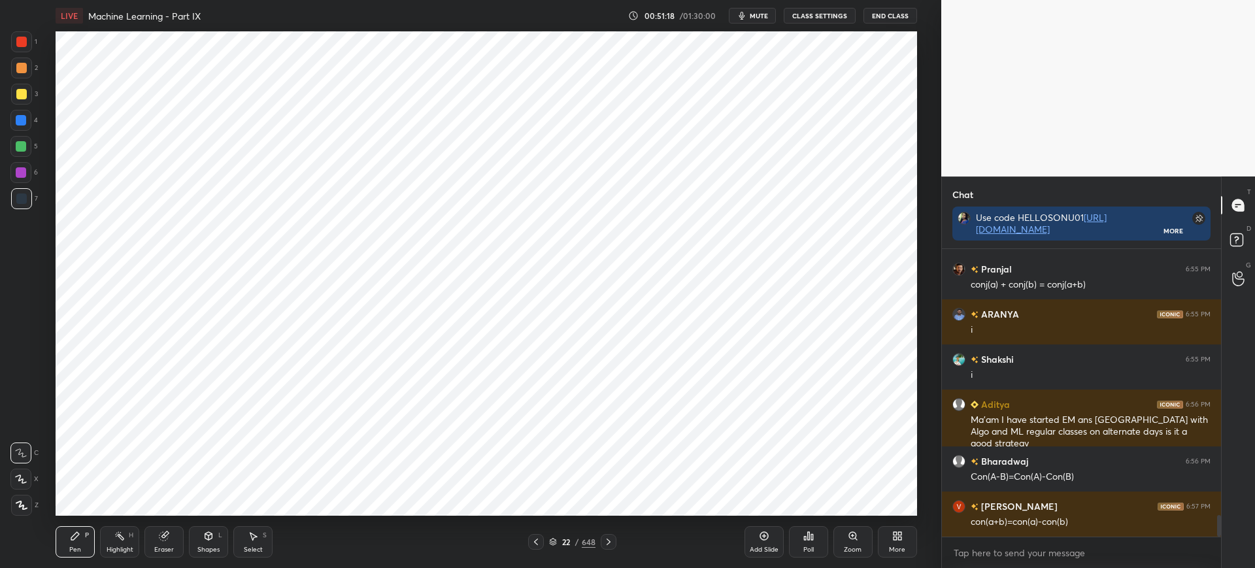
scroll to position [3620, 0]
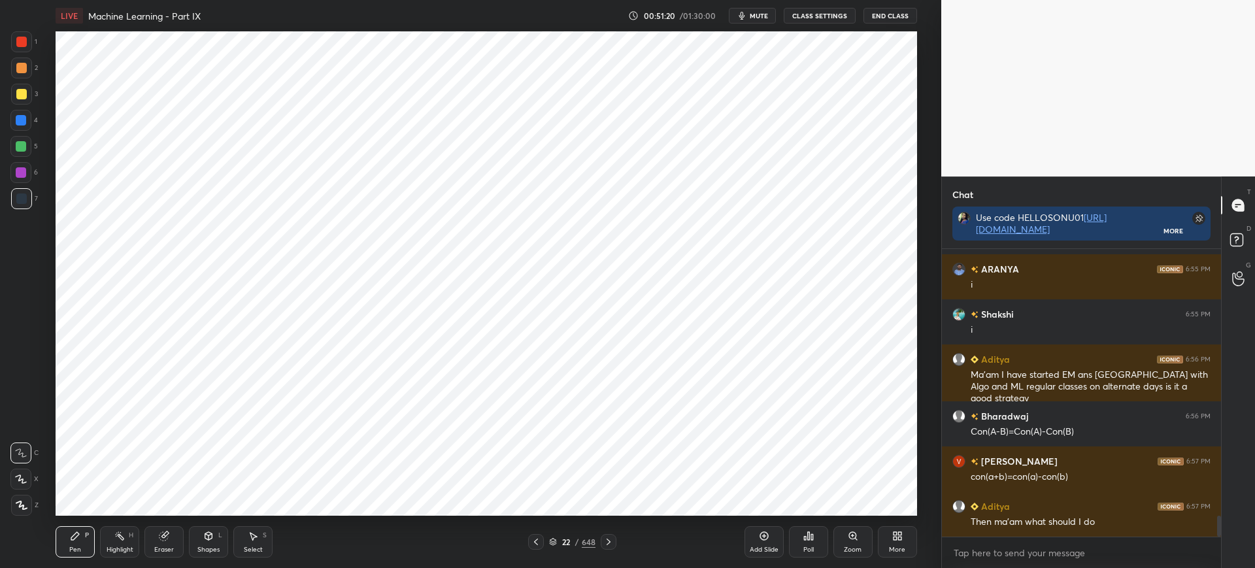
click at [555, 538] on icon at bounding box center [553, 542] width 8 height 8
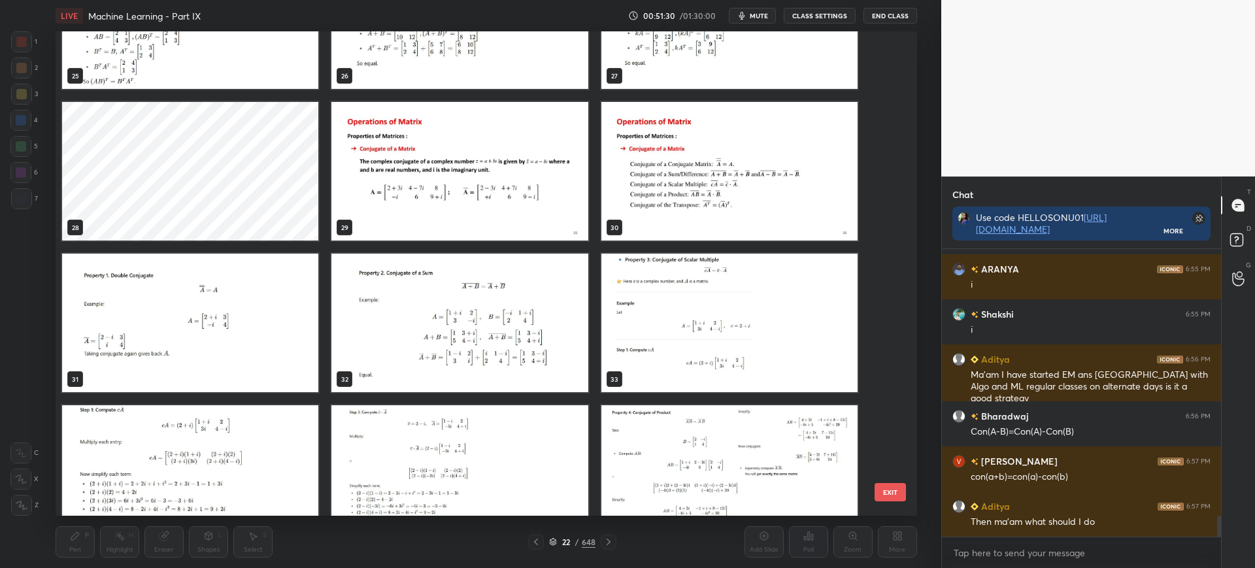
scroll to position [1300, 0]
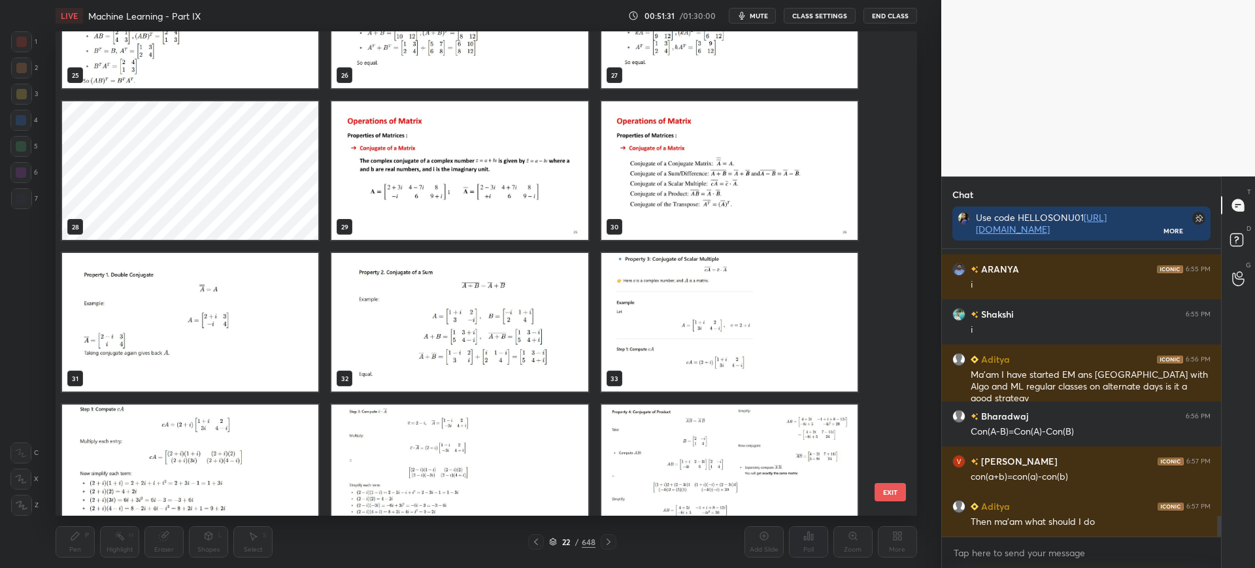
click at [240, 346] on img "grid" at bounding box center [190, 322] width 256 height 139
click at [885, 491] on button "EXIT" at bounding box center [889, 492] width 31 height 18
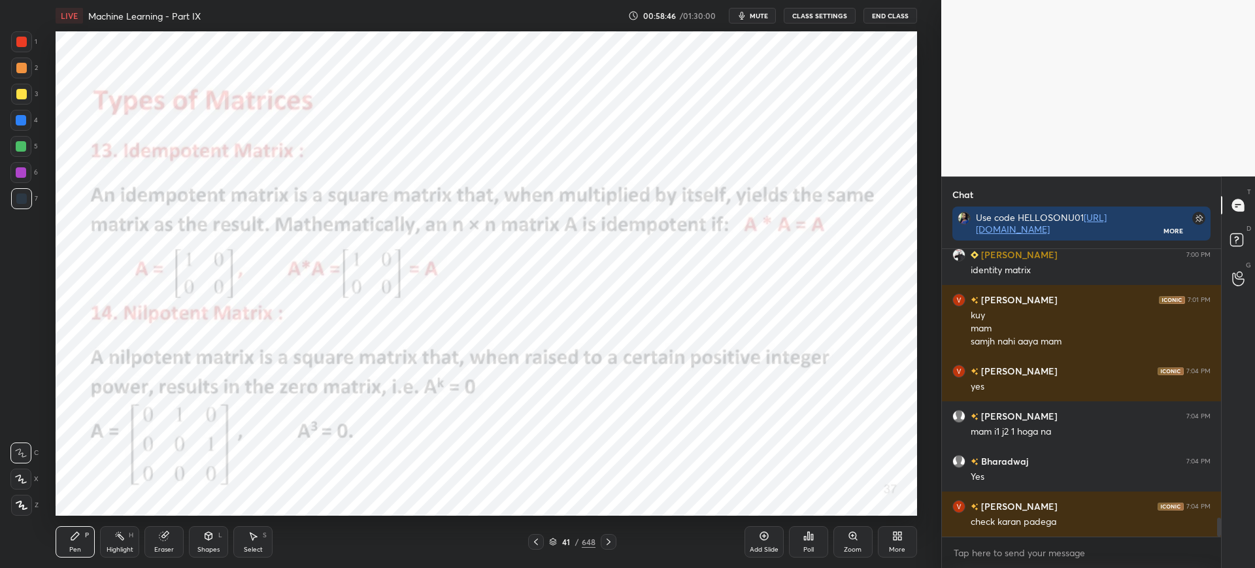
scroll to position [4097, 0]
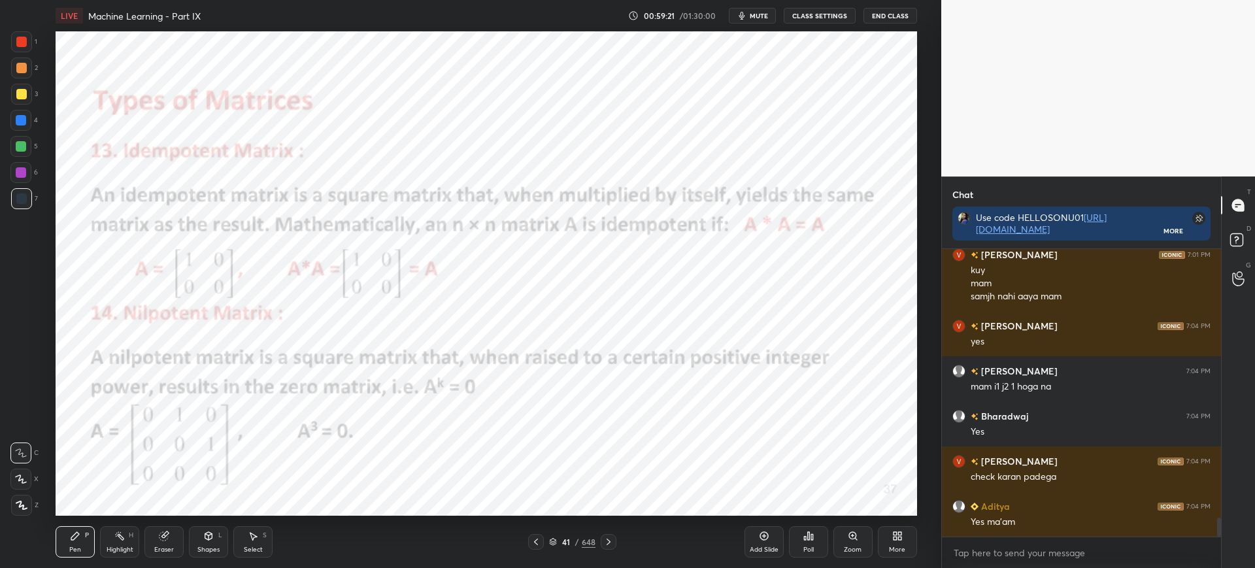
drag, startPoint x: 174, startPoint y: 544, endPoint x: 181, endPoint y: 535, distance: 11.6
click at [175, 542] on div "Eraser" at bounding box center [163, 541] width 39 height 31
click at [86, 542] on div "Pen P" at bounding box center [75, 541] width 39 height 31
drag, startPoint x: 166, startPoint y: 545, endPoint x: 210, endPoint y: 518, distance: 51.7
click at [167, 546] on div "Eraser" at bounding box center [164, 549] width 20 height 7
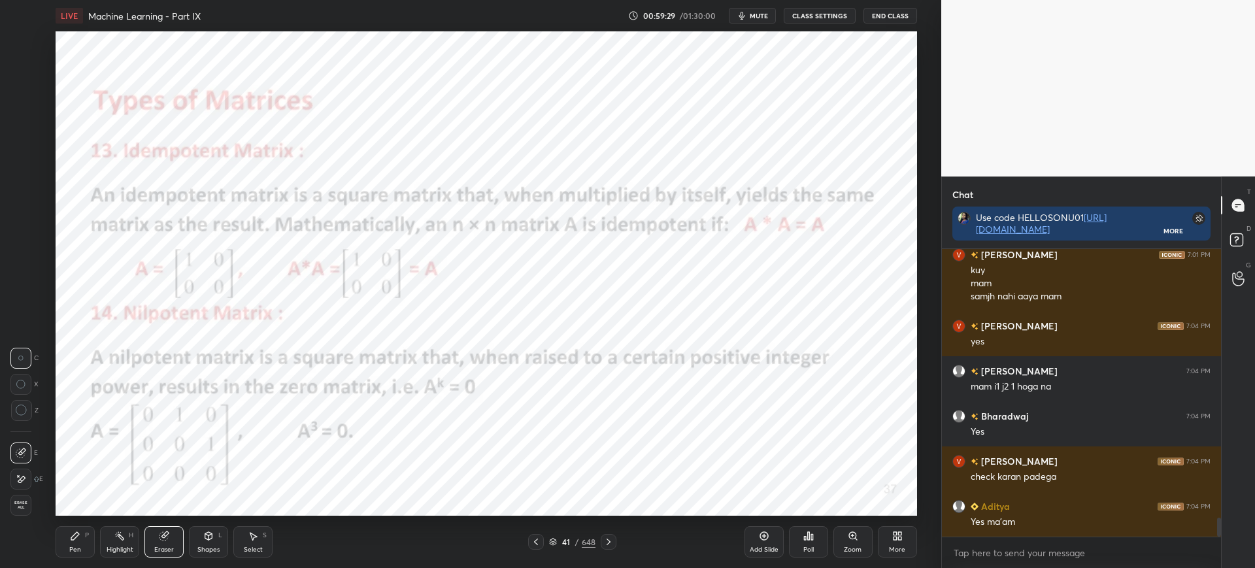
drag, startPoint x: 80, startPoint y: 542, endPoint x: 139, endPoint y: 519, distance: 63.3
click at [80, 542] on div "Pen P" at bounding box center [75, 541] width 39 height 31
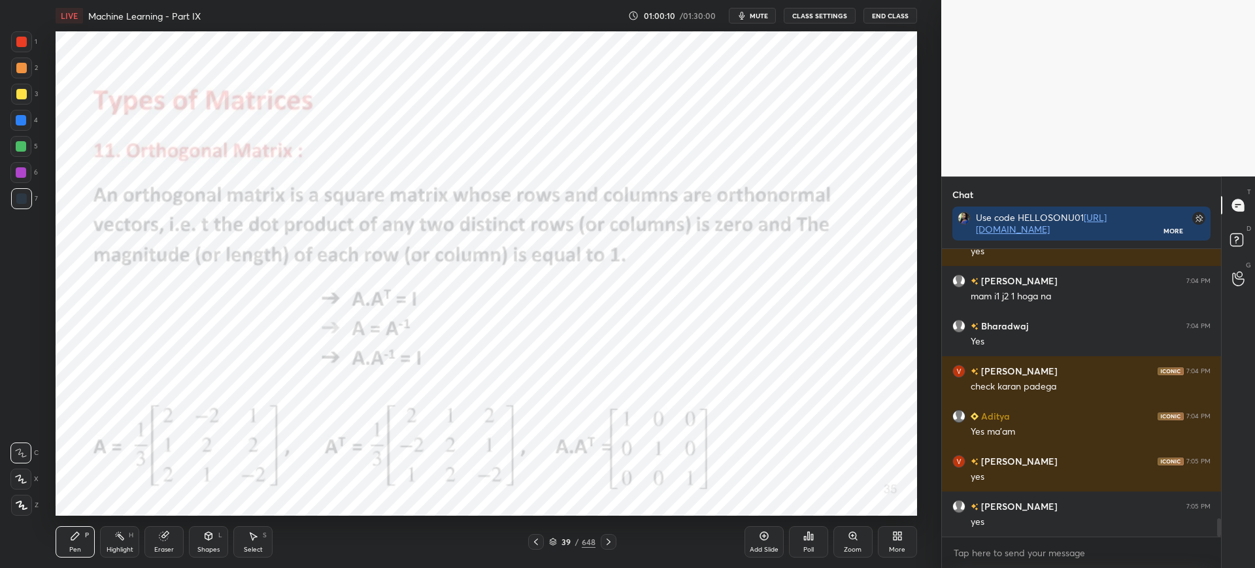
scroll to position [4232, 0]
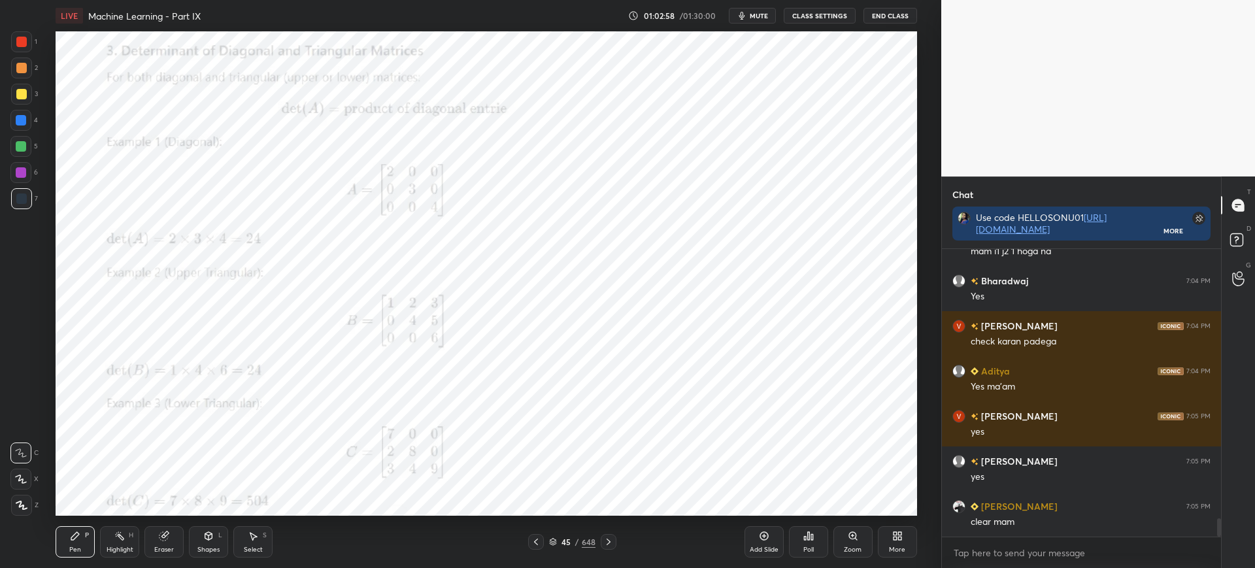
click at [850, 533] on icon at bounding box center [852, 535] width 7 height 7
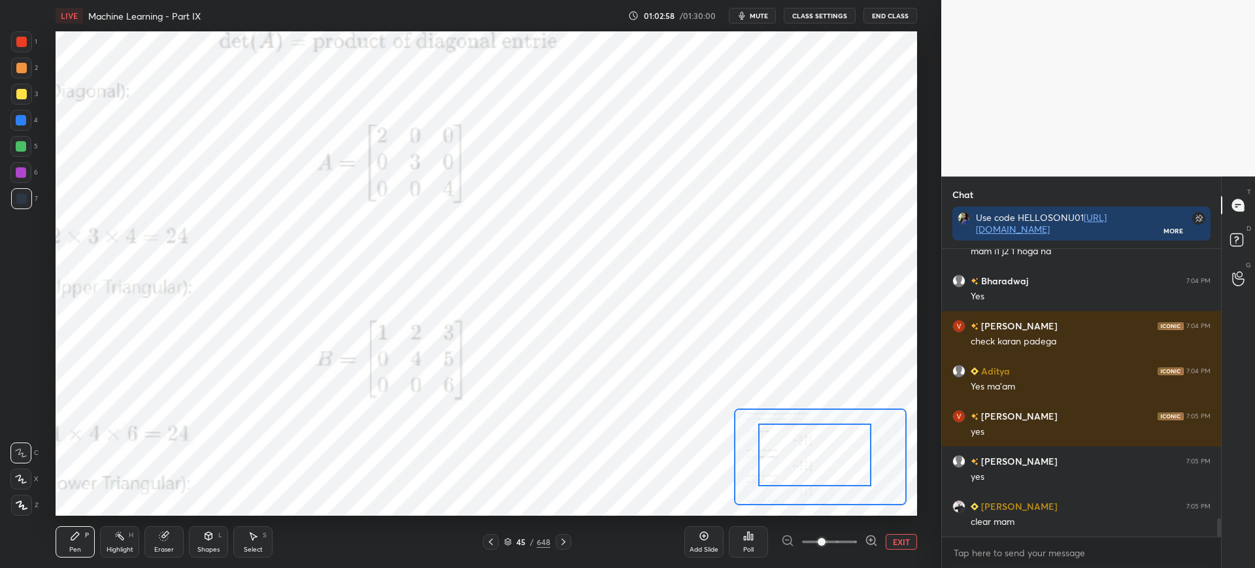
drag, startPoint x: 842, startPoint y: 467, endPoint x: 809, endPoint y: 446, distance: 38.8
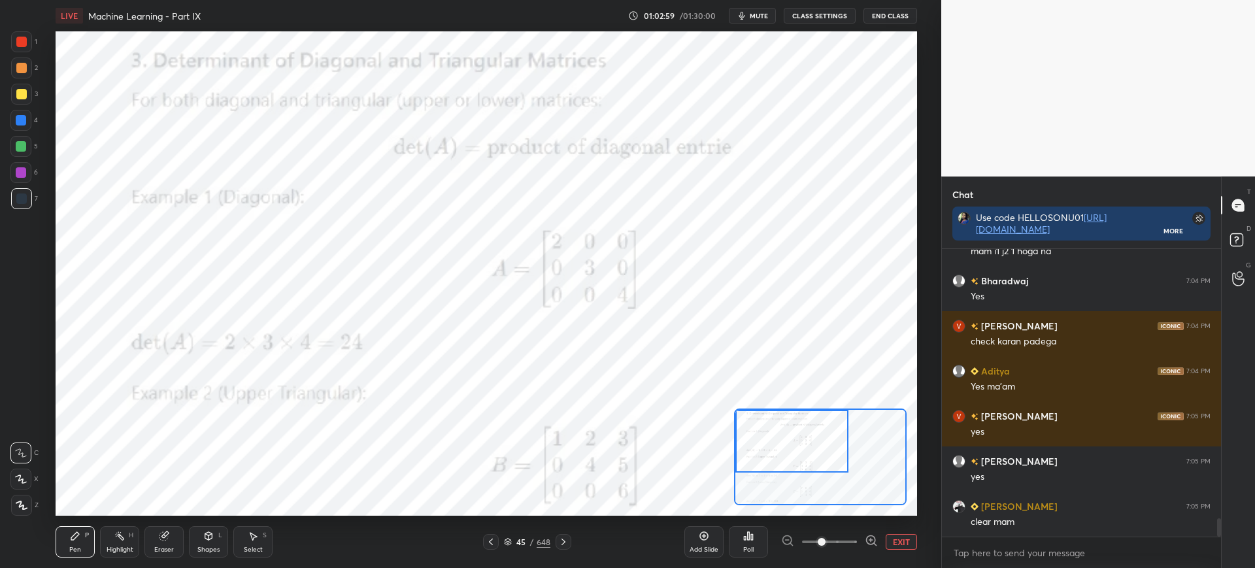
drag, startPoint x: 814, startPoint y: 445, endPoint x: 788, endPoint y: 429, distance: 30.5
click at [788, 429] on div at bounding box center [791, 441] width 113 height 63
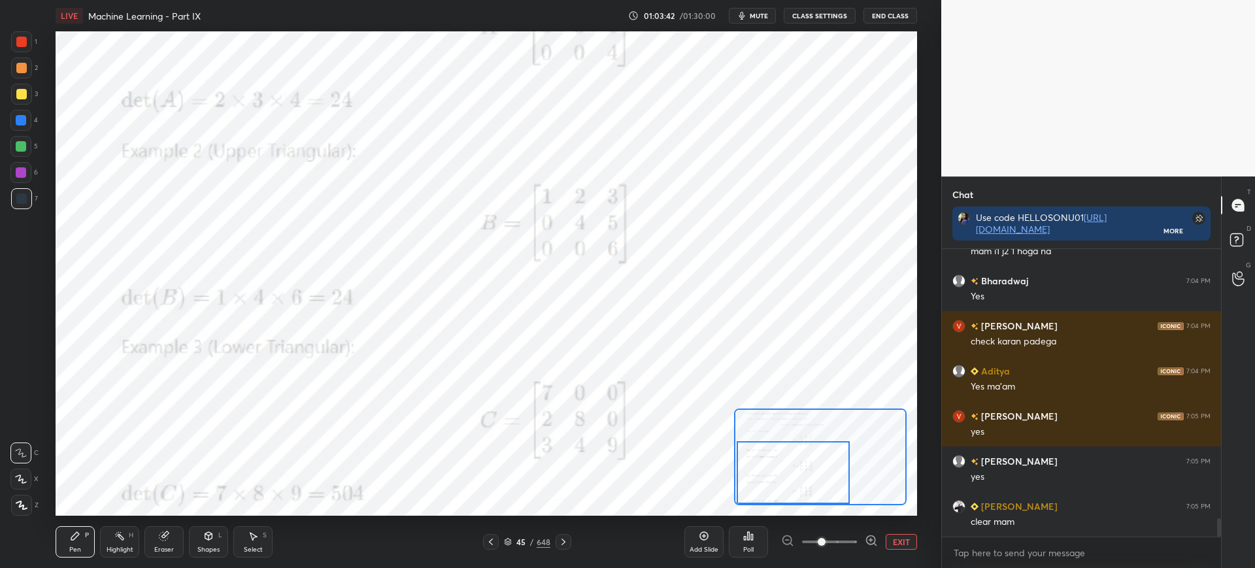
drag, startPoint x: 792, startPoint y: 435, endPoint x: 793, endPoint y: 467, distance: 32.0
click at [793, 467] on div at bounding box center [792, 472] width 113 height 63
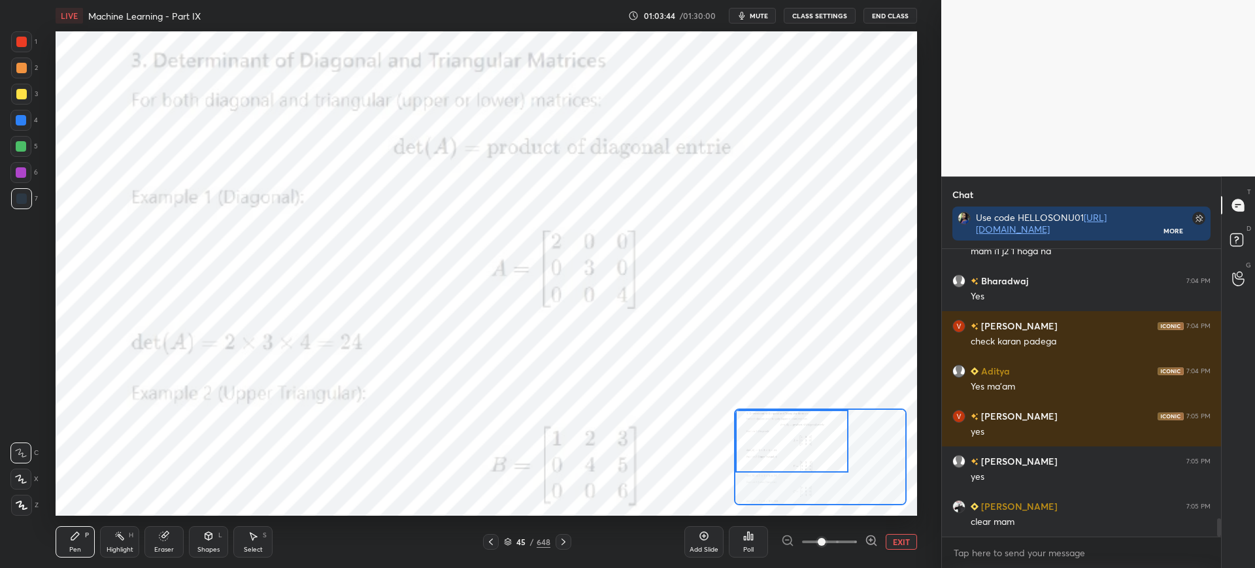
click at [774, 406] on div "Setting up your live class Poll for secs No correct answer Start poll" at bounding box center [486, 273] width 861 height 484
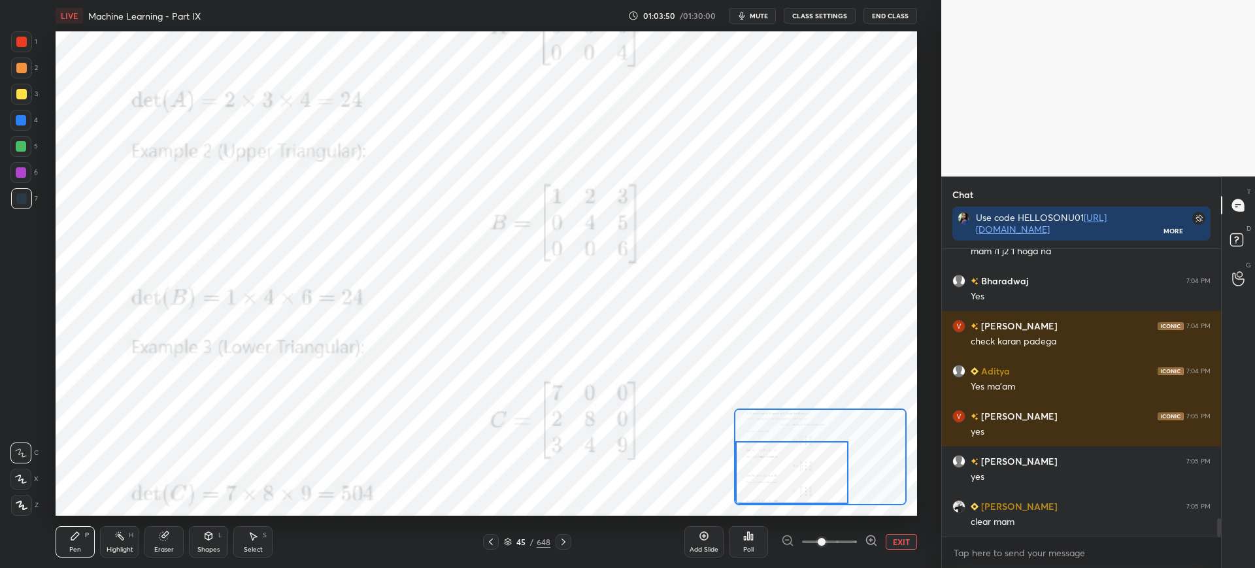
drag, startPoint x: 767, startPoint y: 433, endPoint x: 761, endPoint y: 473, distance: 40.3
click at [761, 473] on div at bounding box center [791, 472] width 113 height 63
click at [895, 544] on button "EXIT" at bounding box center [900, 542] width 31 height 16
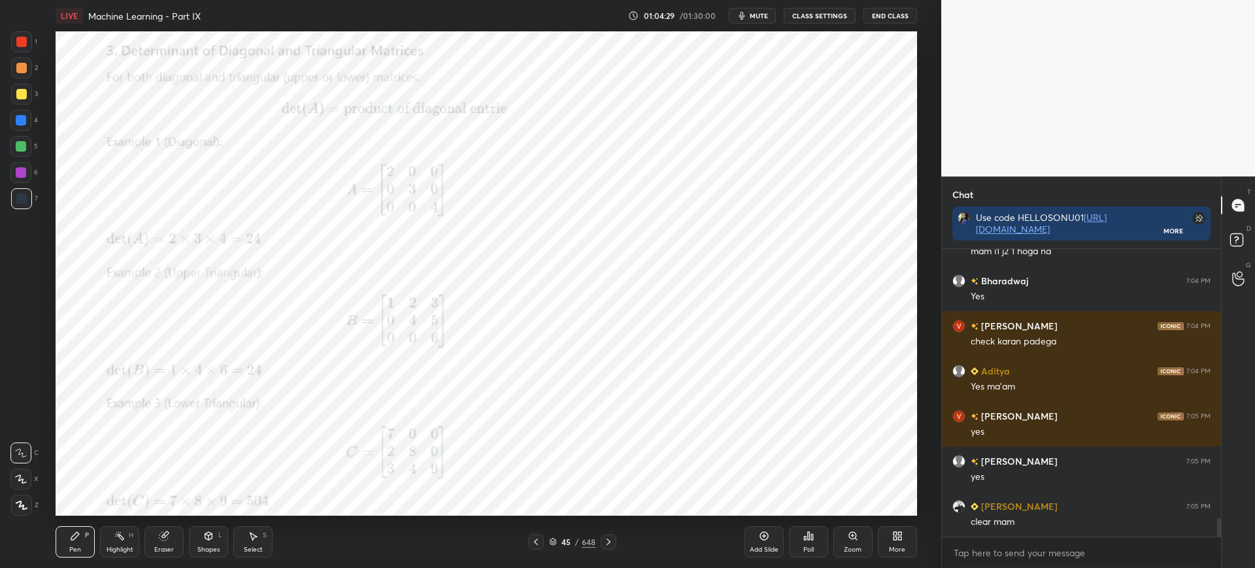
scroll to position [4277, 0]
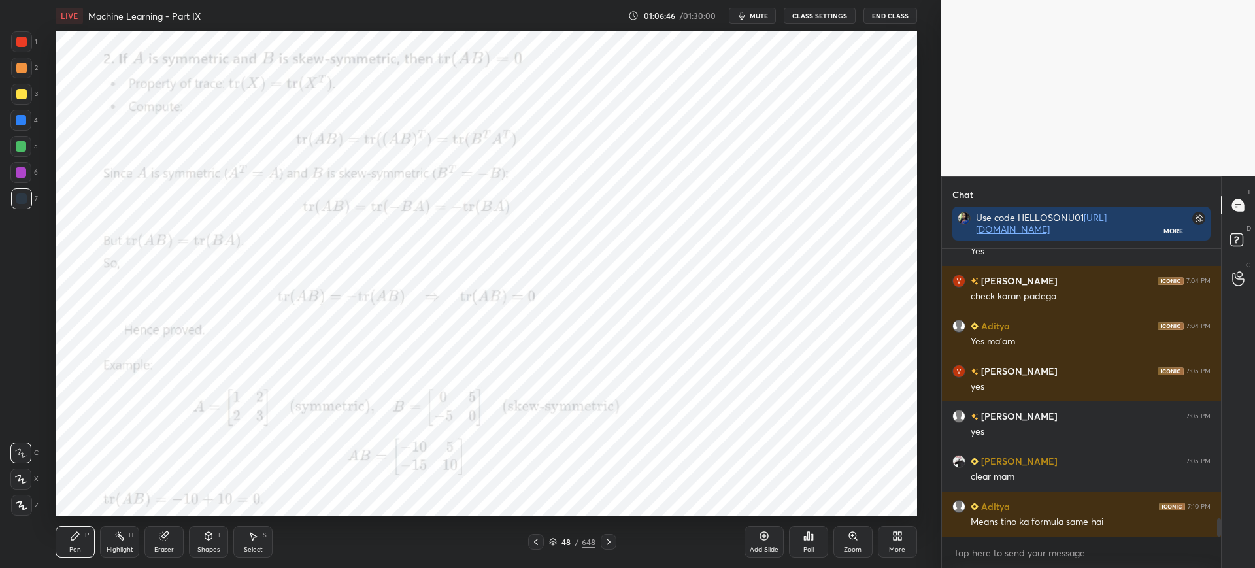
click at [854, 540] on div "Zoom" at bounding box center [852, 541] width 39 height 31
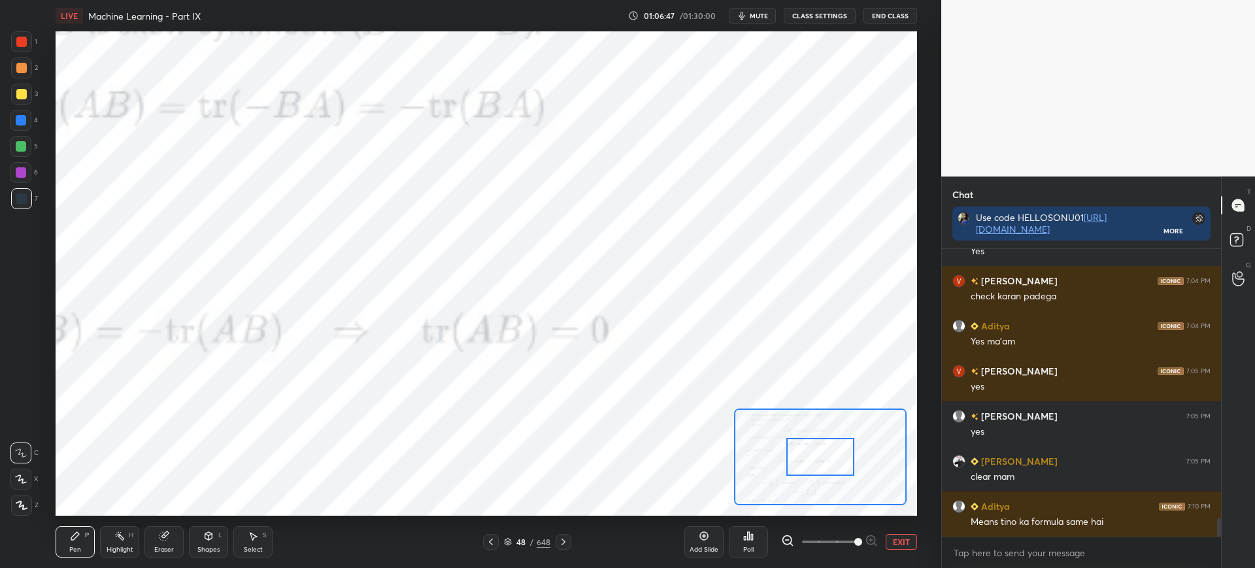
click at [789, 462] on div at bounding box center [820, 456] width 172 height 97
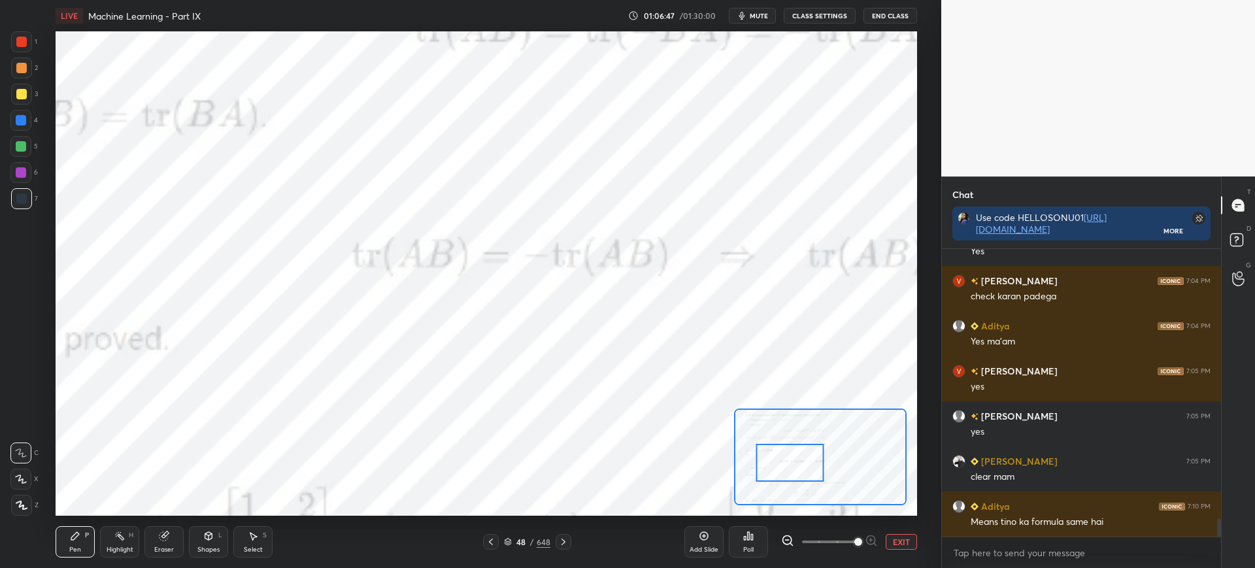
drag, startPoint x: 776, startPoint y: 445, endPoint x: 789, endPoint y: 459, distance: 18.5
click at [777, 445] on div at bounding box center [790, 463] width 68 height 38
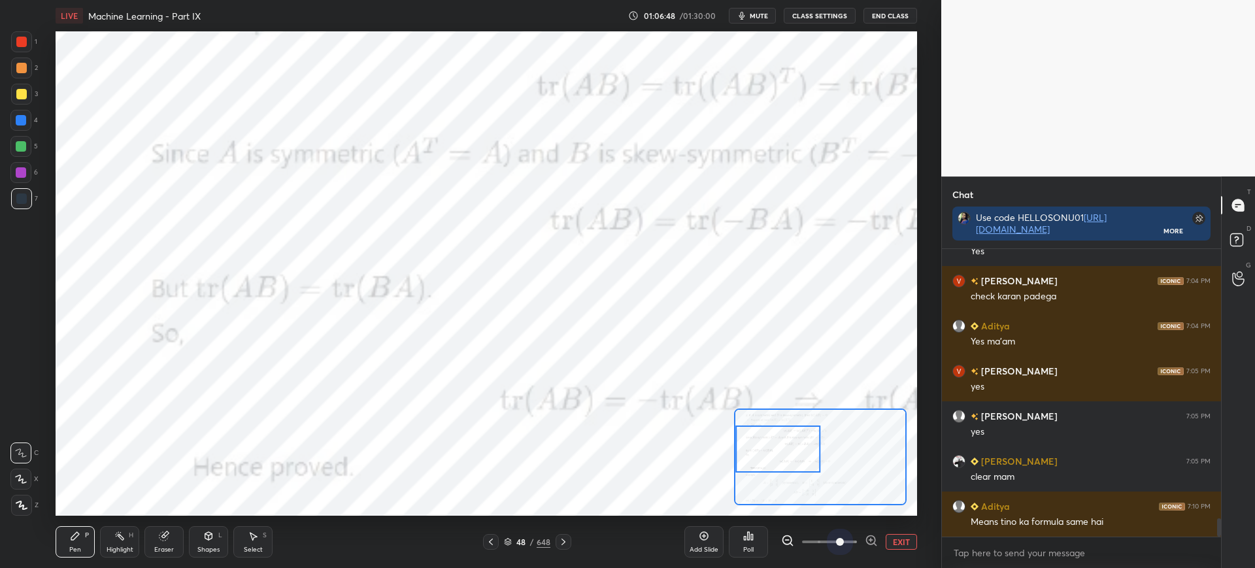
click at [832, 539] on span at bounding box center [829, 542] width 55 height 20
click at [822, 539] on span at bounding box center [829, 542] width 55 height 20
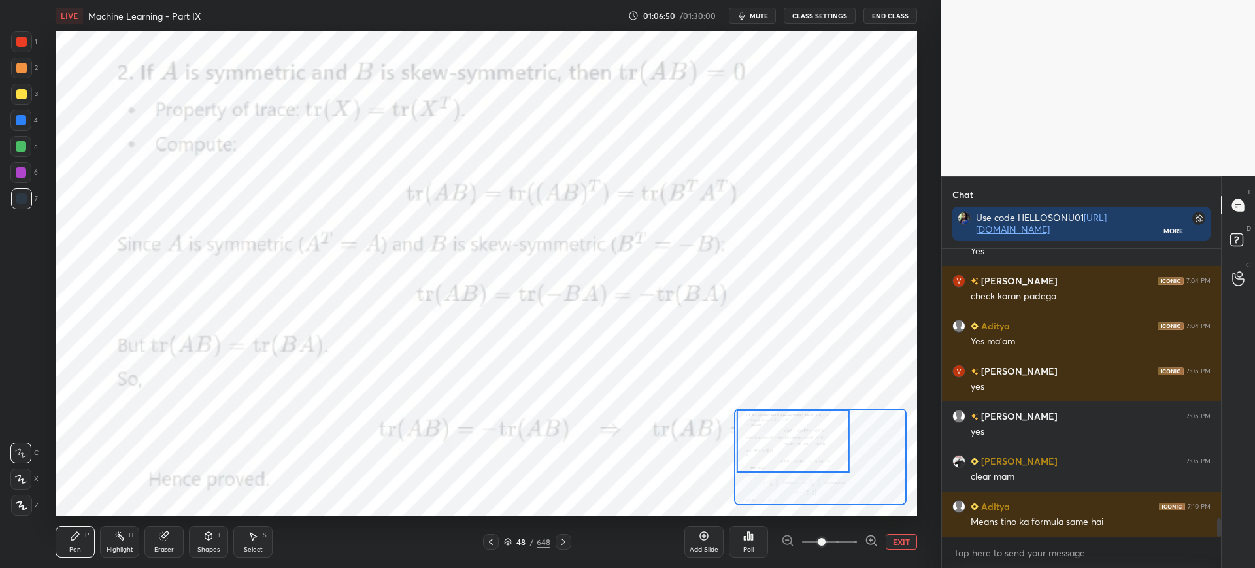
drag, startPoint x: 774, startPoint y: 442, endPoint x: 776, endPoint y: 418, distance: 23.6
click at [776, 423] on div at bounding box center [792, 441] width 113 height 63
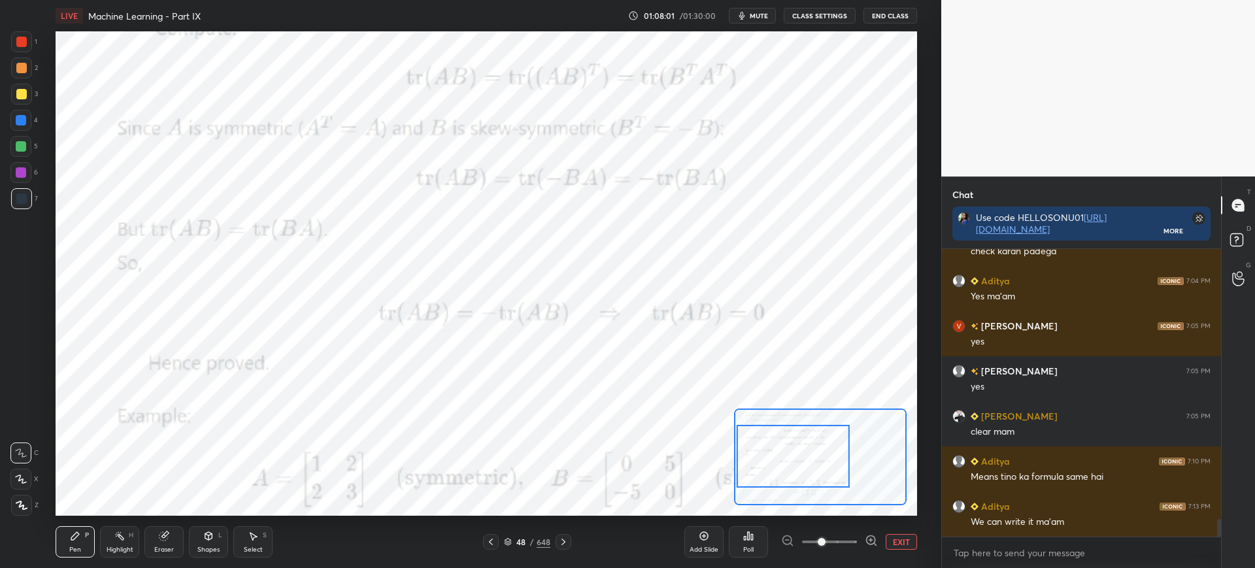
click at [787, 464] on div at bounding box center [792, 456] width 113 height 63
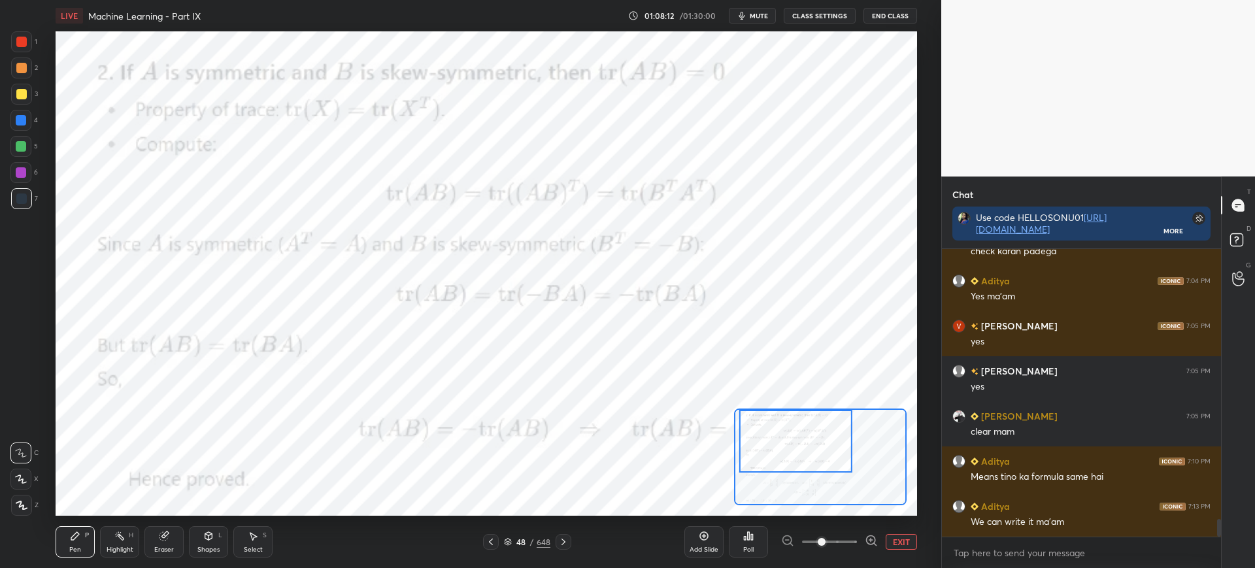
drag, startPoint x: 781, startPoint y: 456, endPoint x: 784, endPoint y: 429, distance: 27.6
click at [785, 431] on div at bounding box center [795, 441] width 113 height 63
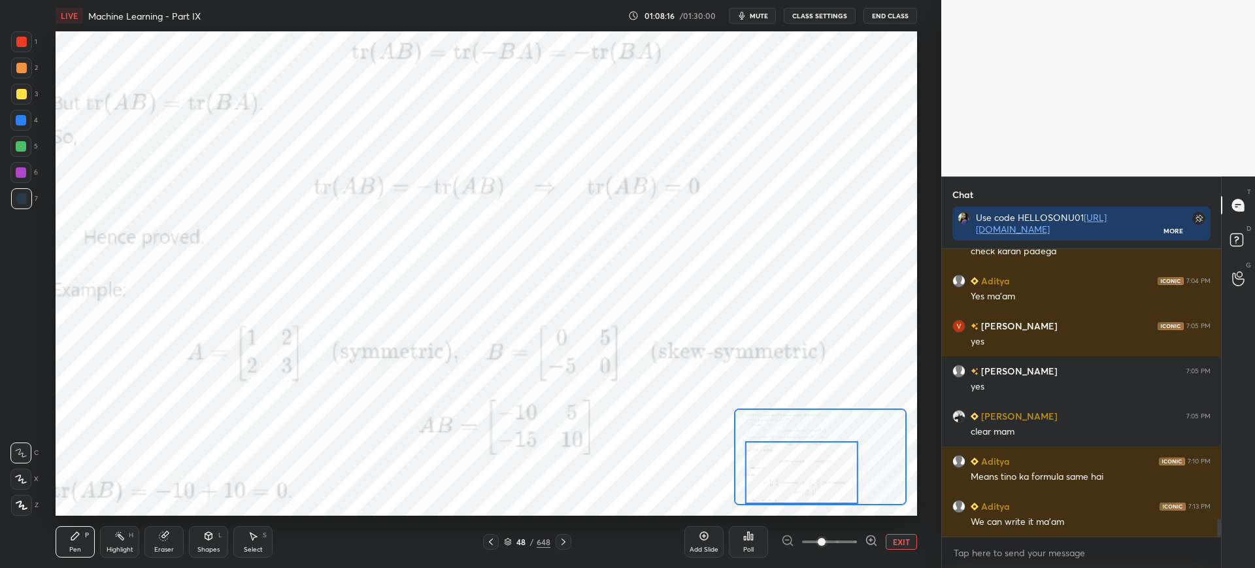
drag, startPoint x: 764, startPoint y: 429, endPoint x: 767, endPoint y: 482, distance: 53.0
click at [770, 484] on div at bounding box center [801, 472] width 113 height 63
click at [894, 541] on button "EXIT" at bounding box center [900, 542] width 31 height 16
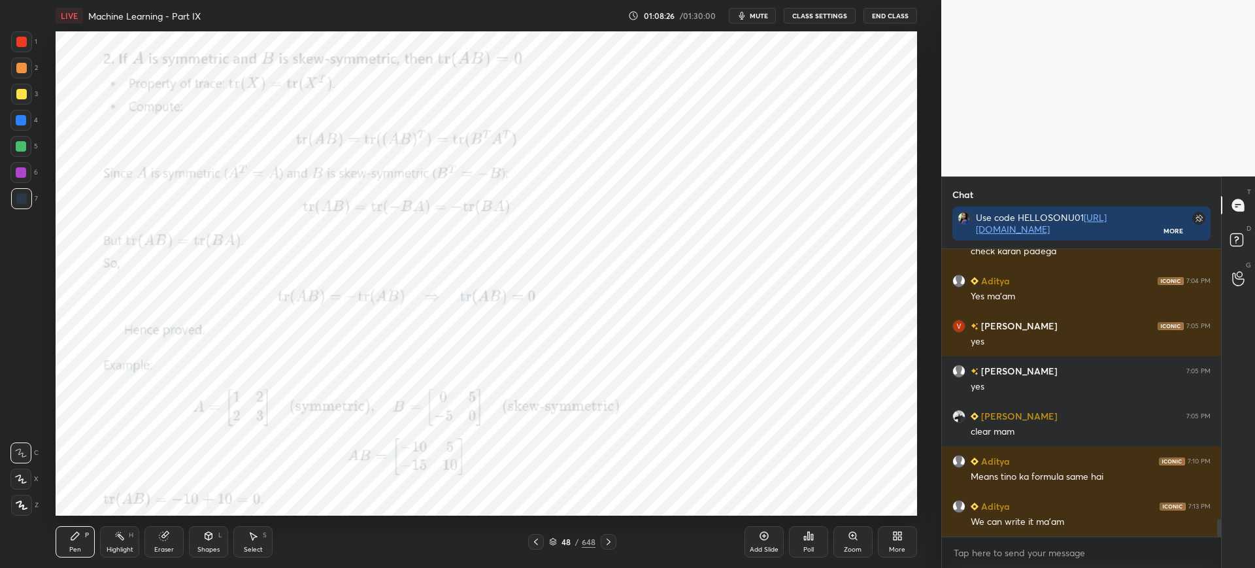
scroll to position [4367, 0]
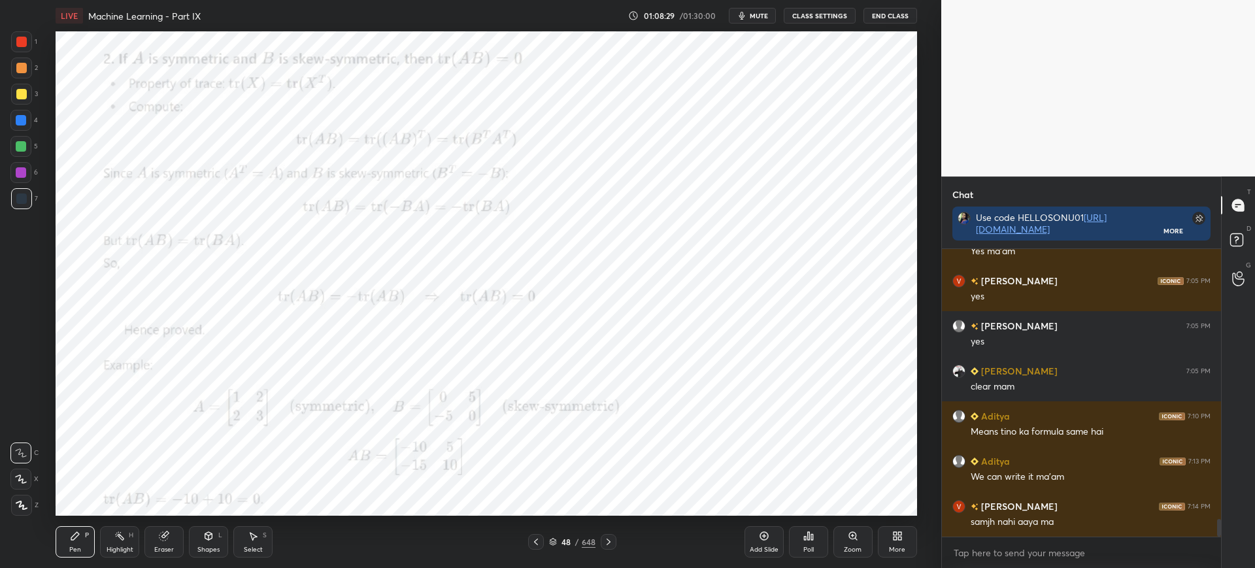
click at [844, 546] on div "Zoom" at bounding box center [853, 549] width 18 height 7
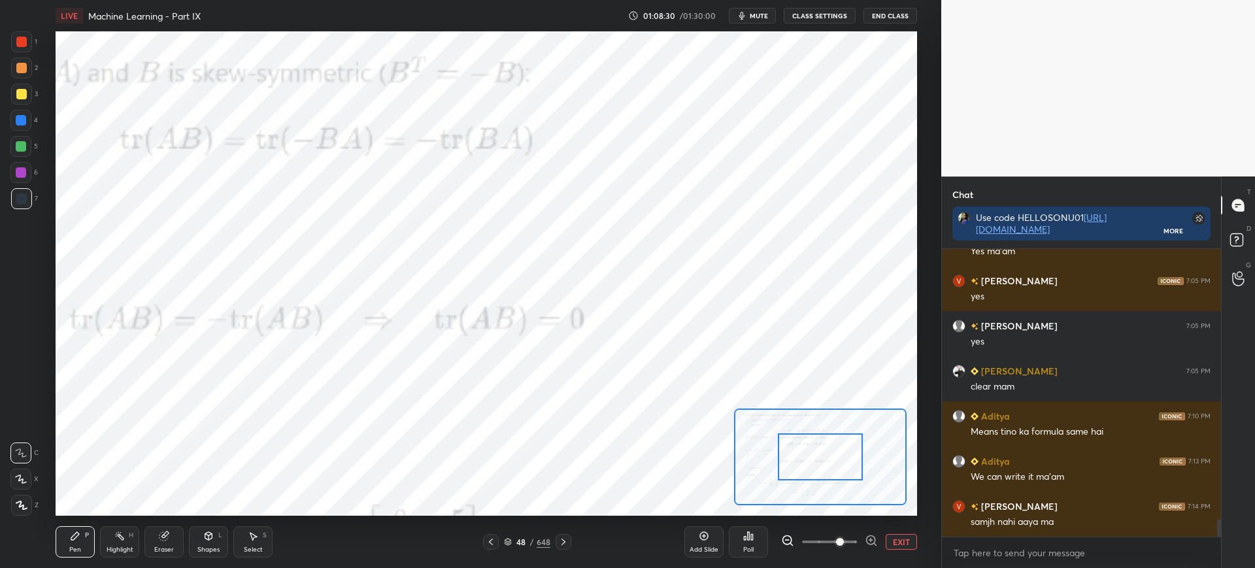
drag, startPoint x: 808, startPoint y: 464, endPoint x: 806, endPoint y: 455, distance: 9.2
click at [801, 453] on div at bounding box center [820, 456] width 85 height 47
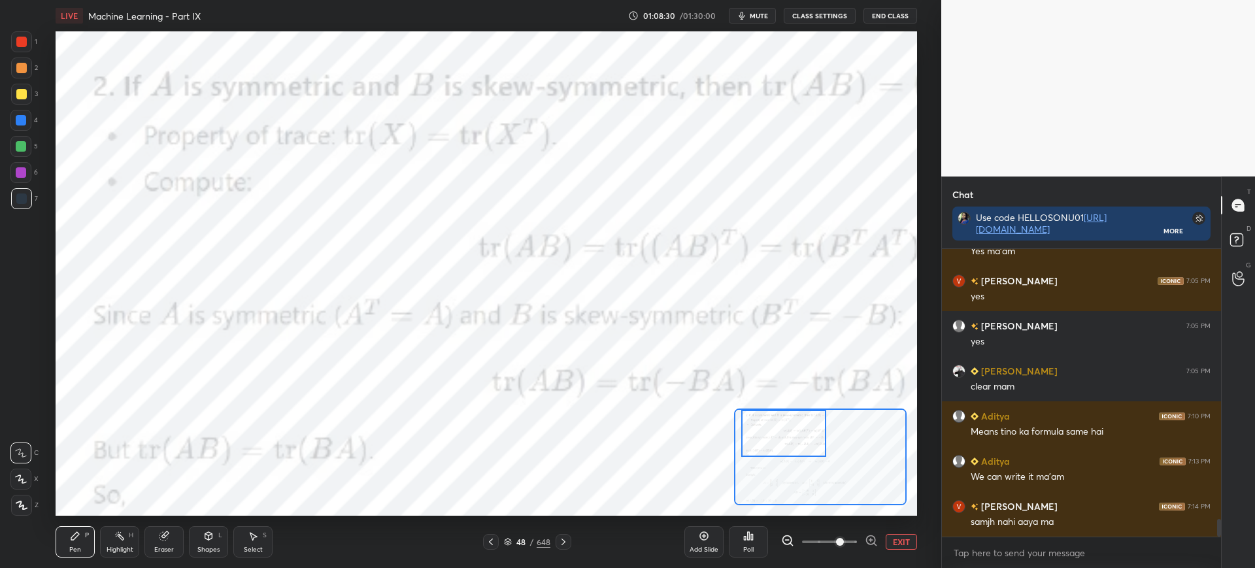
click at [796, 441] on div at bounding box center [820, 456] width 172 height 97
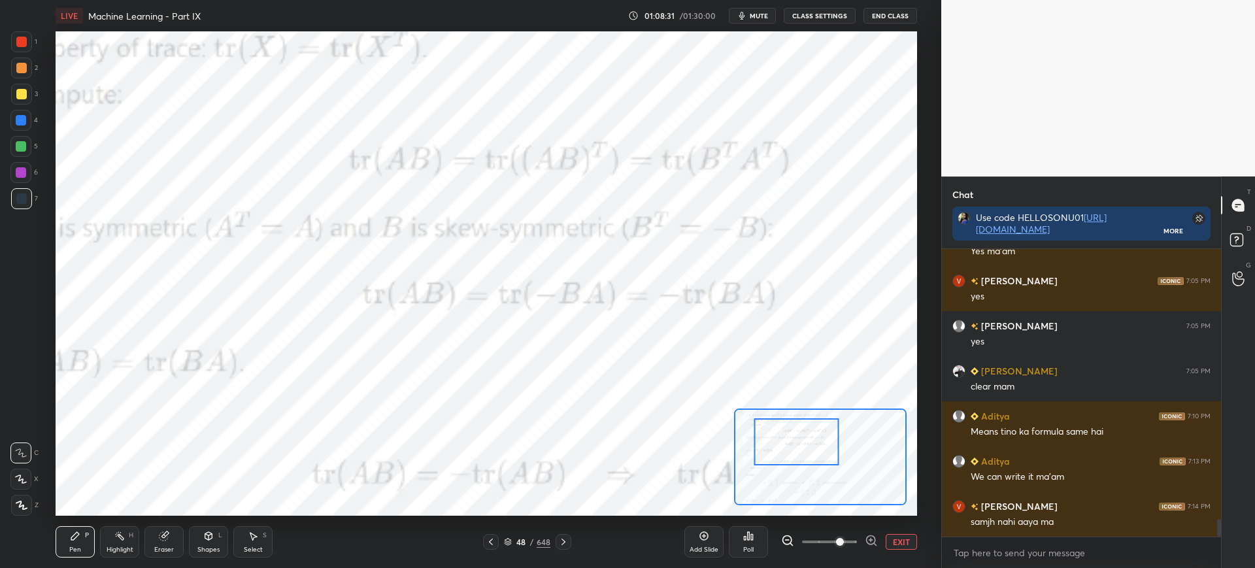
click at [804, 542] on span at bounding box center [829, 541] width 55 height 3
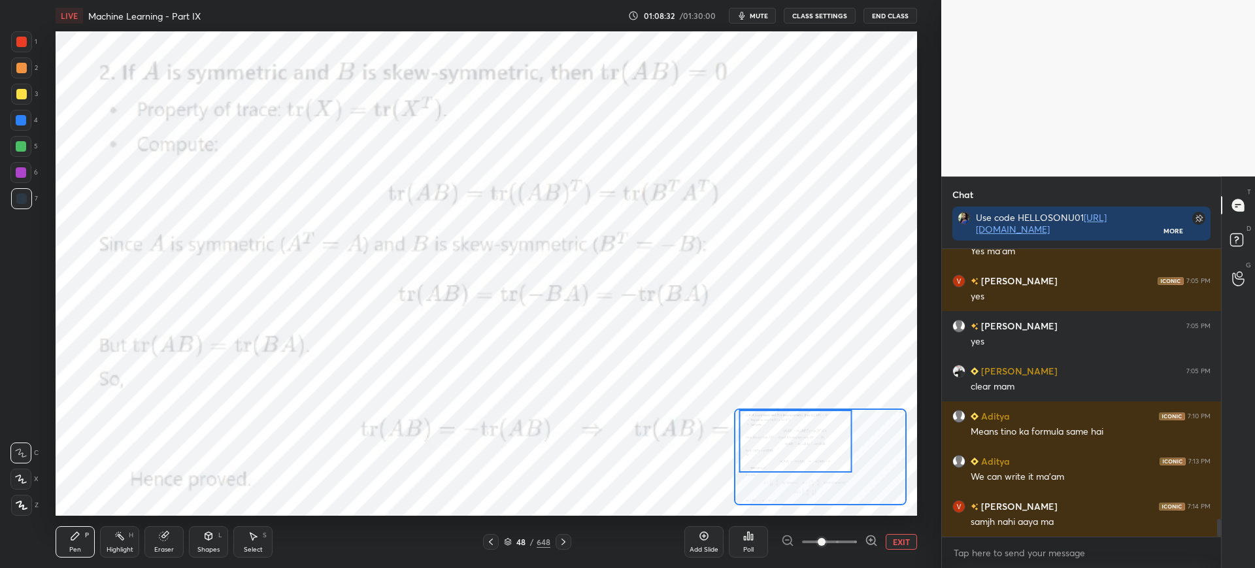
drag, startPoint x: 791, startPoint y: 448, endPoint x: 740, endPoint y: 425, distance: 56.5
click at [791, 439] on div at bounding box center [795, 441] width 113 height 63
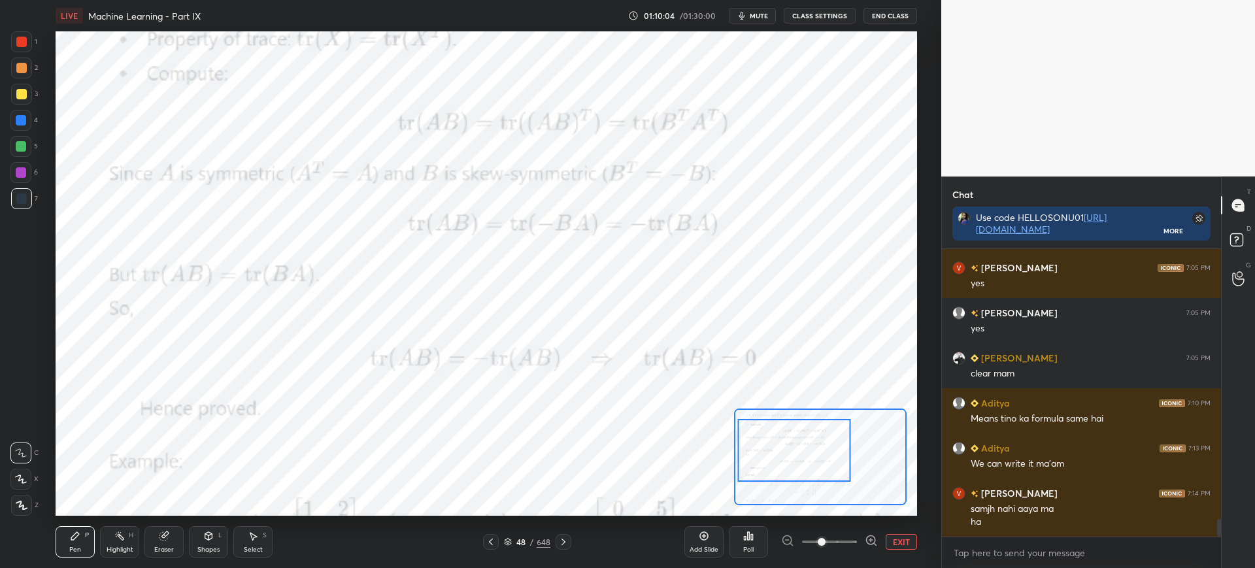
click at [782, 456] on div at bounding box center [794, 450] width 113 height 63
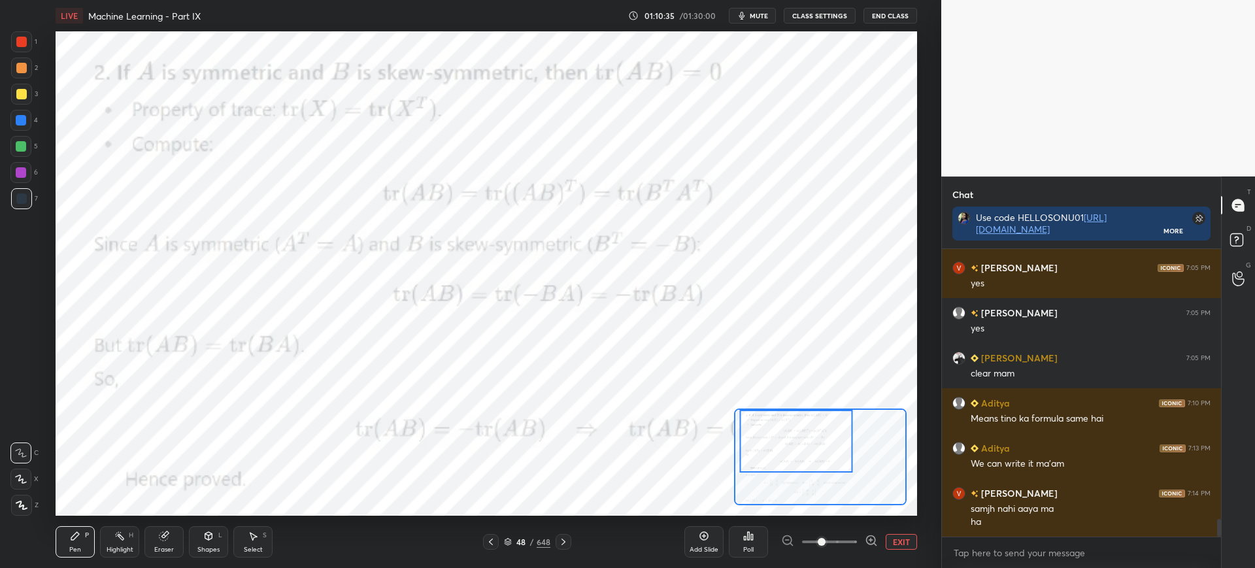
drag, startPoint x: 791, startPoint y: 464, endPoint x: 793, endPoint y: 431, distance: 33.4
click at [793, 431] on div at bounding box center [796, 441] width 113 height 63
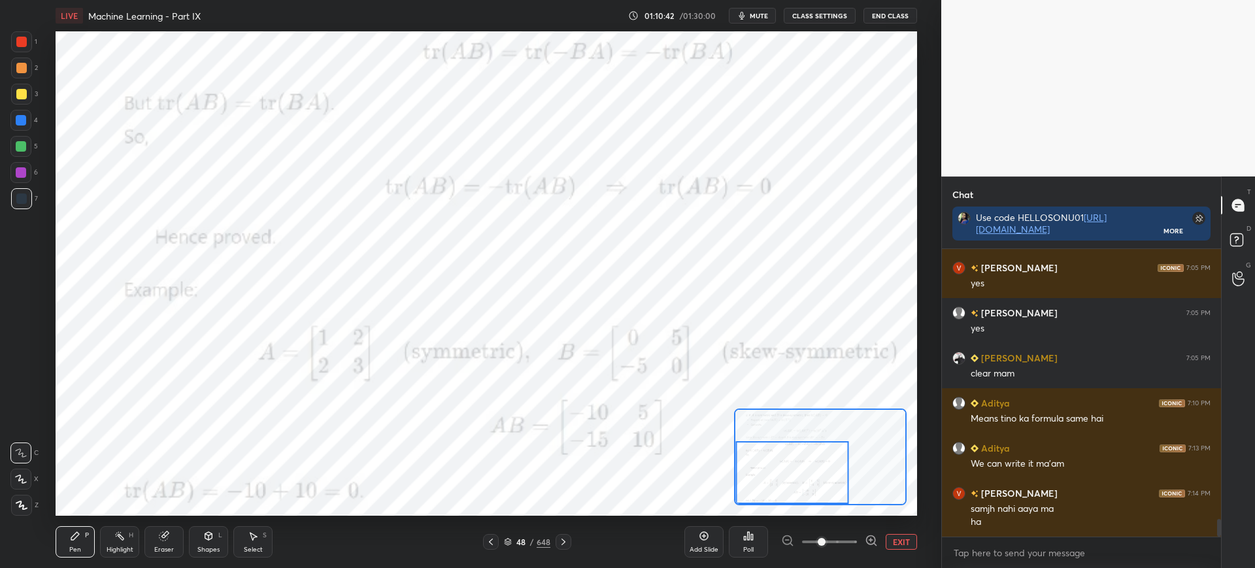
drag, startPoint x: 798, startPoint y: 444, endPoint x: 795, endPoint y: 485, distance: 41.3
click at [795, 487] on div at bounding box center [792, 472] width 113 height 63
drag, startPoint x: 799, startPoint y: 467, endPoint x: 803, endPoint y: 474, distance: 8.8
click at [803, 474] on div at bounding box center [796, 472] width 113 height 63
click at [905, 544] on button "EXIT" at bounding box center [900, 542] width 31 height 16
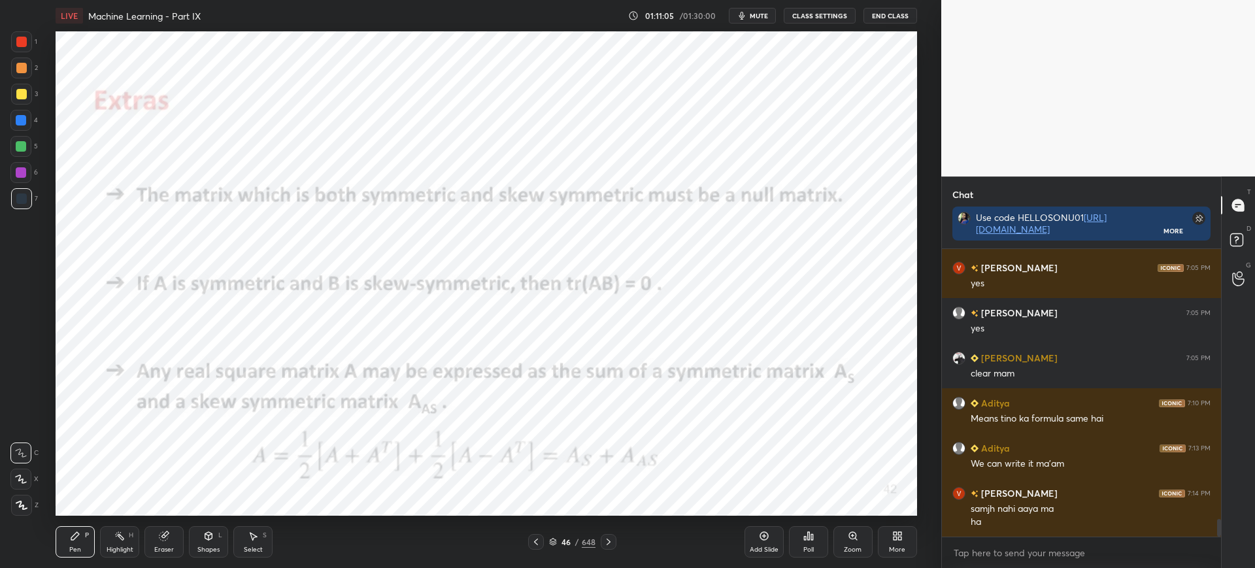
scroll to position [4425, 0]
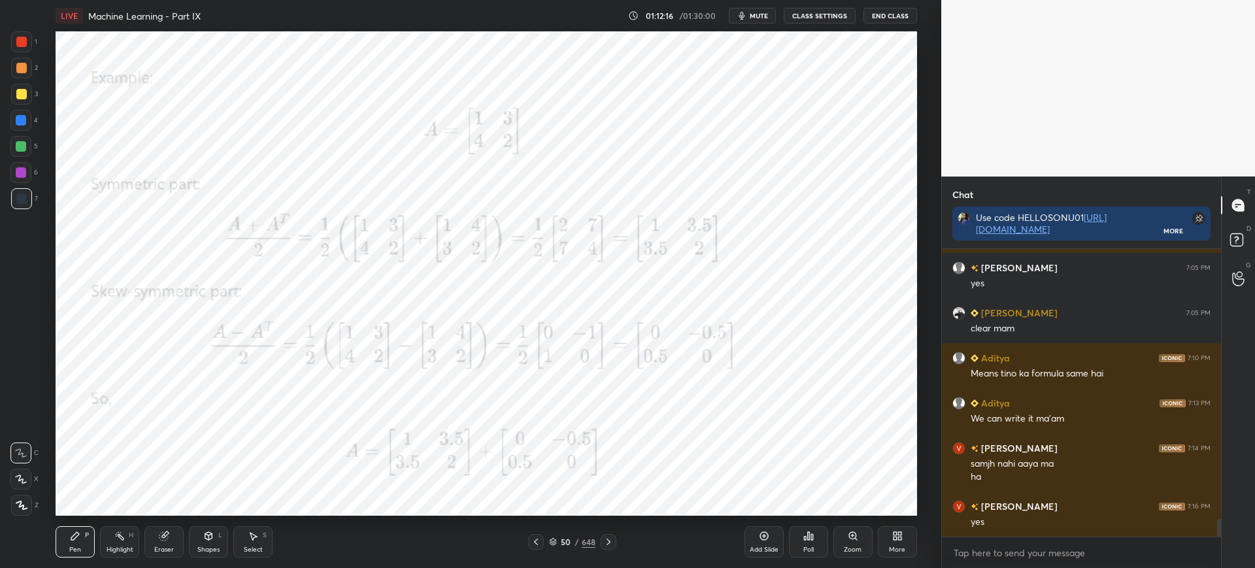
click at [24, 39] on div at bounding box center [21, 42] width 10 height 10
click at [764, 531] on icon at bounding box center [764, 536] width 10 height 10
click at [793, 526] on div "Poll" at bounding box center [808, 541] width 39 height 31
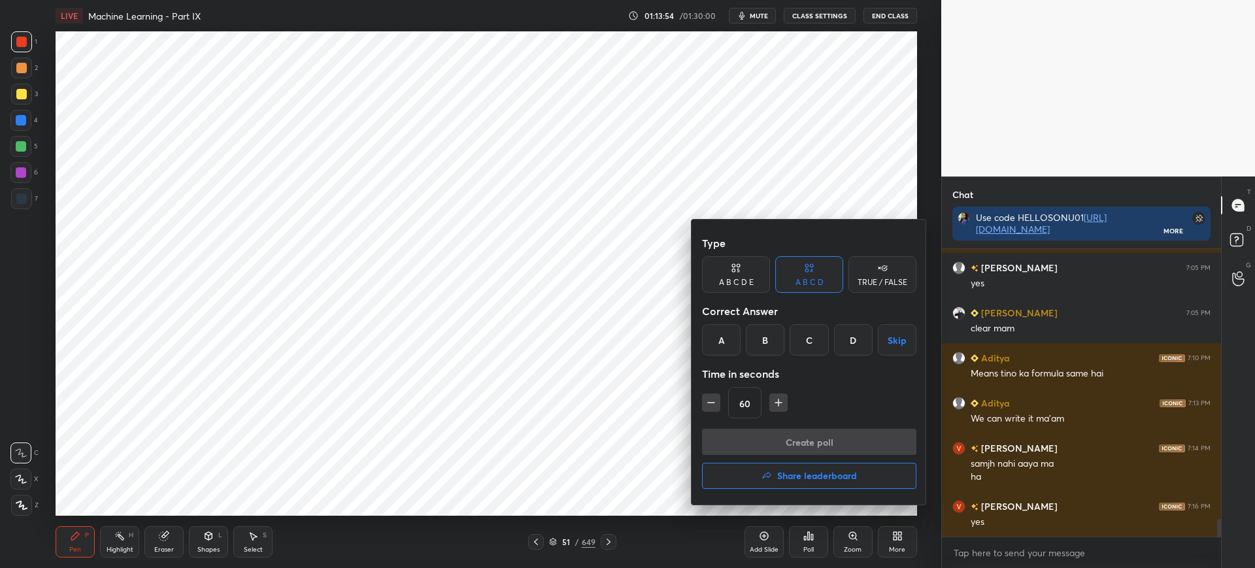
click at [717, 354] on div "A" at bounding box center [721, 339] width 39 height 31
click at [747, 422] on div "Type A B C D E A B C D TRUE / FALSE Correct Answer A B C D Skip Time in seconds…" at bounding box center [809, 329] width 214 height 199
click at [746, 429] on button "Create poll" at bounding box center [809, 442] width 214 height 26
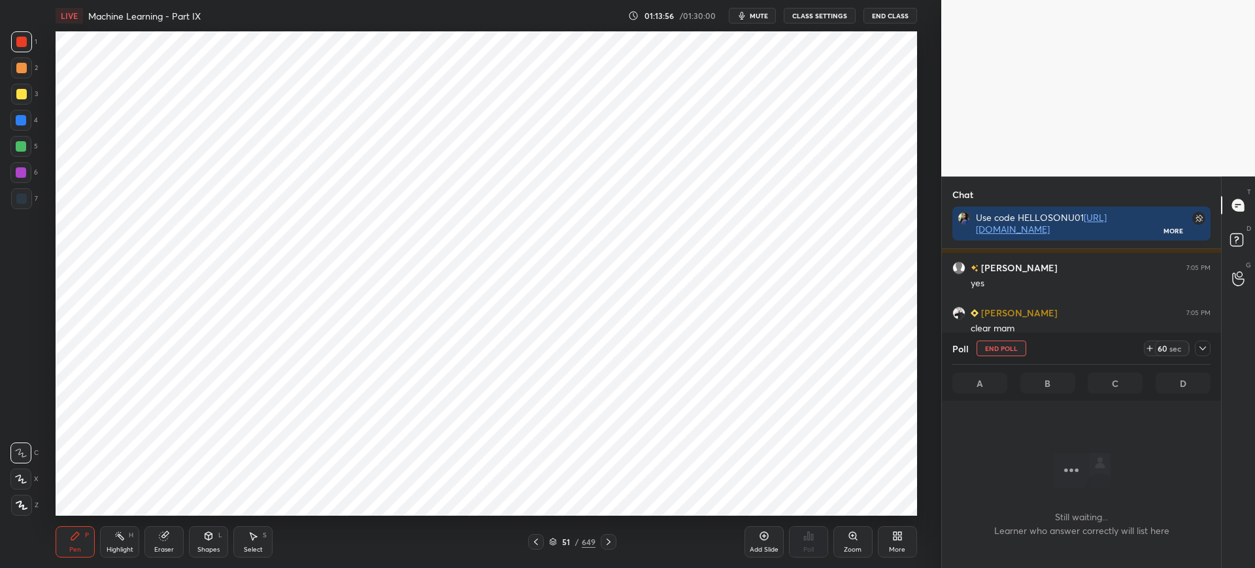
scroll to position [247, 275]
drag, startPoint x: 552, startPoint y: 537, endPoint x: 557, endPoint y: 523, distance: 14.5
click at [553, 536] on div "51 / 649" at bounding box center [572, 542] width 46 height 12
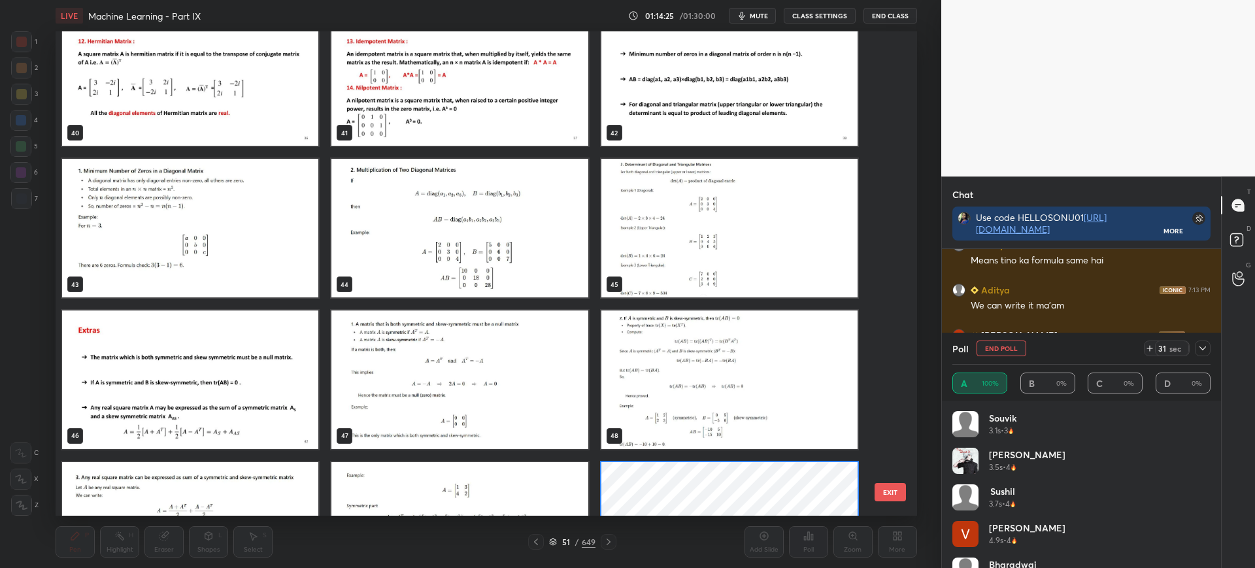
scroll to position [2001, 0]
click at [889, 491] on button "EXIT" at bounding box center [889, 492] width 31 height 18
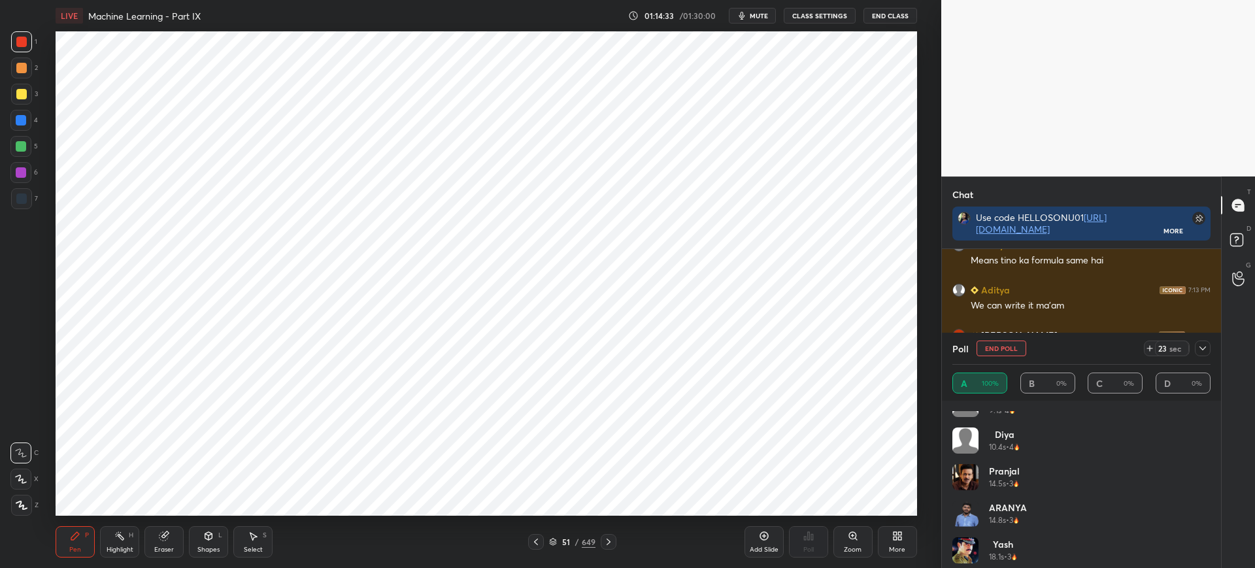
scroll to position [173, 0]
click at [1200, 355] on div at bounding box center [1203, 348] width 16 height 16
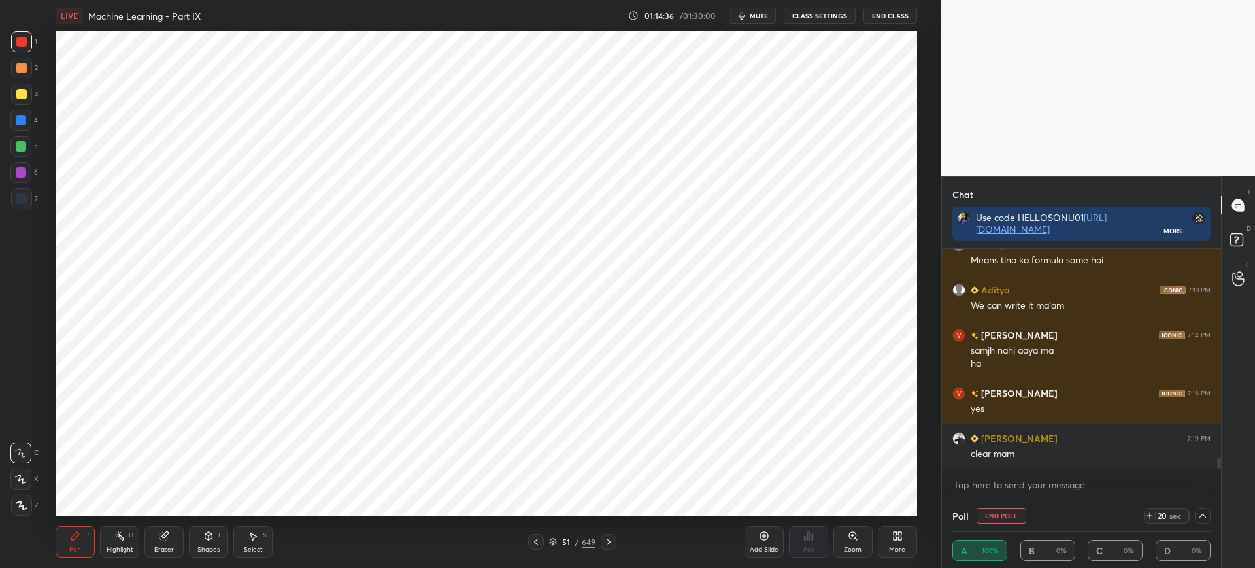
scroll to position [0, 0]
click at [1203, 514] on icon at bounding box center [1202, 516] width 7 height 4
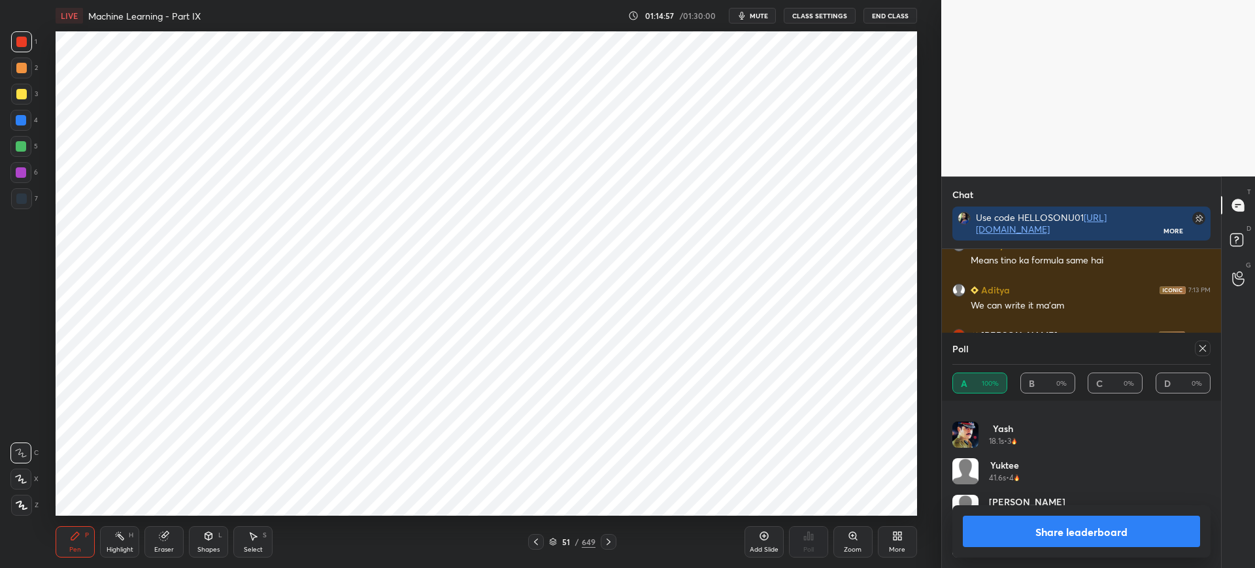
click at [1092, 518] on button "Share leaderboard" at bounding box center [1081, 531] width 237 height 31
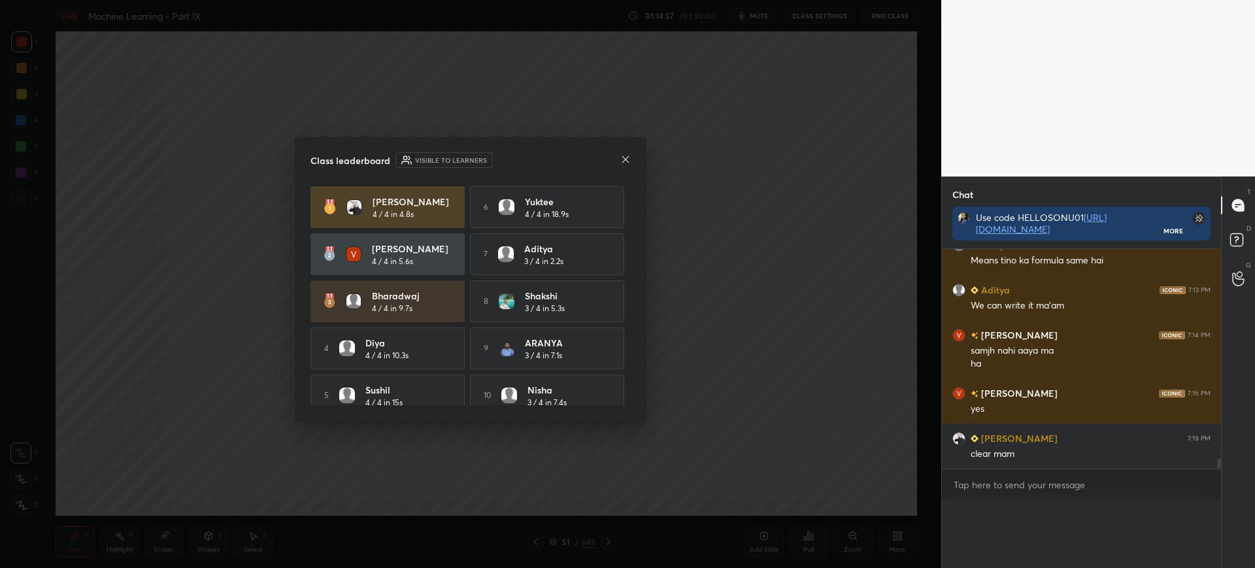
scroll to position [4517, 0]
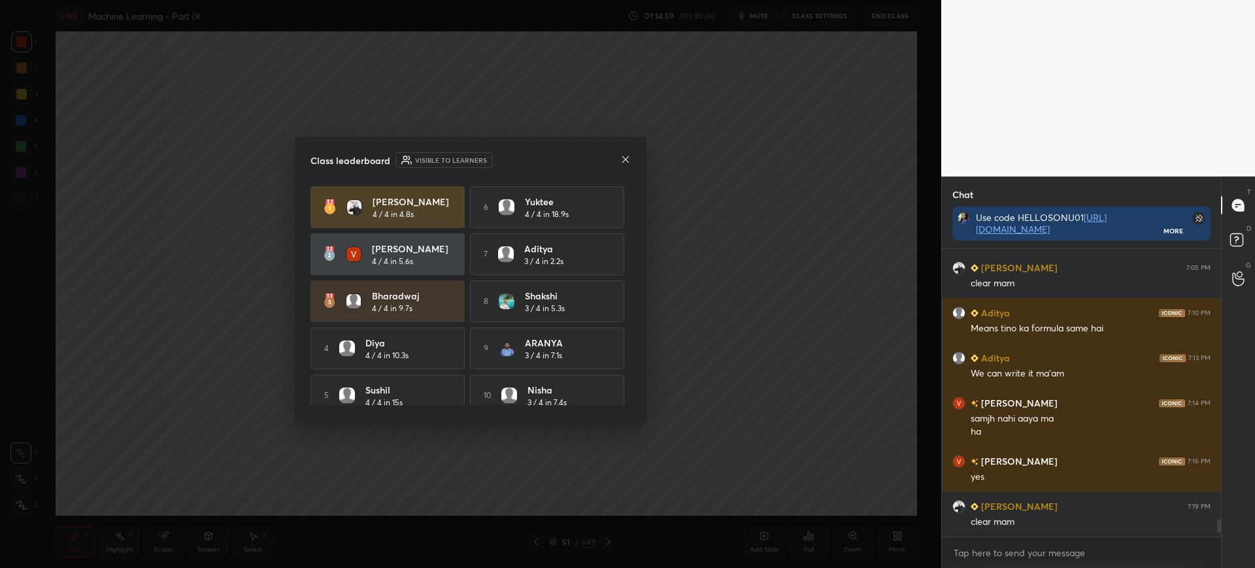
click at [621, 159] on icon at bounding box center [625, 159] width 10 height 10
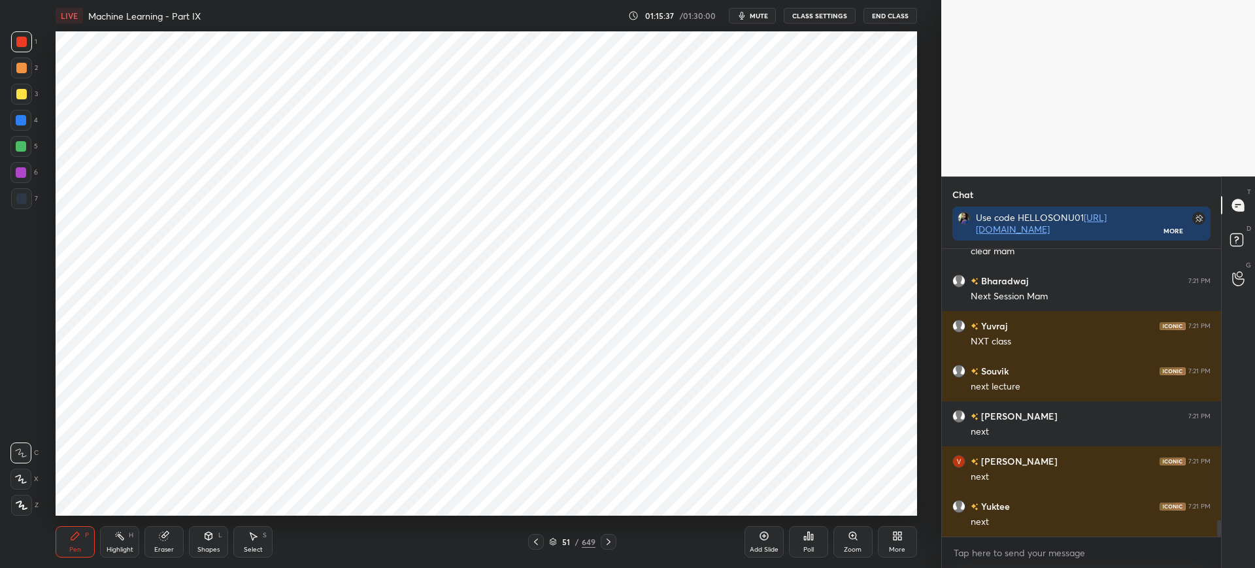
scroll to position [4786, 0]
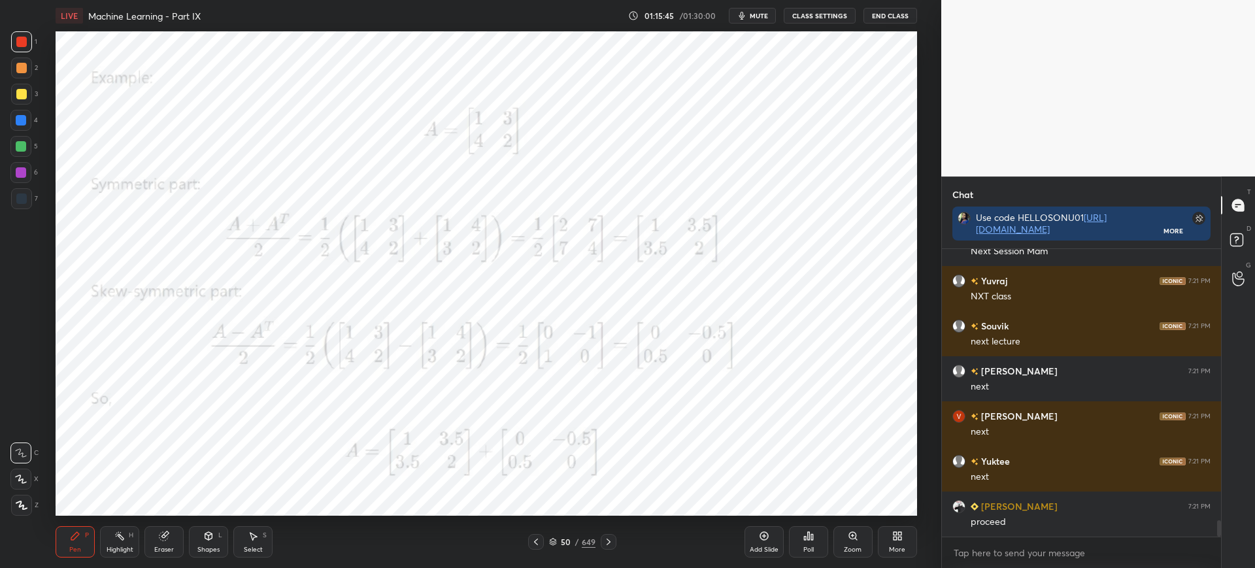
click at [554, 536] on div "50 / 649" at bounding box center [572, 542] width 46 height 12
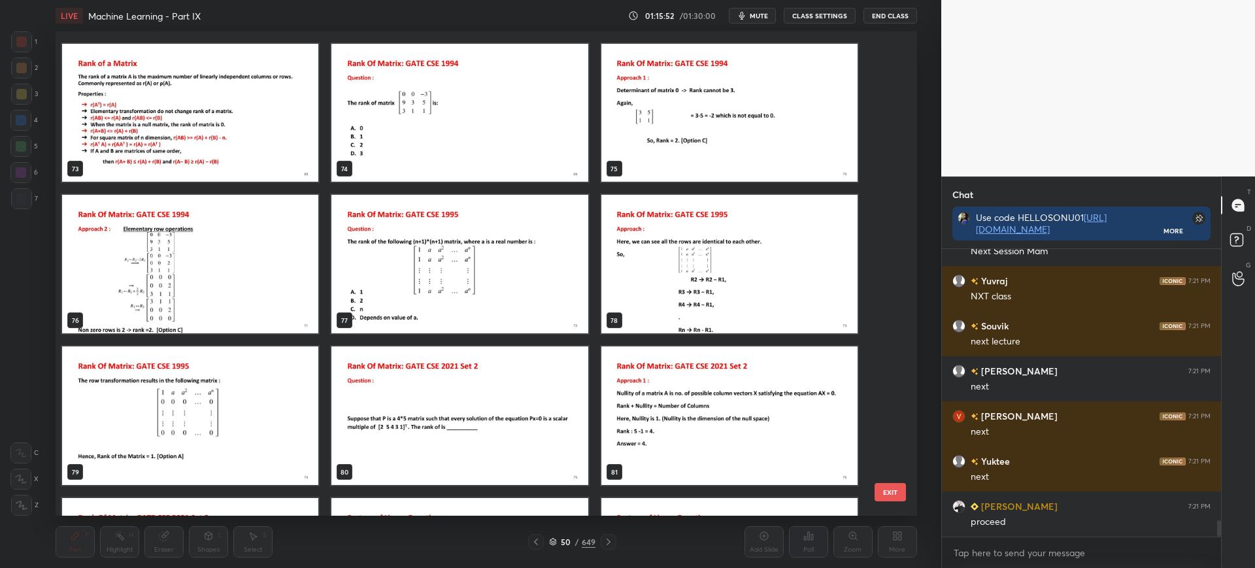
scroll to position [3678, 0]
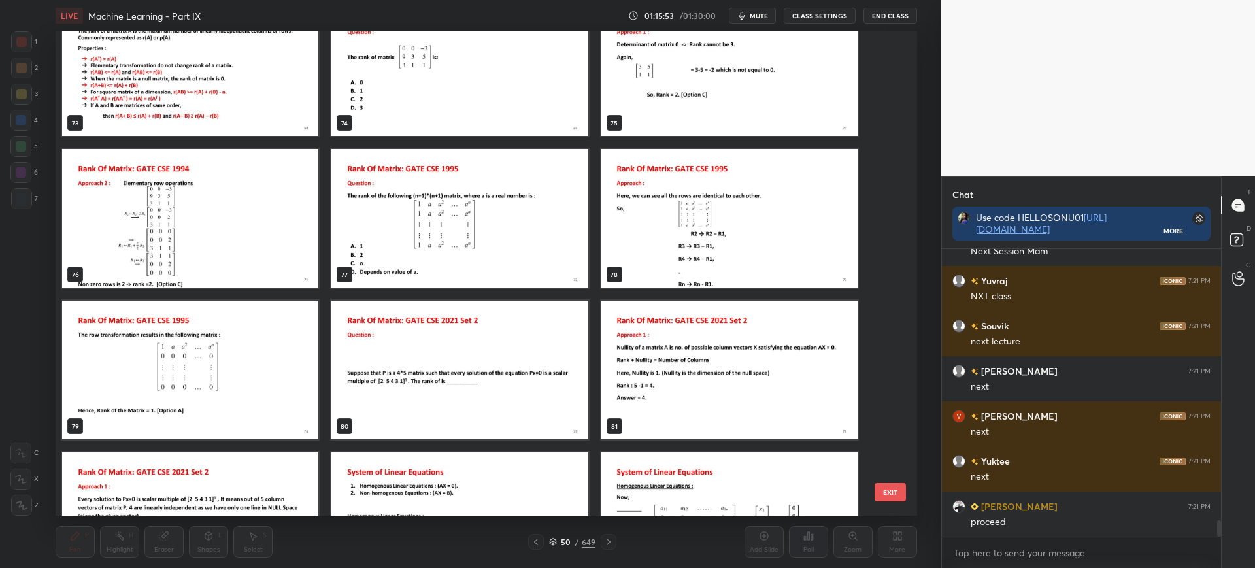
click at [890, 498] on button "EXIT" at bounding box center [889, 492] width 31 height 18
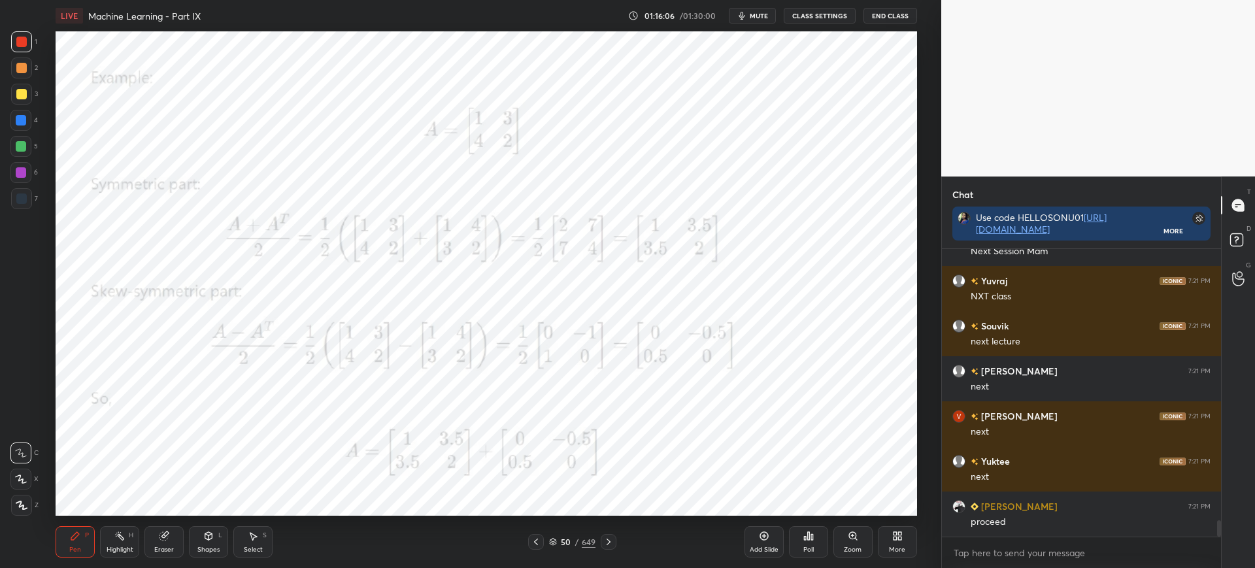
click at [753, 527] on div "Add Slide" at bounding box center [763, 541] width 39 height 31
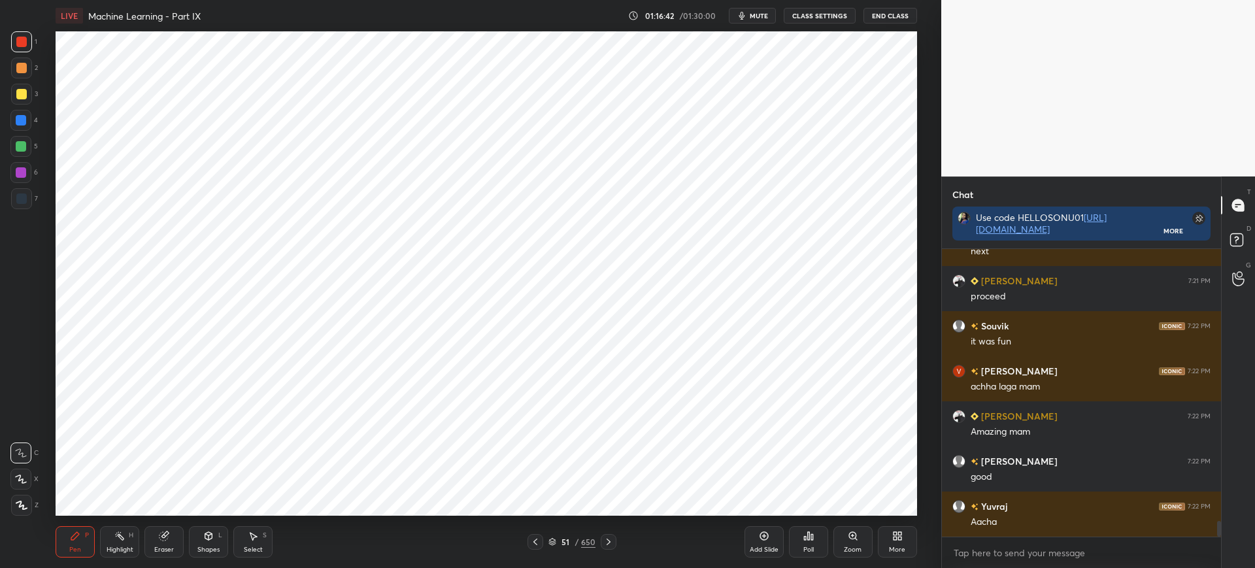
scroll to position [5057, 0]
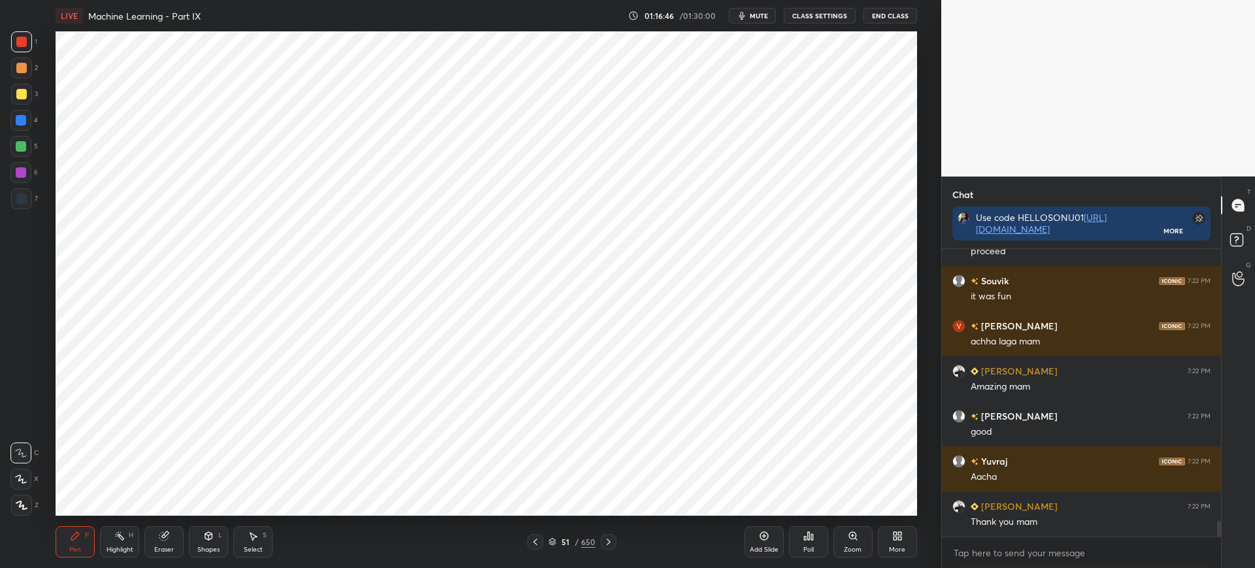
click at [871, 10] on button "End Class" at bounding box center [890, 16] width 54 height 16
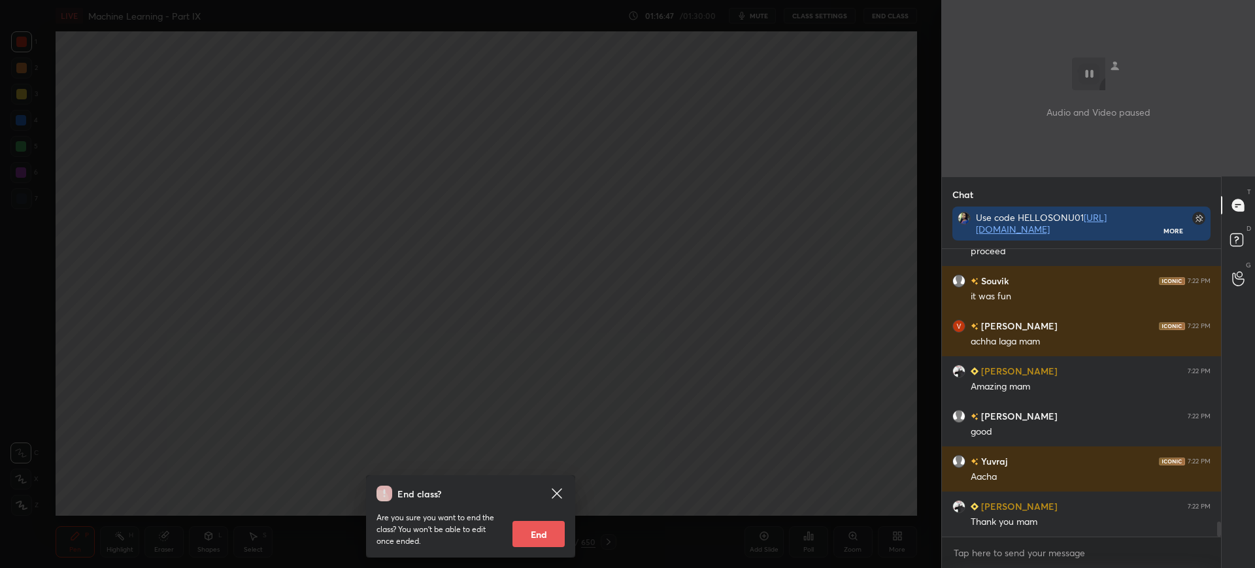
scroll to position [5102, 0]
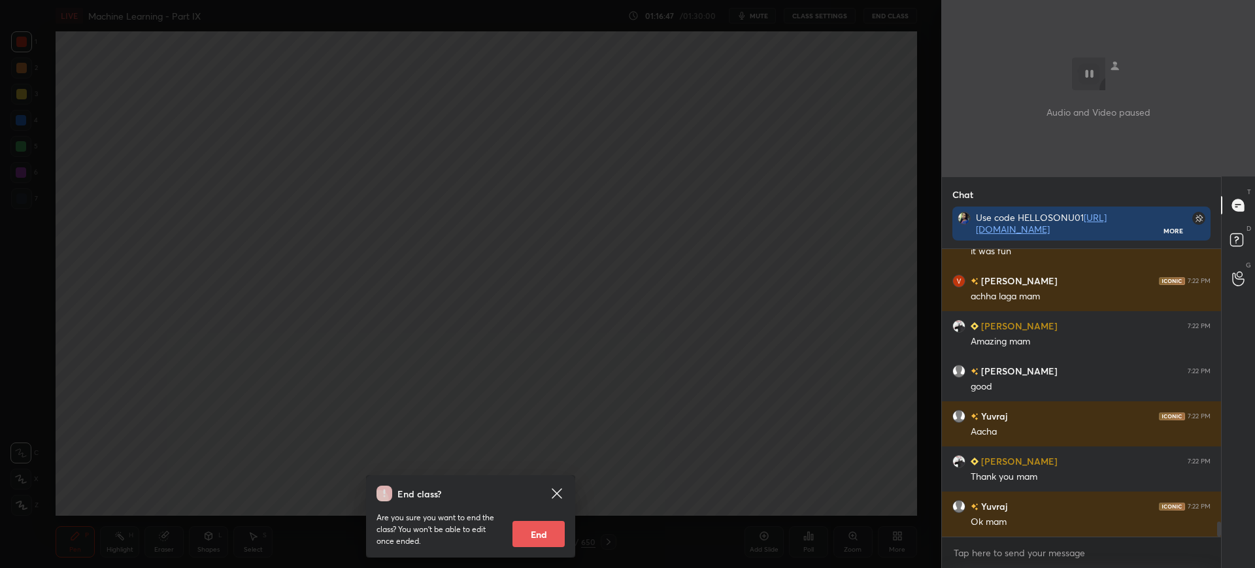
click at [535, 534] on button "End" at bounding box center [538, 534] width 52 height 26
type textarea "x"
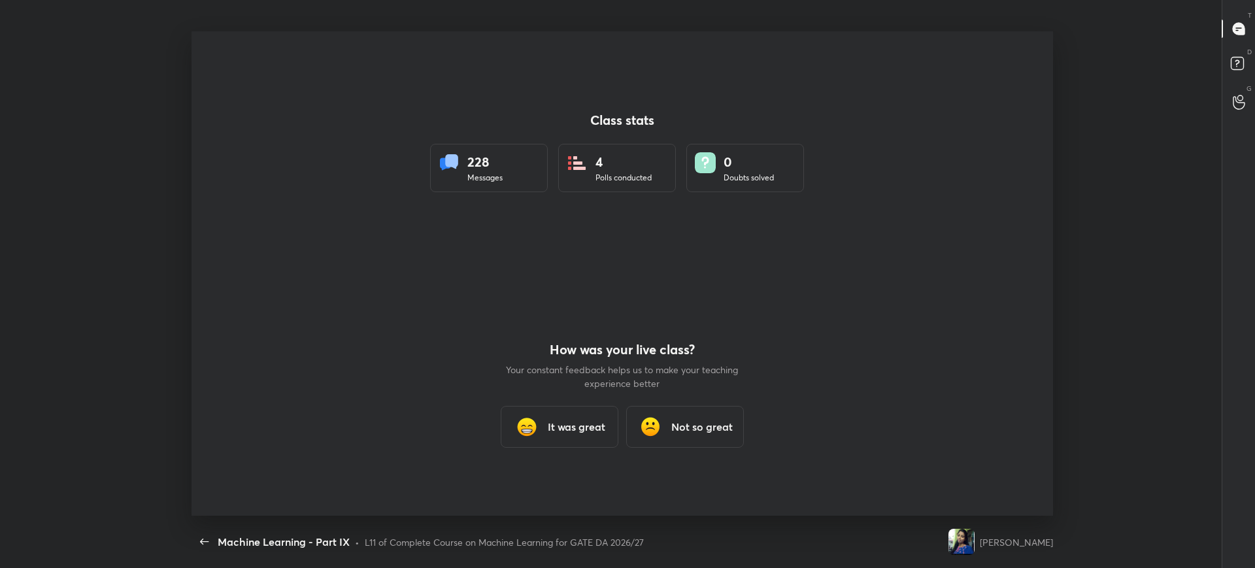
scroll to position [0, 0]
click at [476, 24] on div "Machine Learning - Part IX" at bounding box center [548, 15] width 714 height 31
